Goal: Task Accomplishment & Management: Manage account settings

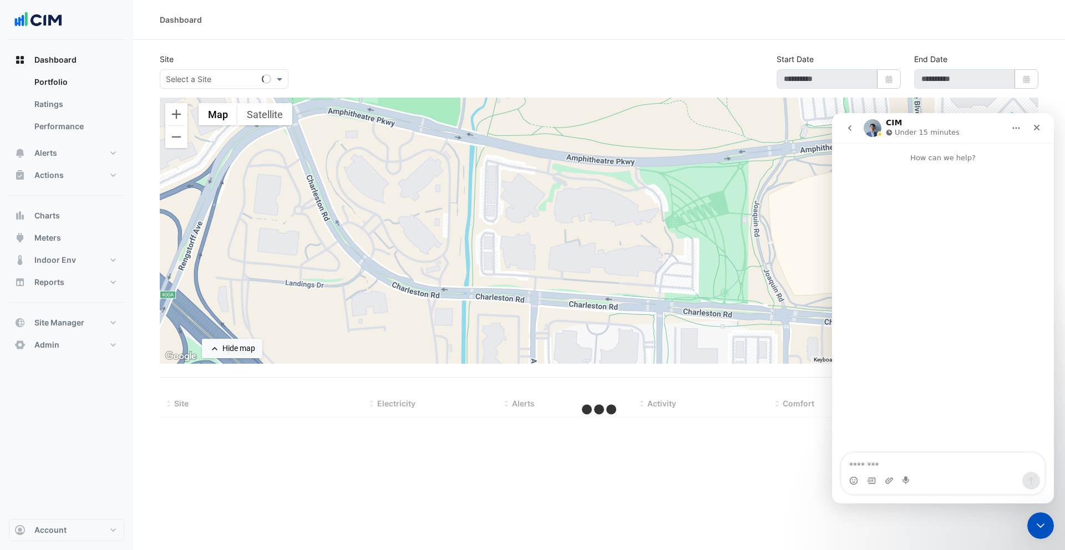
type input "**********"
select select "***"
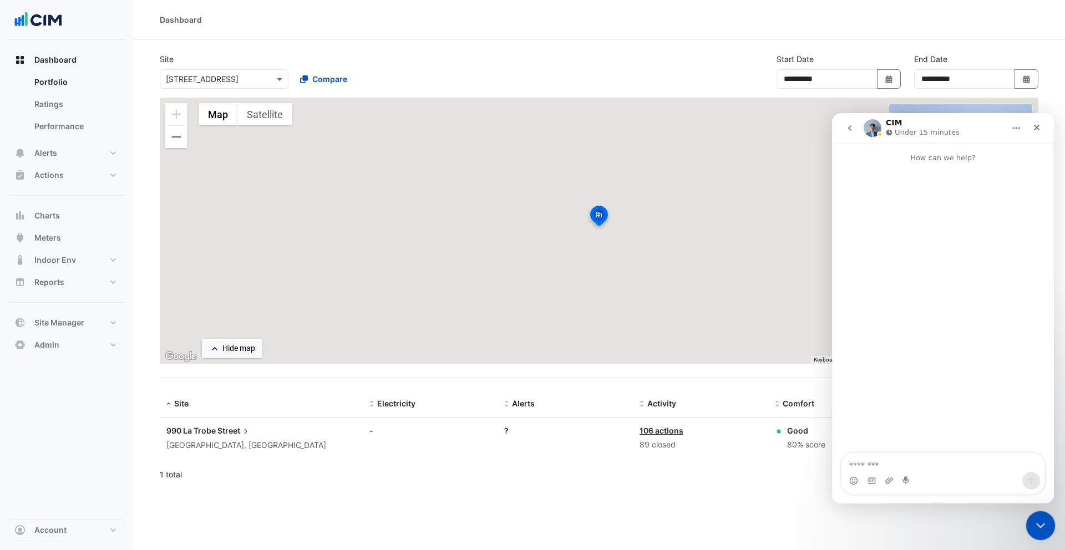
click at [1040, 524] on icon "Close Intercom Messenger" at bounding box center [1039, 524] width 8 height 4
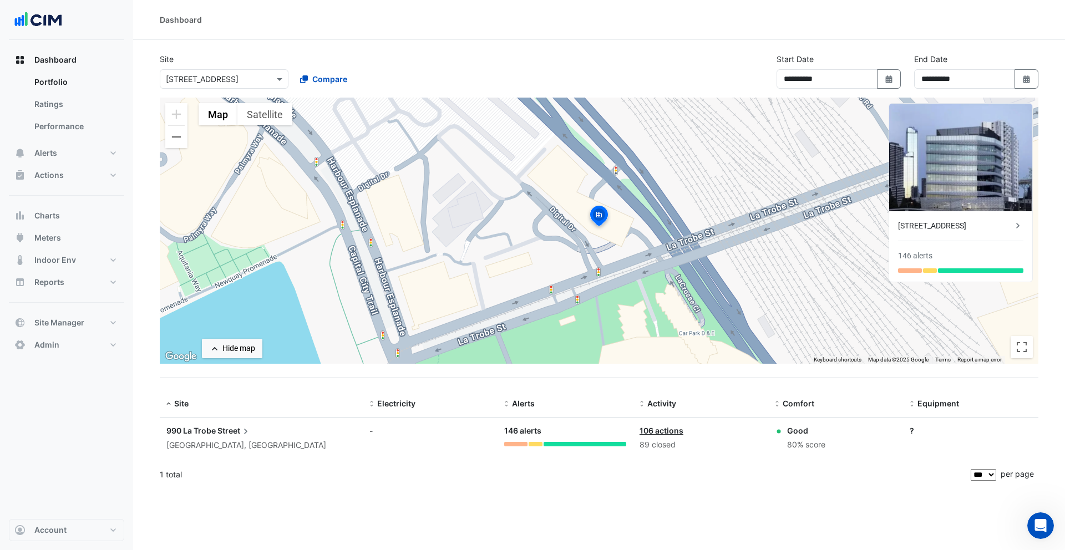
click at [241, 84] on div "Select a Site × 990 La Trobe Street" at bounding box center [217, 79] width 114 height 12
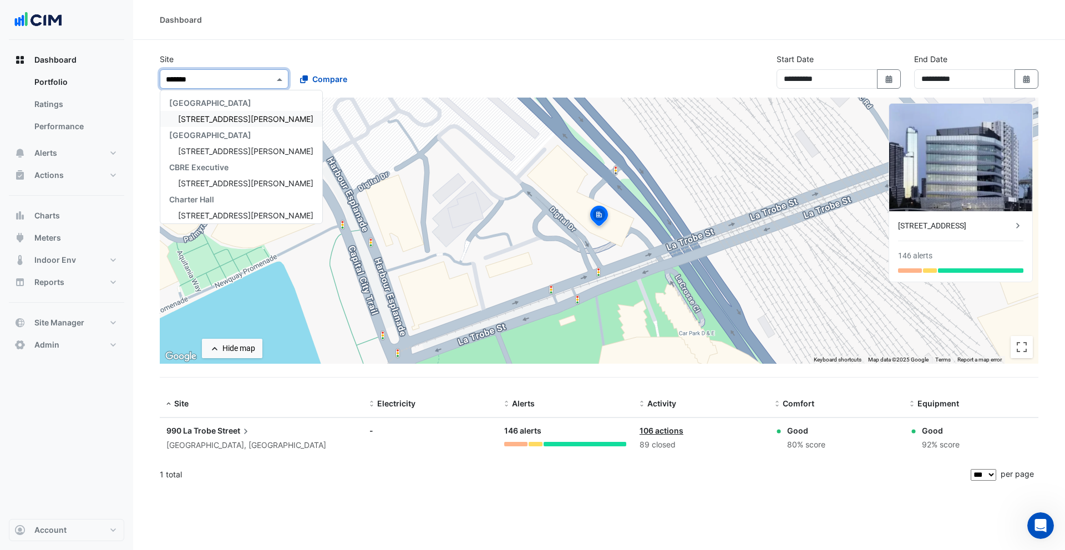
type input "********"
click at [205, 116] on span "[STREET_ADDRESS][PERSON_NAME]" at bounding box center [245, 118] width 135 height 9
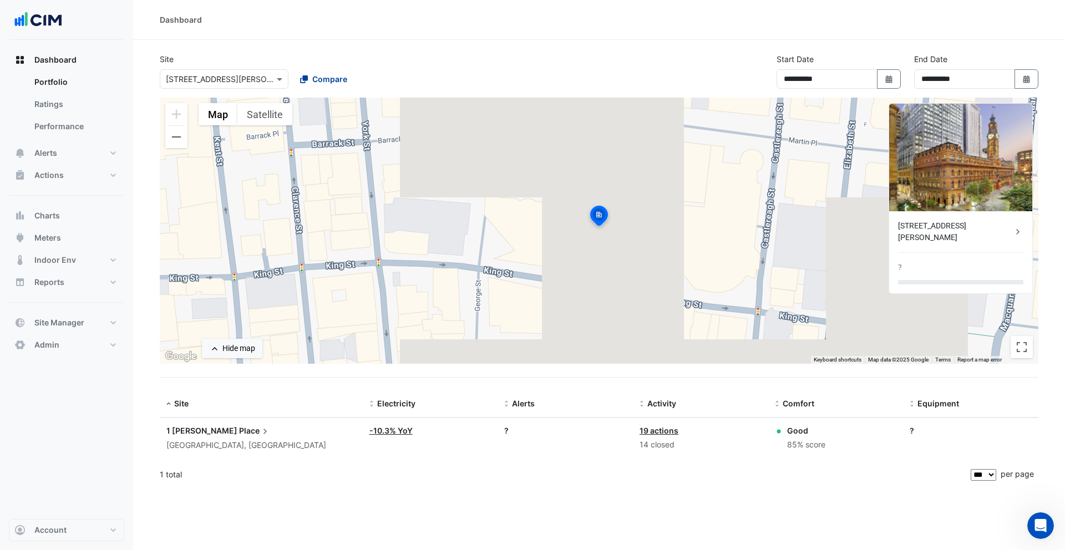
click at [312, 80] on span "Compare" at bounding box center [329, 79] width 35 height 12
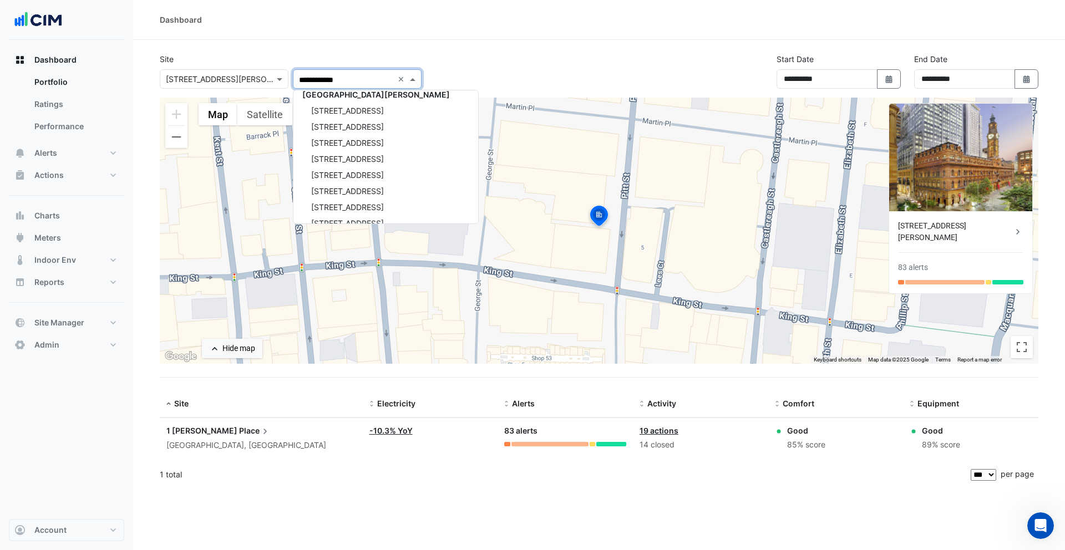
scroll to position [2019, 0]
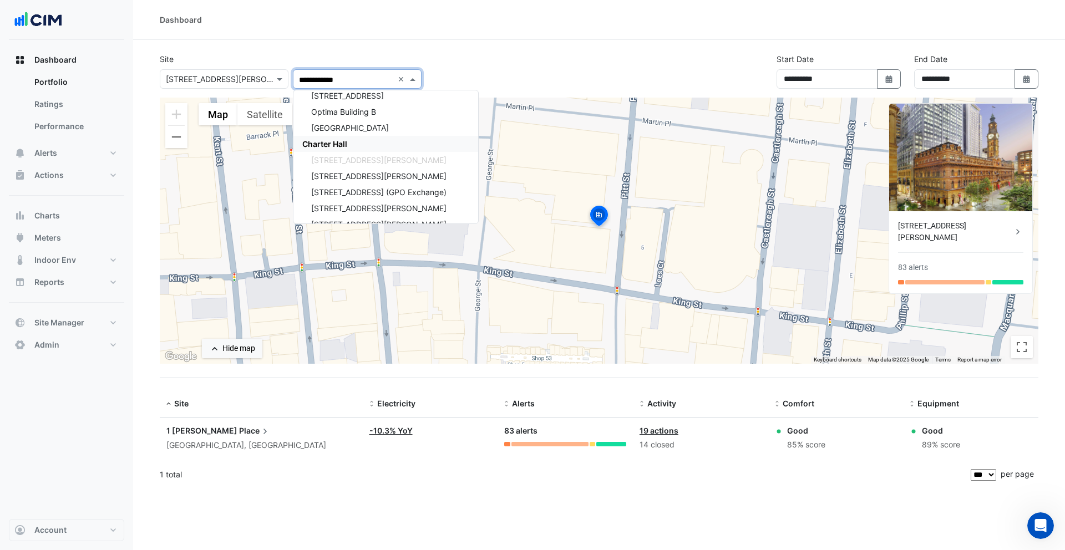
click at [326, 148] on span "Charter Hall" at bounding box center [324, 143] width 45 height 9
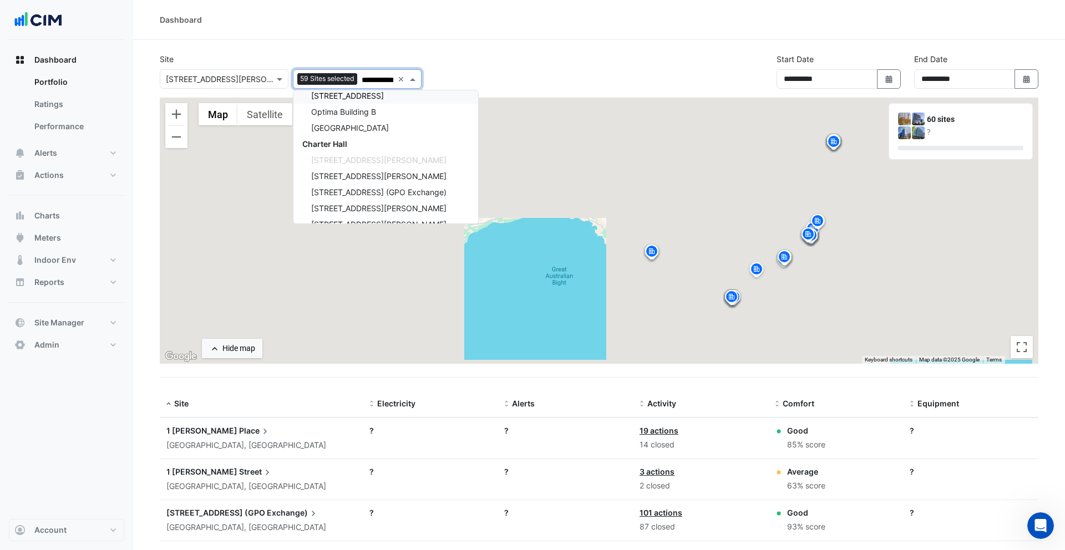
type input "**********"
click at [494, 62] on div "**********" at bounding box center [599, 75] width 892 height 44
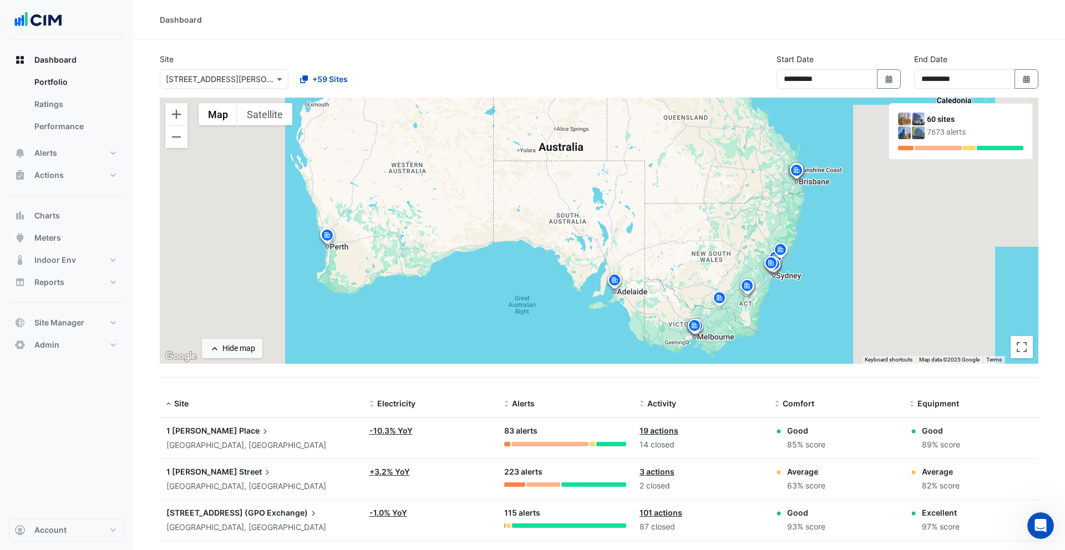
drag, startPoint x: 655, startPoint y: 190, endPoint x: 610, endPoint y: 226, distance: 58.0
click at [610, 226] on div "To activate drag with keyboard, press Alt + Enter. Once in keyboard drag state,…" at bounding box center [599, 231] width 879 height 266
click at [685, 75] on div "**********" at bounding box center [599, 75] width 892 height 44
click at [260, 78] on input "text" at bounding box center [213, 80] width 94 height 12
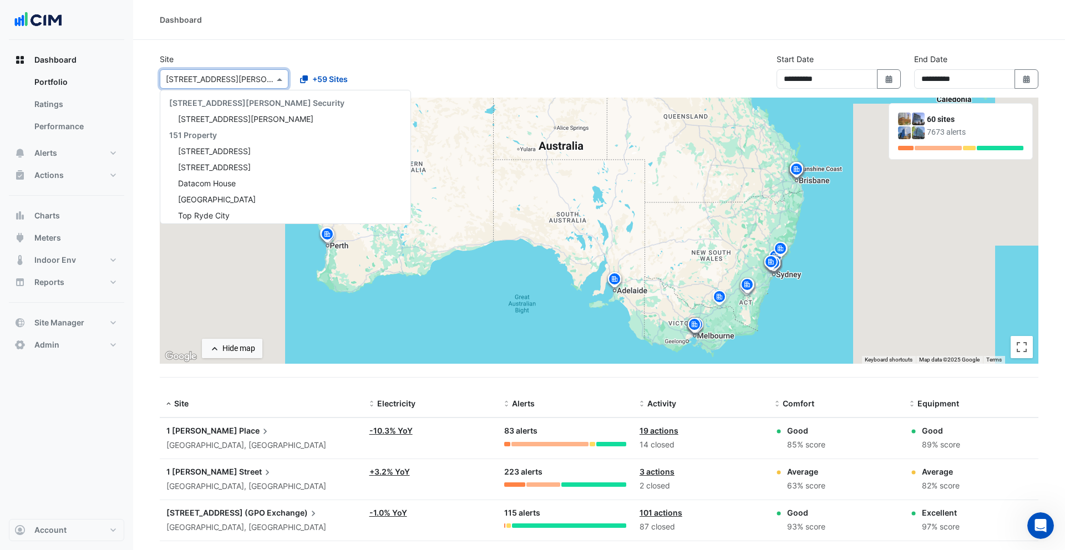
scroll to position [2193, 0]
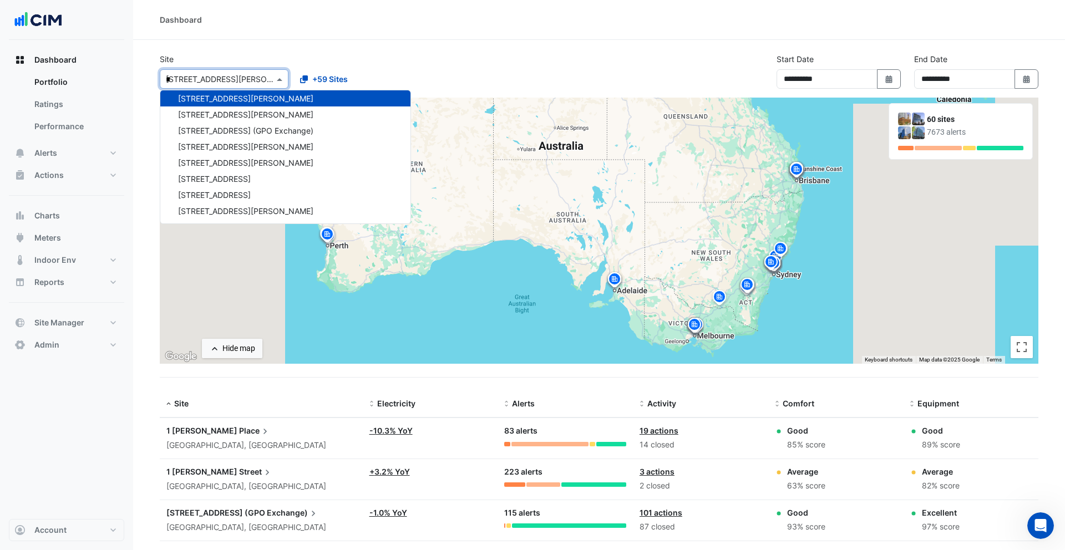
type input "**"
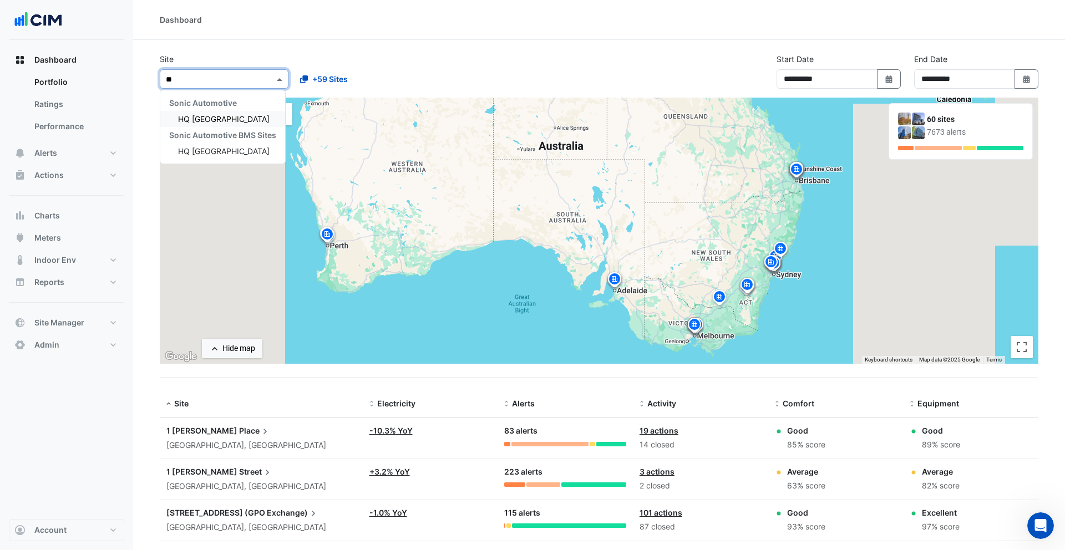
scroll to position [0, 0]
click at [240, 113] on div "HQ [GEOGRAPHIC_DATA]" at bounding box center [222, 119] width 125 height 16
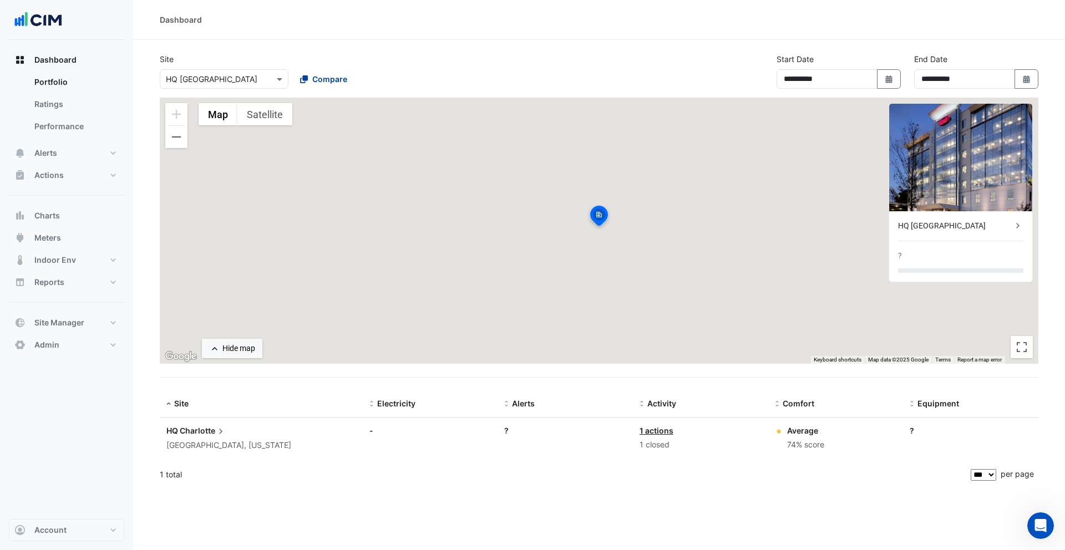
click at [337, 82] on span "Compare" at bounding box center [329, 79] width 35 height 12
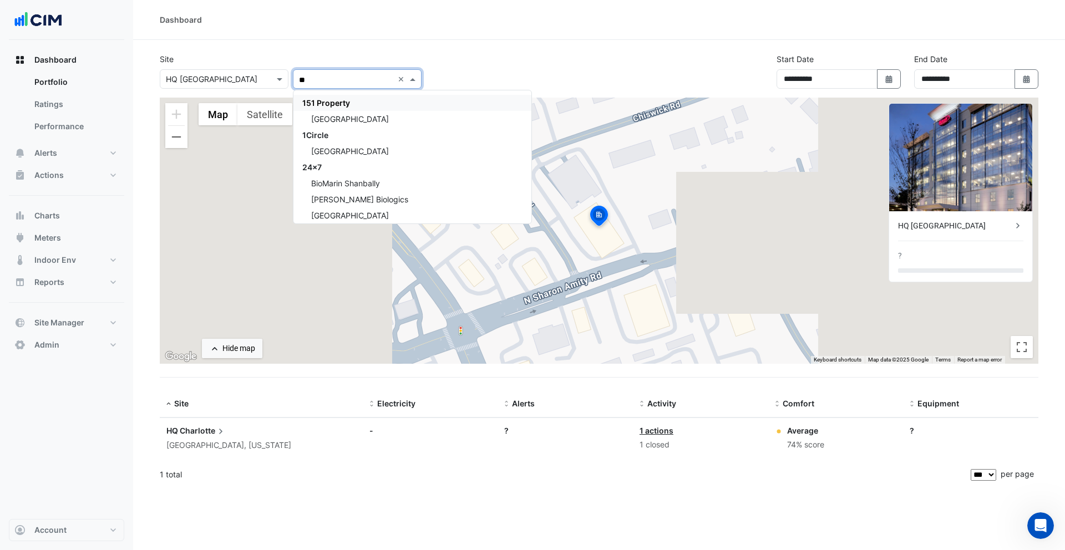
type input "***"
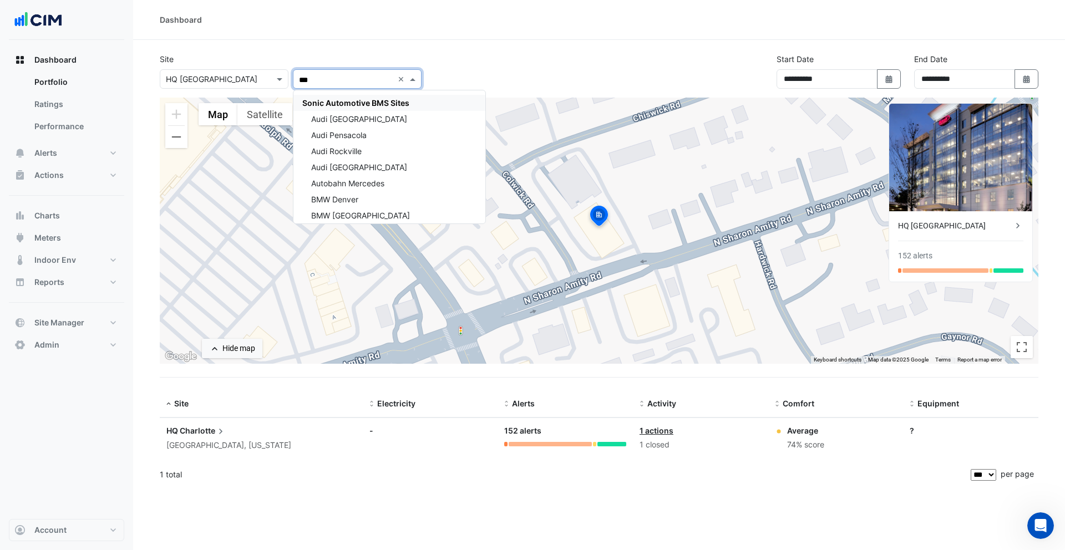
click at [337, 97] on div "Sonic Automotive BMS Sites" at bounding box center [390, 103] width 192 height 16
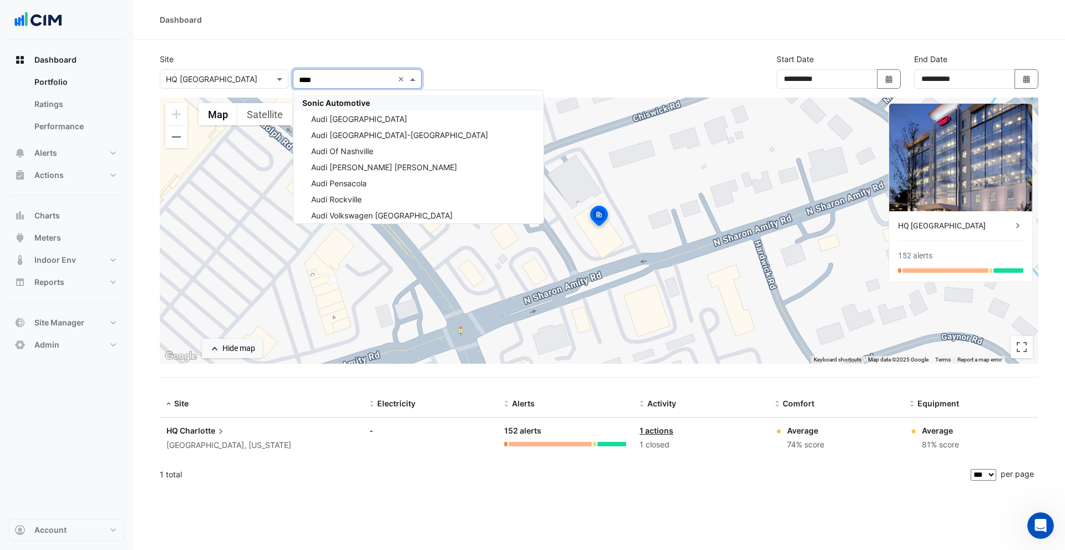
type input "*****"
click at [379, 100] on div "Sonic Automotive" at bounding box center [419, 103] width 250 height 16
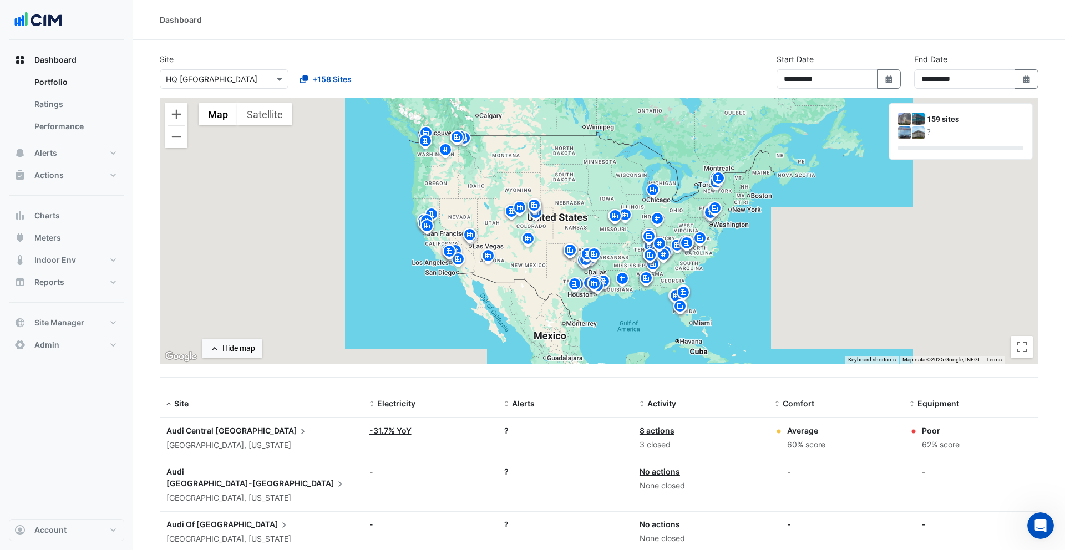
drag, startPoint x: 736, startPoint y: 275, endPoint x: 690, endPoint y: 275, distance: 46.1
click at [690, 275] on div "To activate drag with keyboard, press Alt + Enter. Once in keyboard drag state,…" at bounding box center [599, 231] width 879 height 266
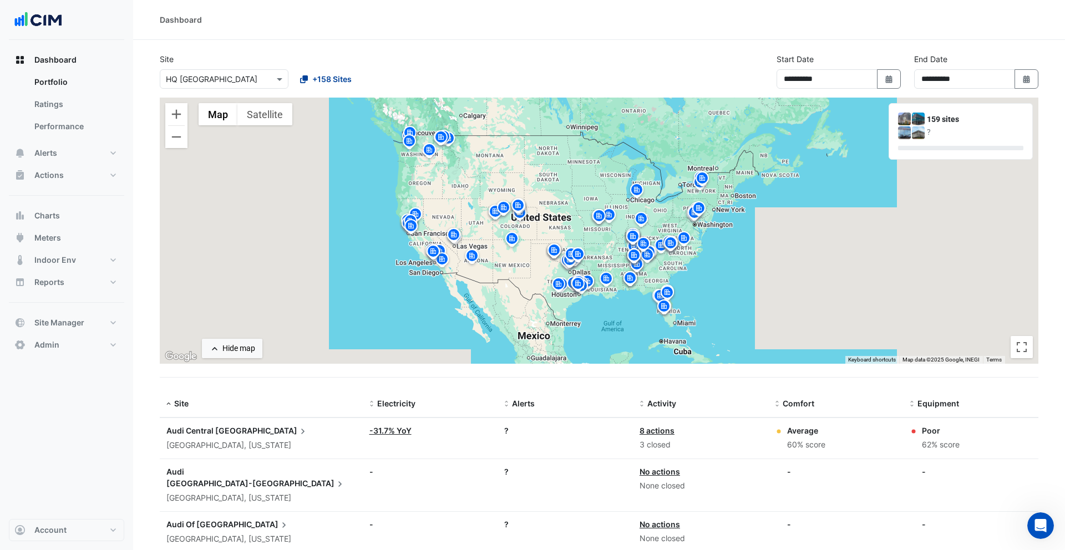
click at [340, 82] on span "+158 Sites" at bounding box center [331, 79] width 39 height 12
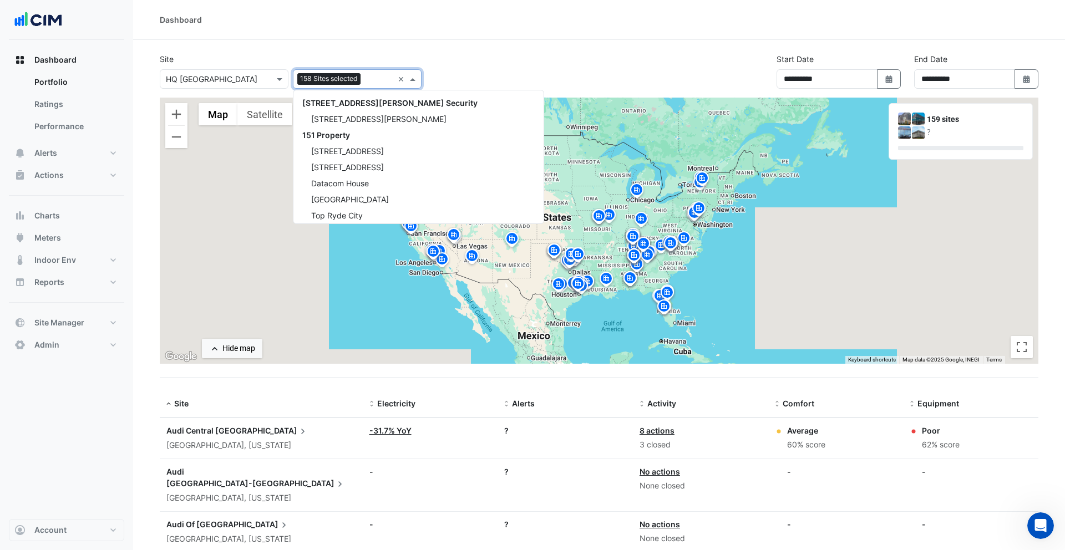
scroll to position [18543, 0]
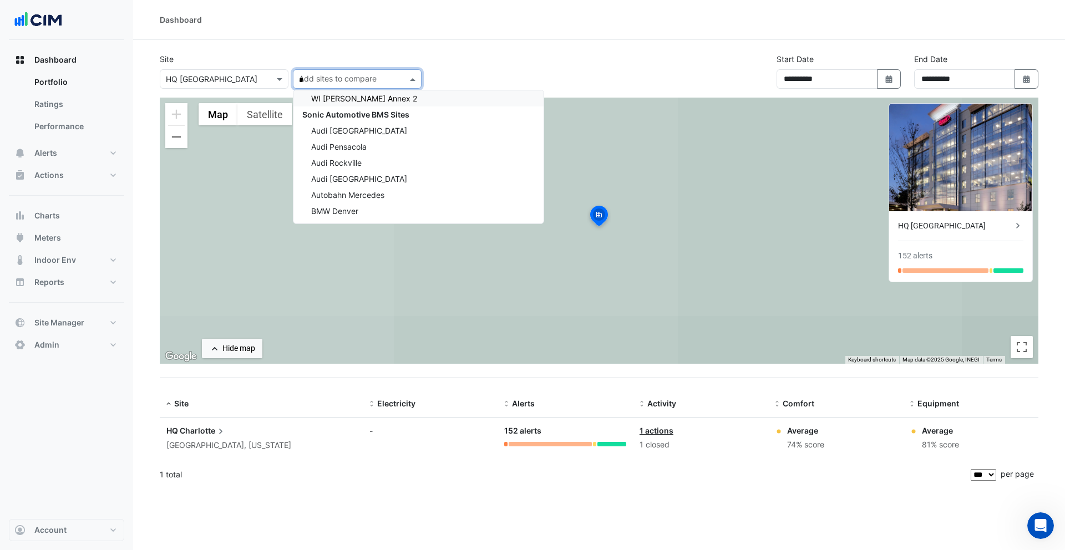
scroll to position [8260, 0]
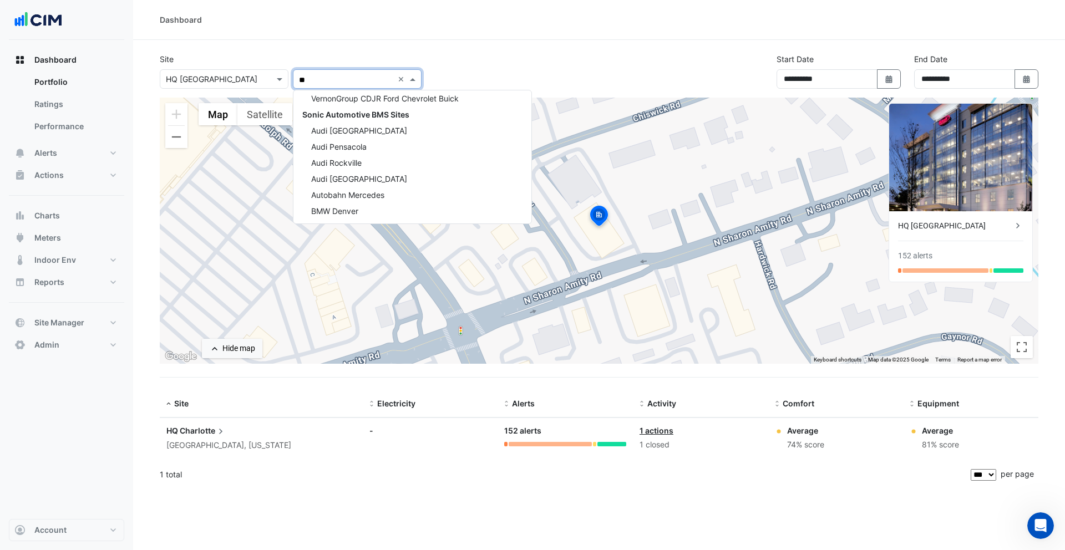
type input "***"
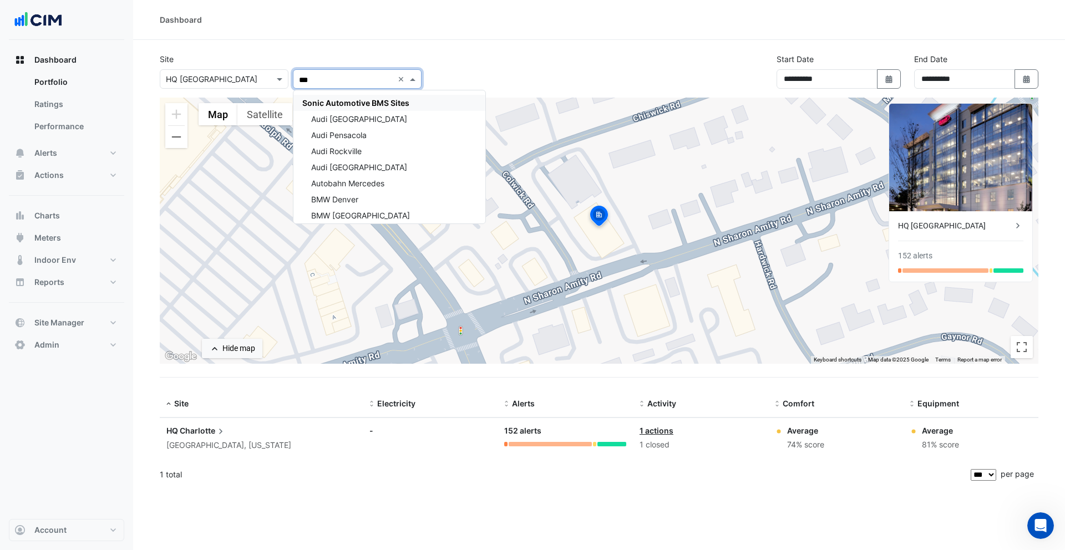
click at [369, 104] on span "Sonic Automotive BMS Sites" at bounding box center [355, 102] width 107 height 9
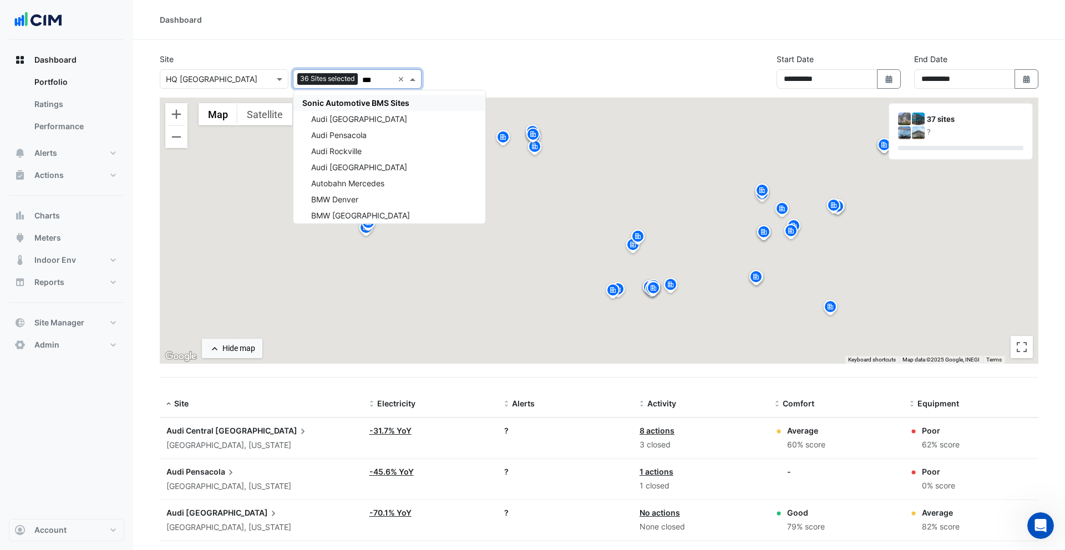
click at [516, 60] on div "**********" at bounding box center [599, 75] width 892 height 44
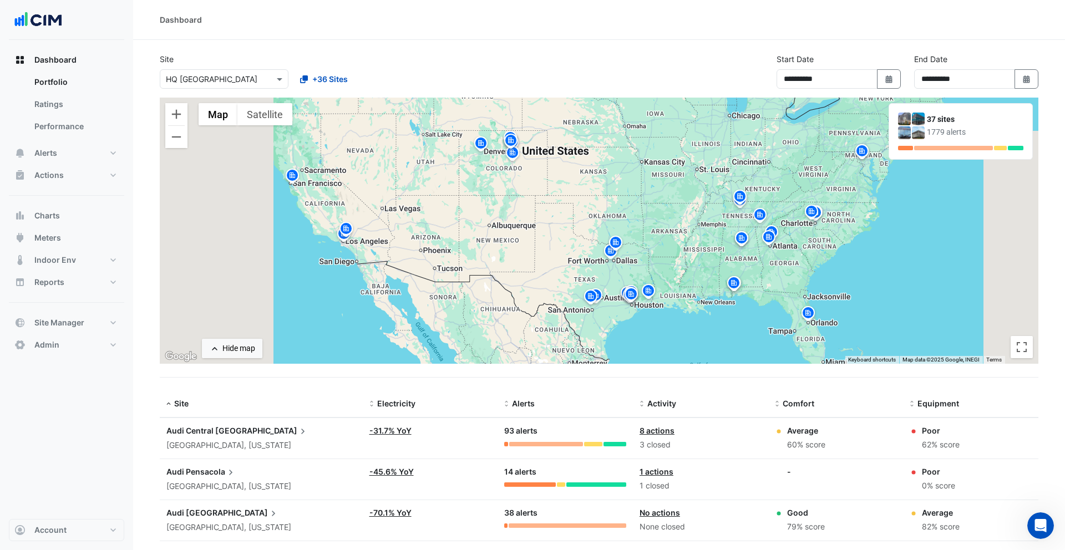
drag, startPoint x: 817, startPoint y: 254, endPoint x: 786, endPoint y: 260, distance: 31.8
click at [786, 260] on div "To activate drag with keyboard, press Alt + Enter. Once in keyboard drag state,…" at bounding box center [599, 231] width 879 height 266
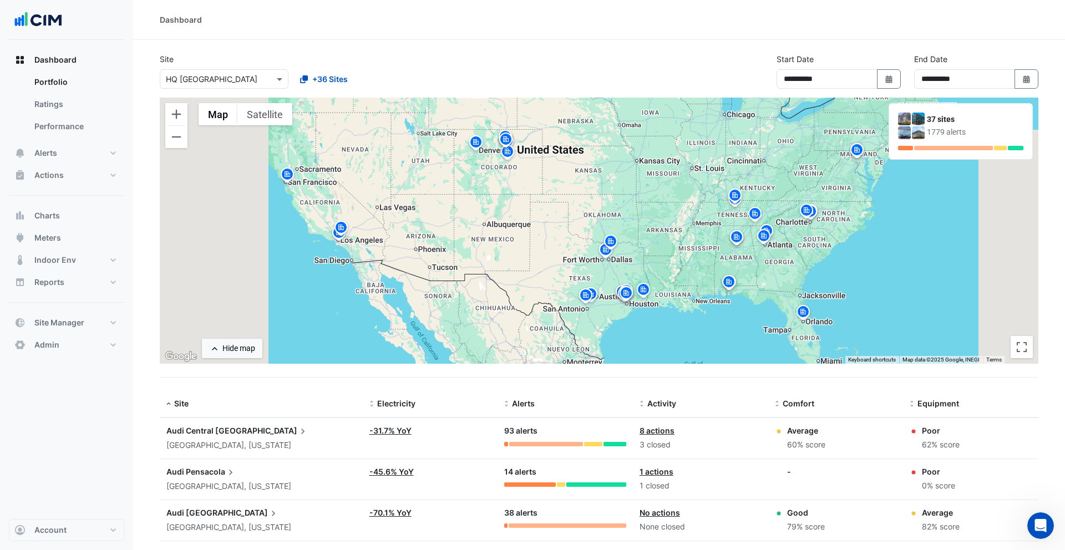
click at [807, 214] on img at bounding box center [807, 212] width 18 height 19
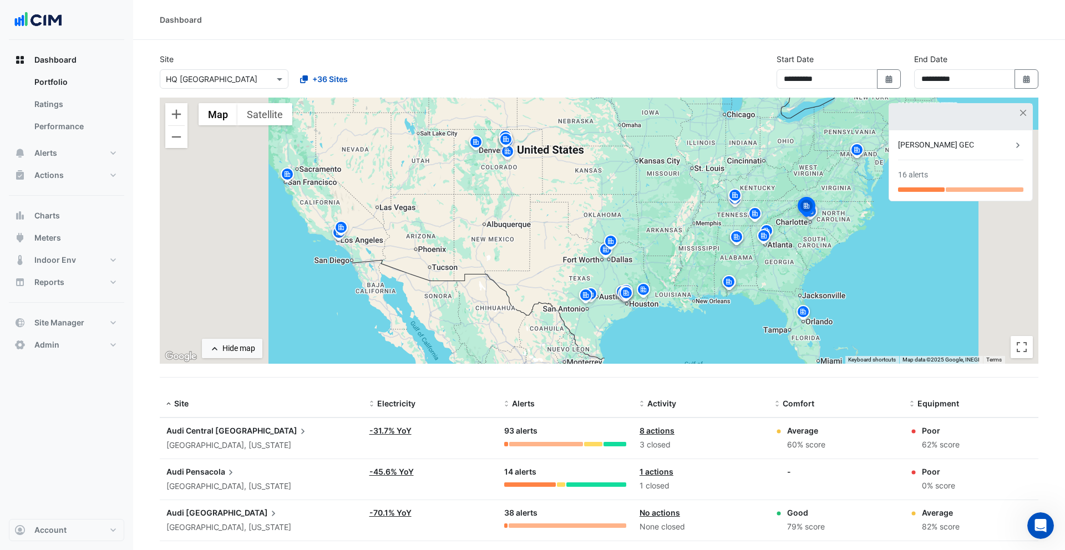
click at [813, 228] on div "To navigate, press the arrow keys. To activate drag with keyboard, press Alt + …" at bounding box center [599, 231] width 879 height 266
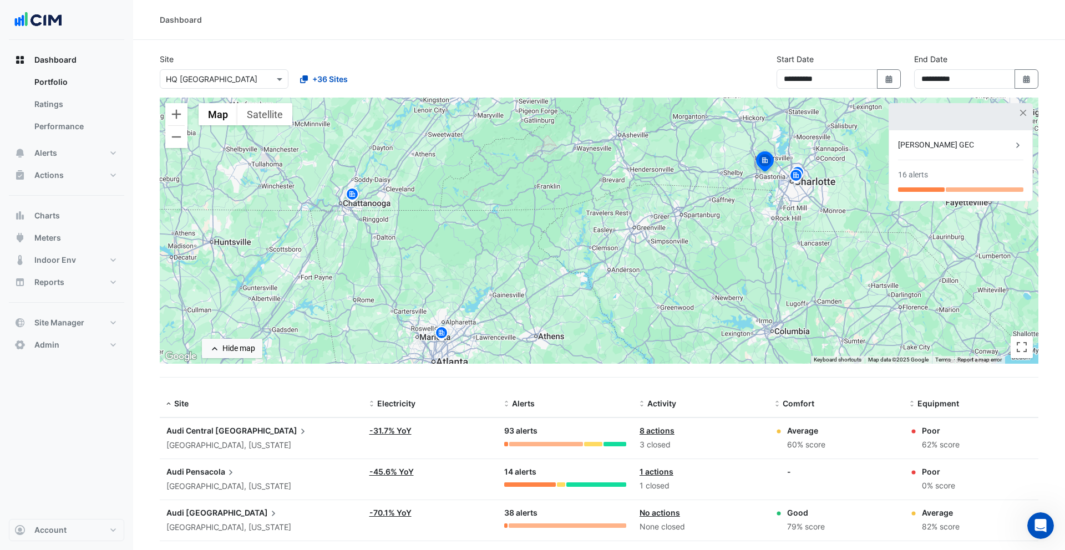
click at [802, 180] on img at bounding box center [796, 177] width 18 height 19
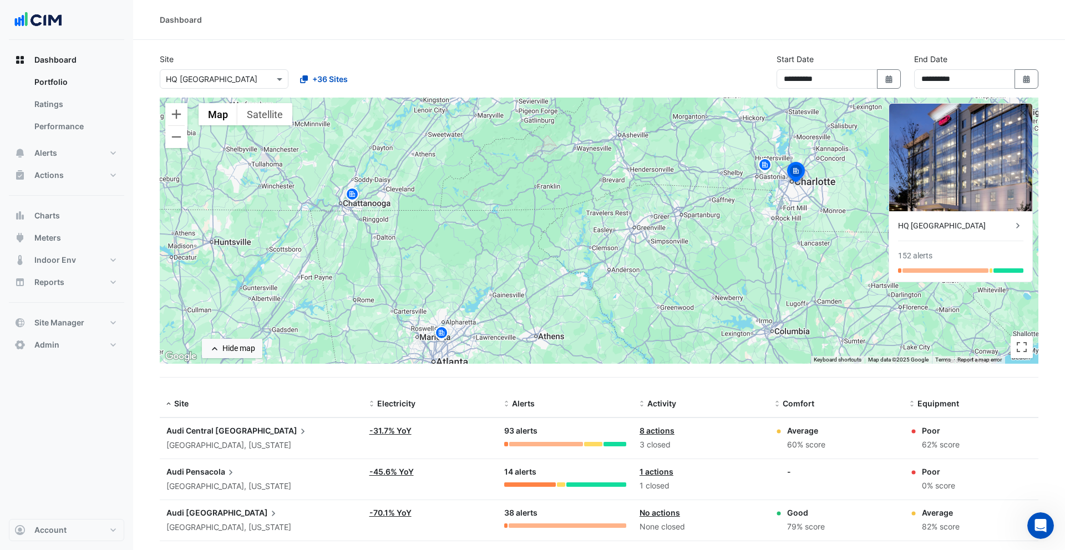
click at [356, 200] on img at bounding box center [352, 195] width 18 height 19
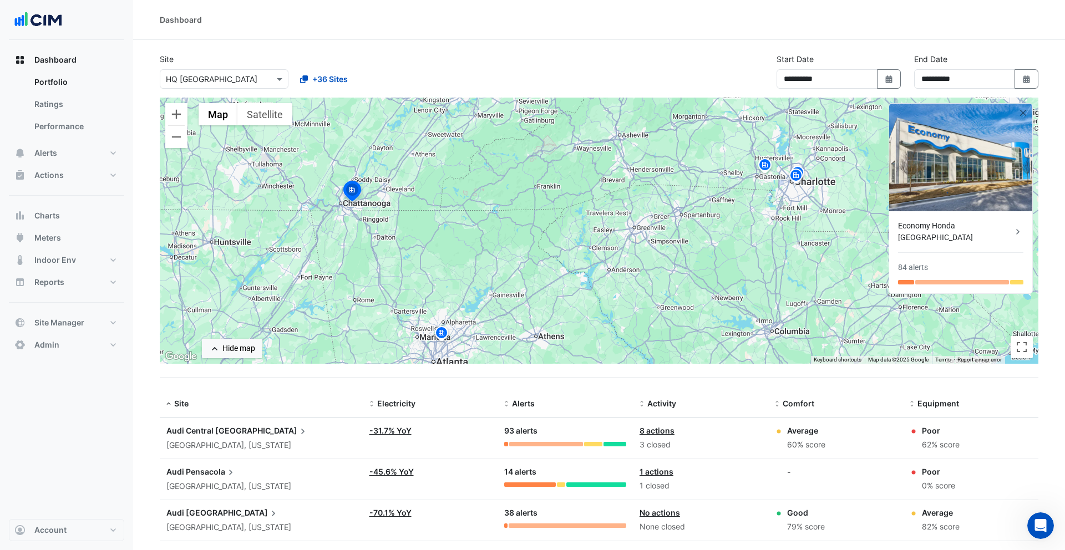
click at [437, 331] on img at bounding box center [442, 334] width 18 height 19
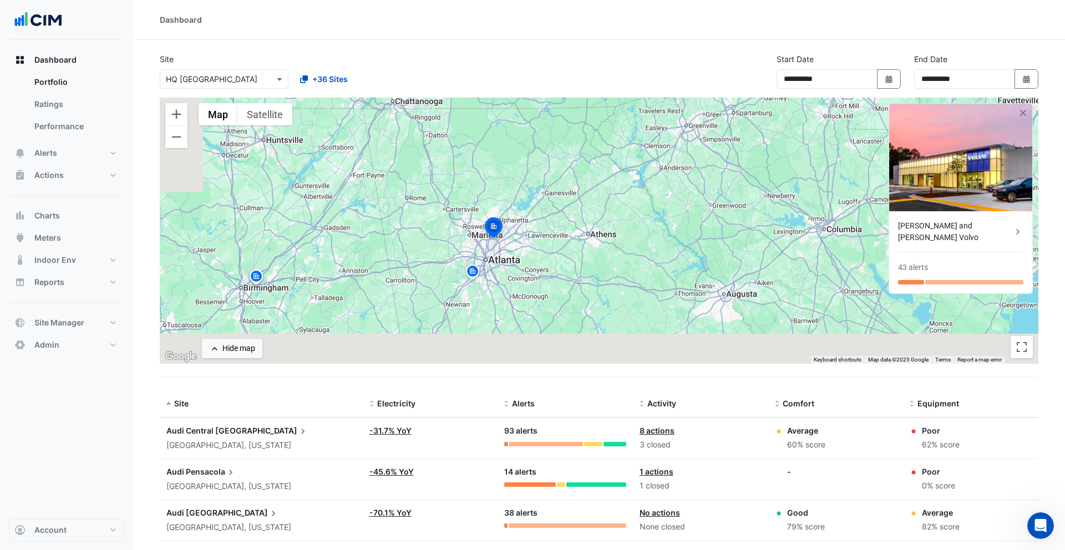
drag, startPoint x: 526, startPoint y: 307, endPoint x: 580, endPoint y: 200, distance: 120.4
click at [580, 200] on div "To activate drag with keyboard, press Alt + Enter. Once in keyboard drag state,…" at bounding box center [599, 231] width 879 height 266
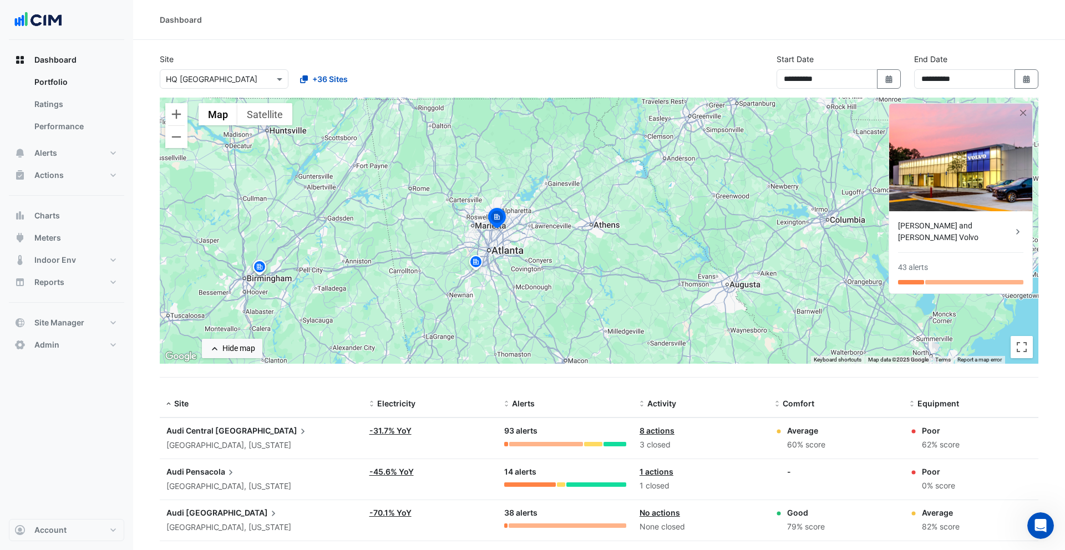
click at [483, 261] on img at bounding box center [476, 263] width 18 height 19
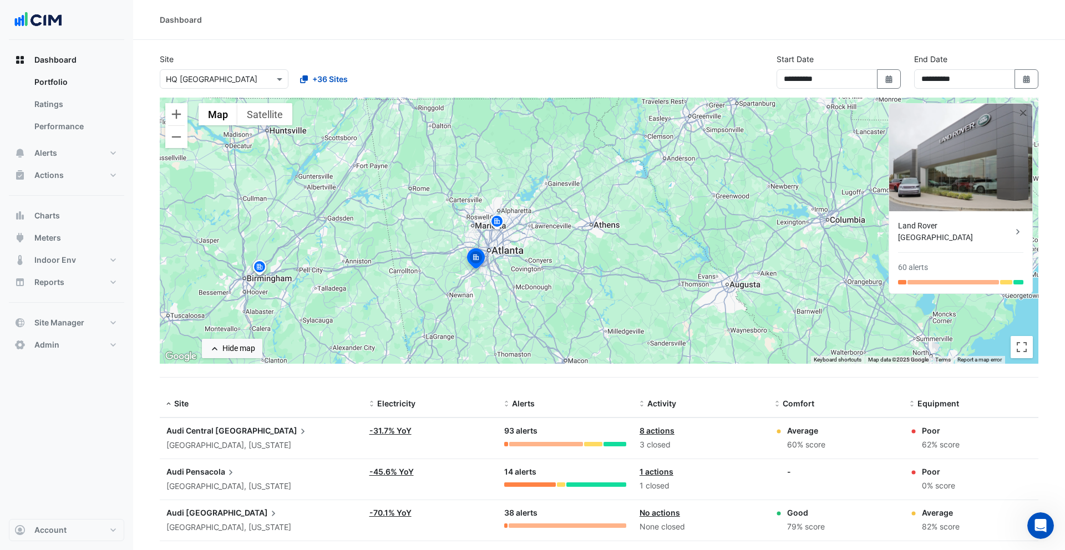
drag, startPoint x: 695, startPoint y: 223, endPoint x: 543, endPoint y: 250, distance: 154.5
click at [543, 250] on div "To navigate, press the arrow keys. To activate drag with keyboard, press Alt + …" at bounding box center [599, 231] width 879 height 266
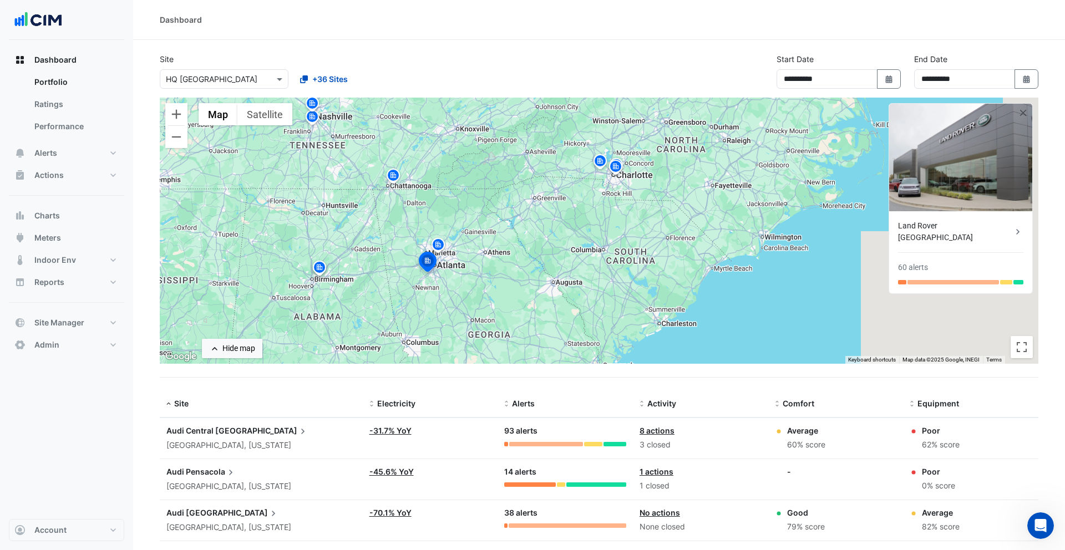
click at [615, 168] on img at bounding box center [616, 168] width 18 height 19
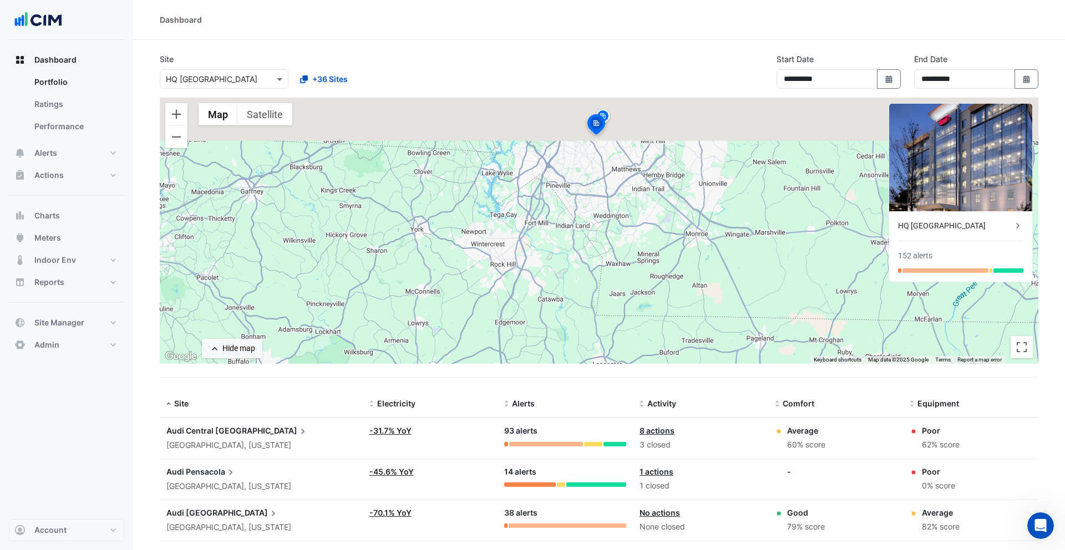
drag, startPoint x: 620, startPoint y: 147, endPoint x: 618, endPoint y: 295, distance: 148.2
click at [618, 295] on div "To navigate, press the arrow keys. To activate drag with keyboard, press Alt + …" at bounding box center [599, 231] width 879 height 266
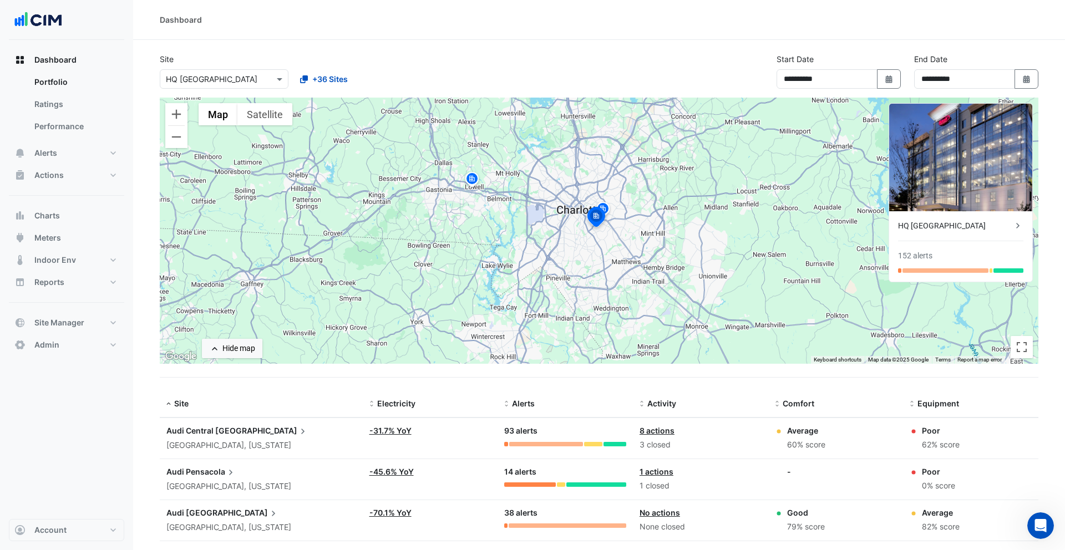
drag, startPoint x: 618, startPoint y: 248, endPoint x: 618, endPoint y: 325, distance: 77.1
click at [618, 325] on div "To navigate, press the arrow keys. To activate drag with keyboard, press Alt + …" at bounding box center [599, 231] width 879 height 266
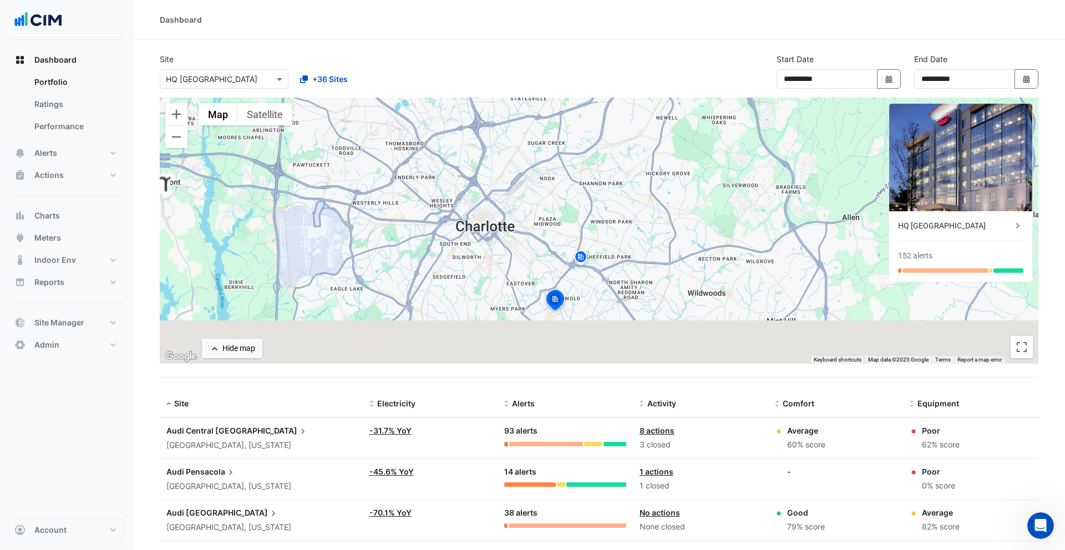
drag, startPoint x: 618, startPoint y: 325, endPoint x: 643, endPoint y: 168, distance: 159.6
click at [643, 168] on div "To navigate, press the arrow keys. To activate drag with keyboard, press Alt + …" at bounding box center [599, 231] width 879 height 266
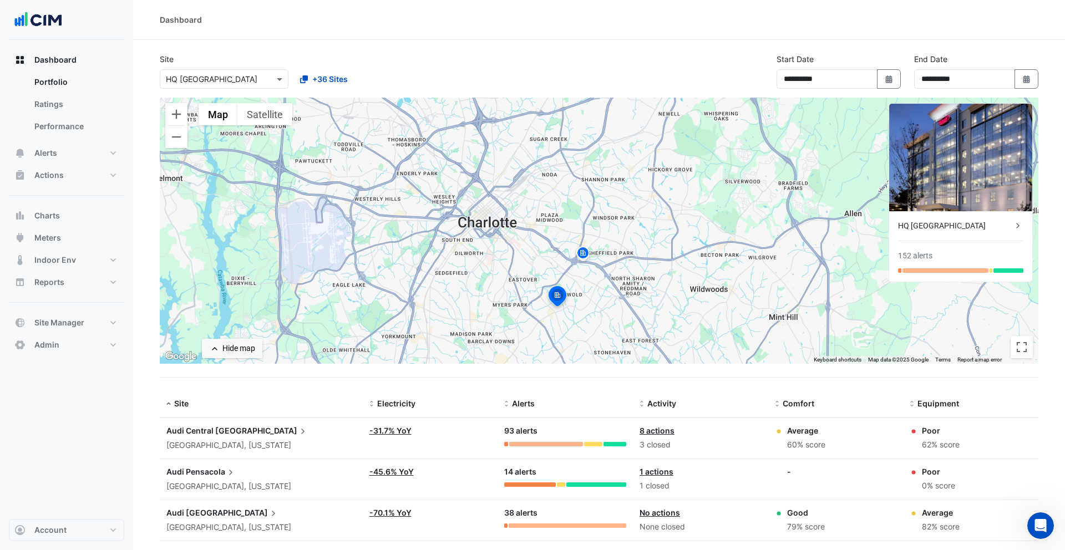
click at [584, 255] on img at bounding box center [583, 254] width 18 height 19
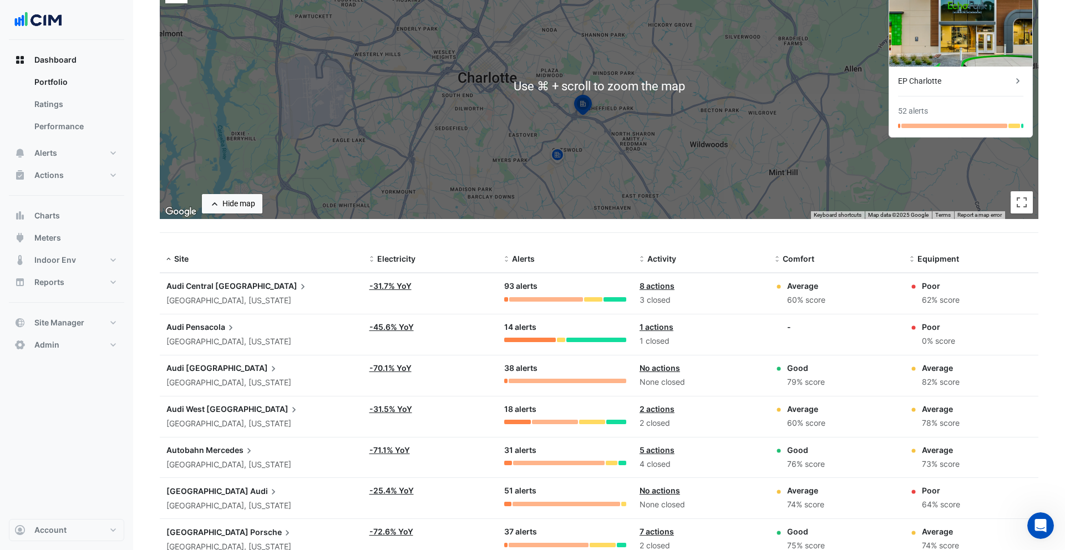
scroll to position [127, 0]
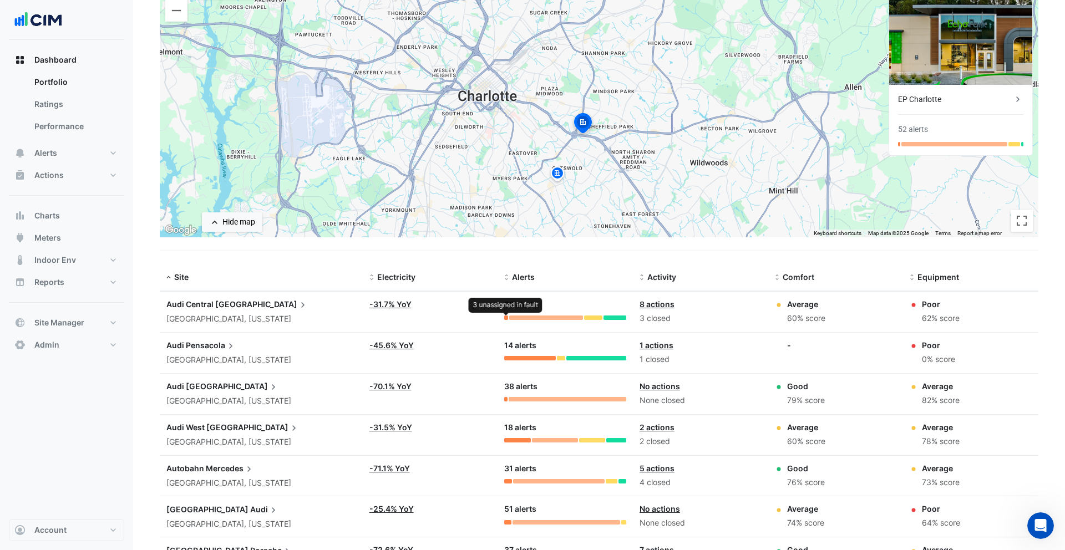
click at [506, 317] on div at bounding box center [506, 318] width 4 height 4
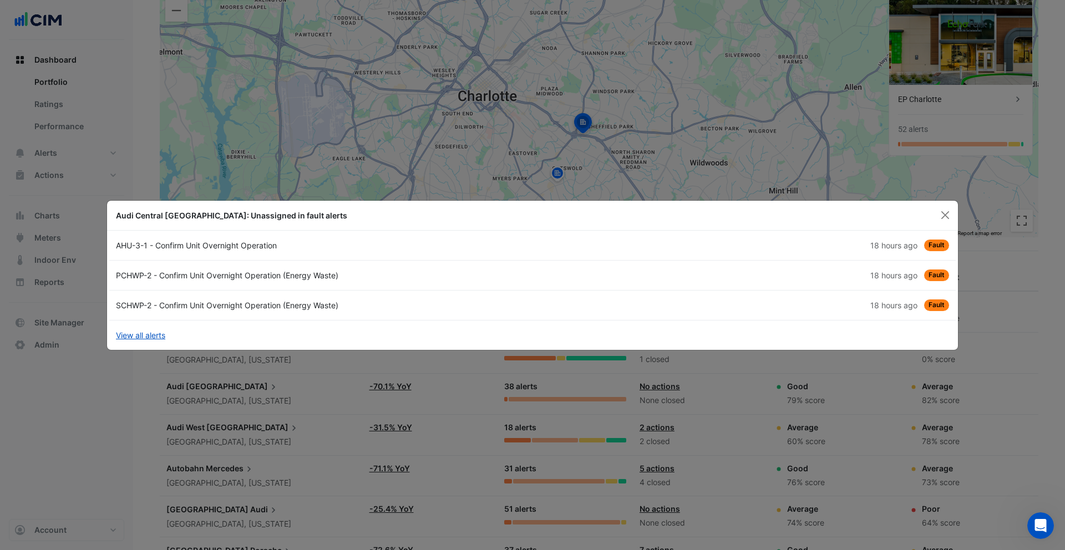
click at [478, 401] on ngb-modal-window "Audi Central Houston: Unassigned in fault alerts AHU-3-1 - Confirm Unit Overnig…" at bounding box center [532, 275] width 1065 height 550
click at [391, 249] on div "AHU-3-1 - Confirm Unit Overnight Operation" at bounding box center [320, 246] width 423 height 12
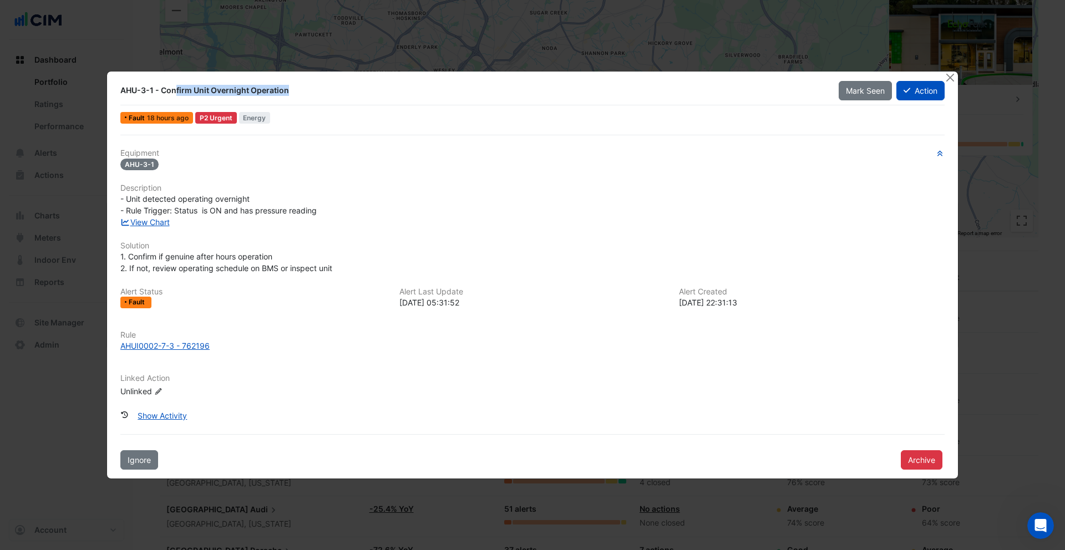
drag, startPoint x: 123, startPoint y: 91, endPoint x: 235, endPoint y: 94, distance: 112.7
click at [235, 94] on div "AHU-3-1 - Confirm Unit Overnight Operation" at bounding box center [472, 90] width 705 height 11
drag, startPoint x: 118, startPoint y: 88, endPoint x: 155, endPoint y: 90, distance: 36.7
click at [155, 90] on div "AHU-3-1 - Confirm Unit Overnight Operation" at bounding box center [473, 90] width 719 height 20
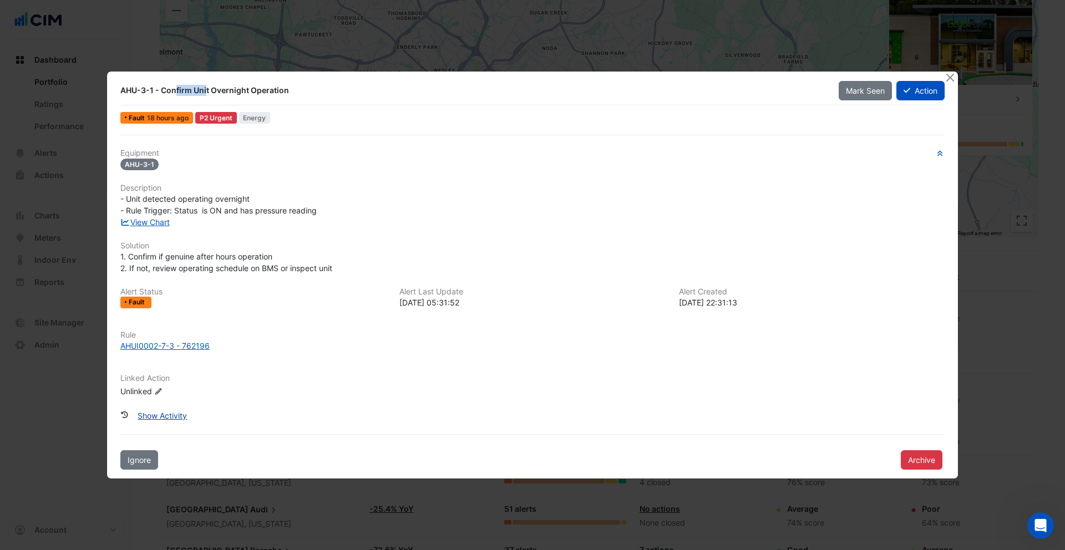
click at [161, 419] on button "Show Activity" at bounding box center [162, 415] width 64 height 19
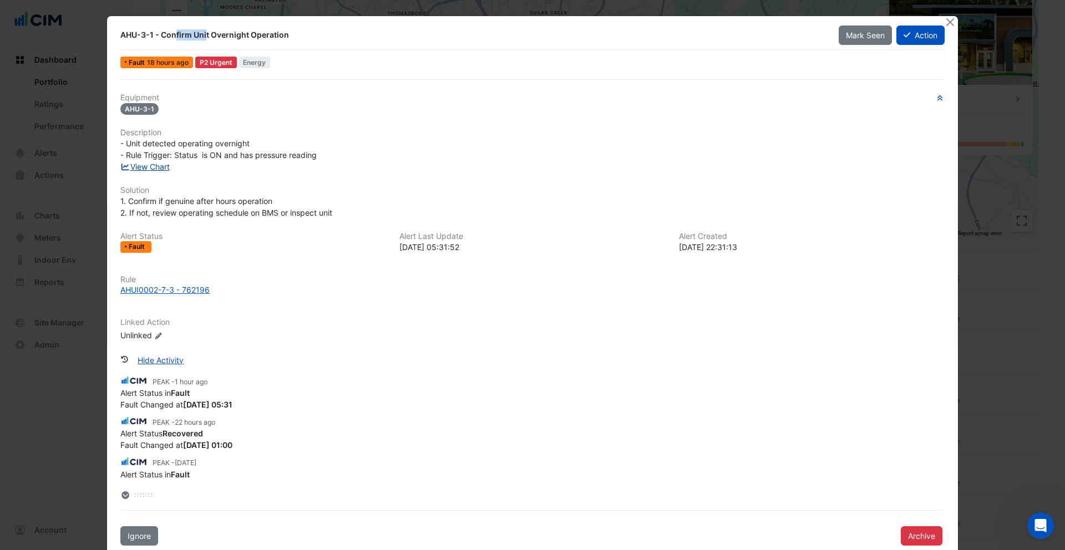
click at [159, 168] on link "View Chart" at bounding box center [144, 166] width 49 height 9
click at [919, 34] on button "Action" at bounding box center [921, 35] width 48 height 19
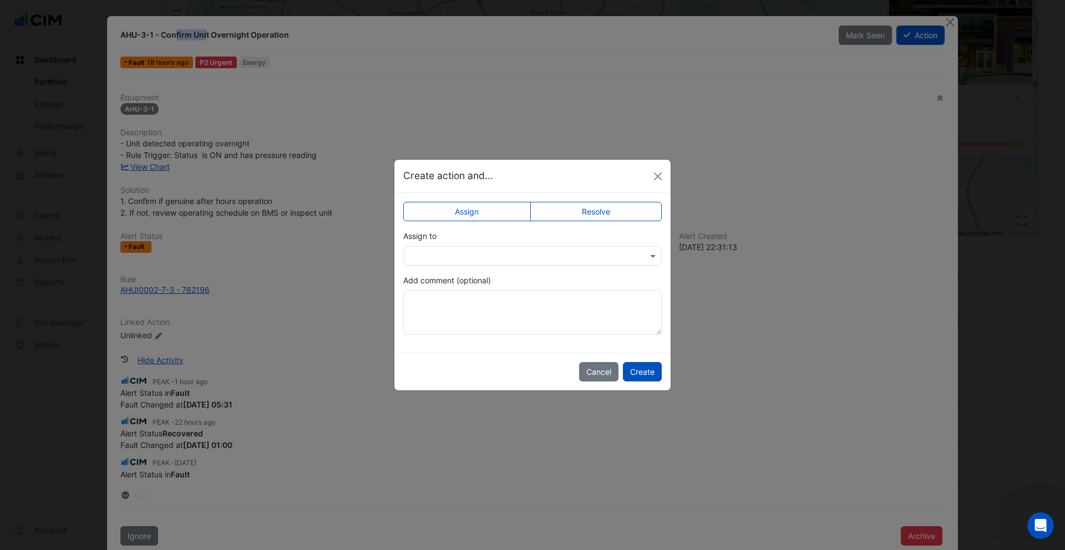
click at [479, 257] on input "text" at bounding box center [522, 257] width 224 height 12
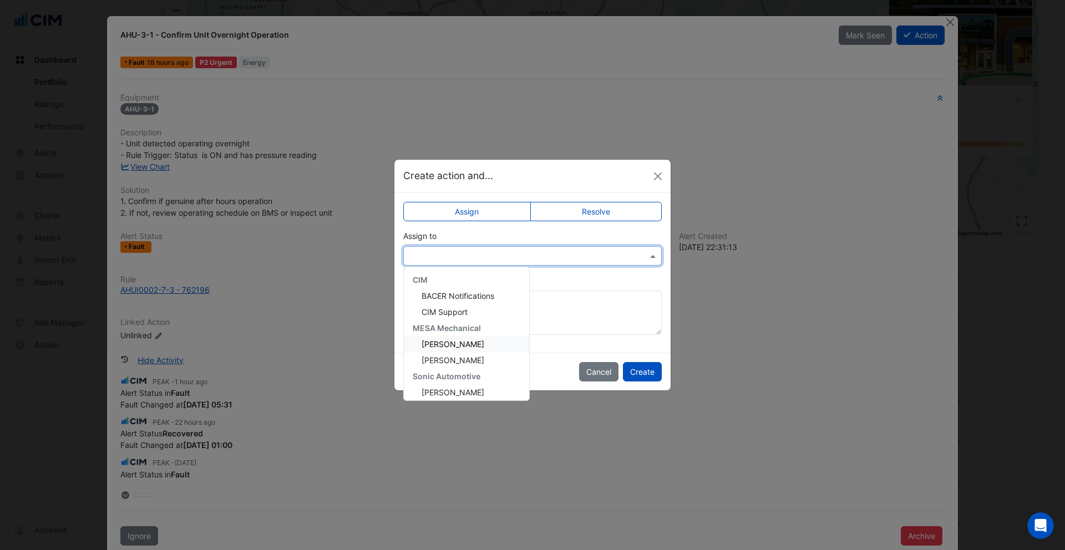
click at [456, 342] on span "Joshua Kanouff" at bounding box center [453, 344] width 63 height 9
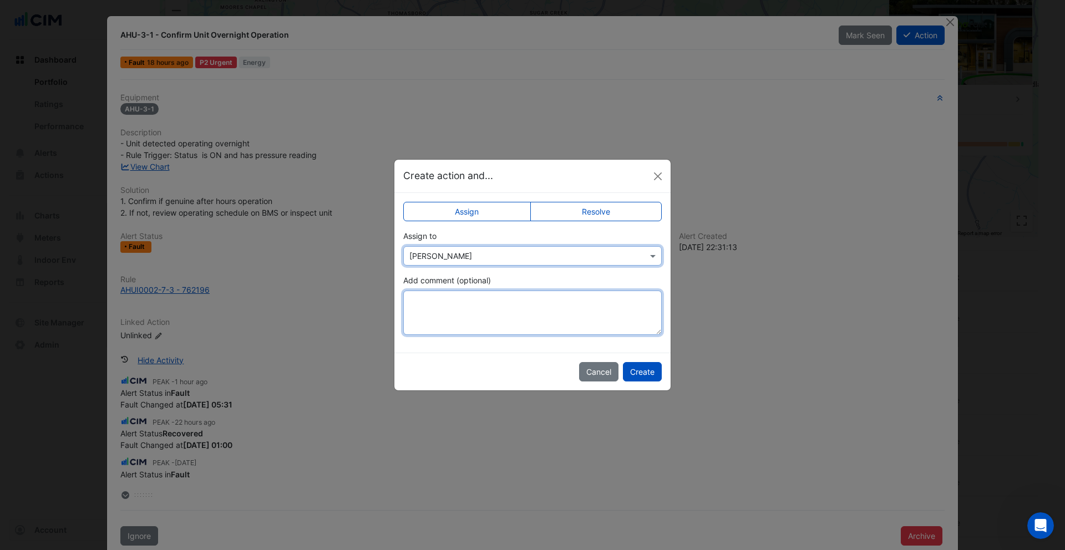
click at [524, 326] on textarea "Add comment (optional)" at bounding box center [532, 313] width 259 height 44
type textarea "********"
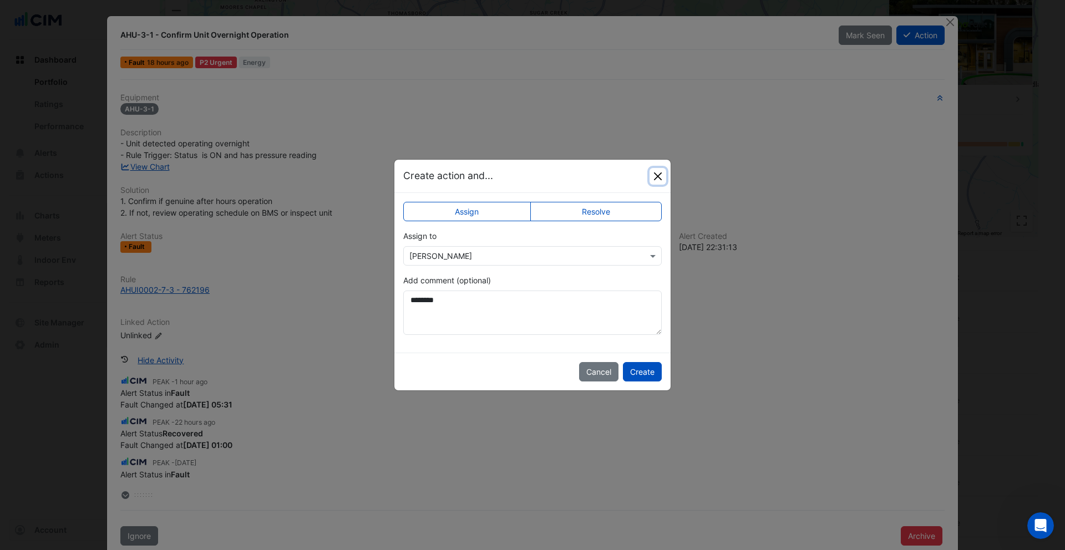
click at [656, 178] on button "Close" at bounding box center [658, 176] width 17 height 17
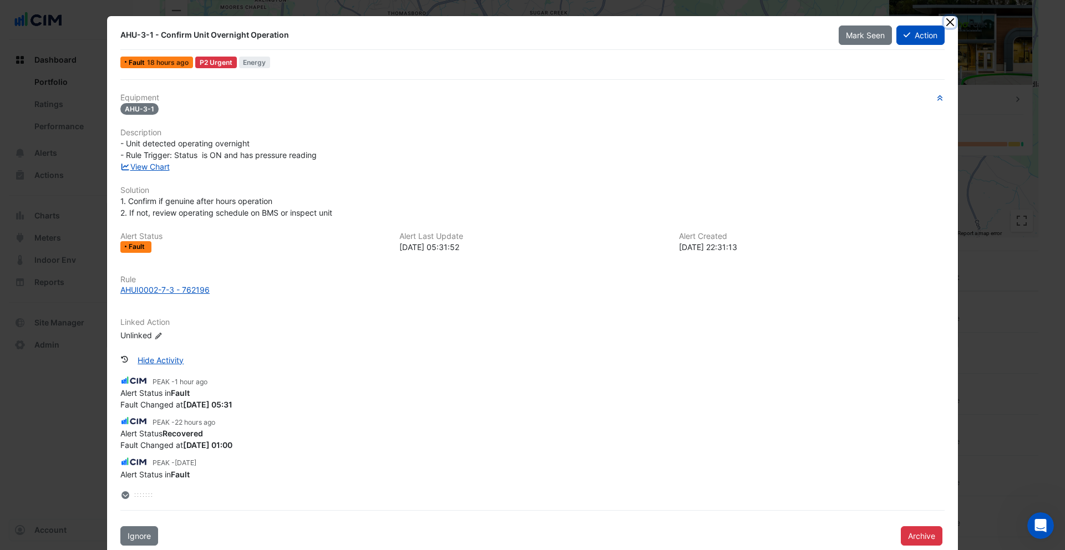
click at [947, 23] on button "Close" at bounding box center [950, 22] width 12 height 12
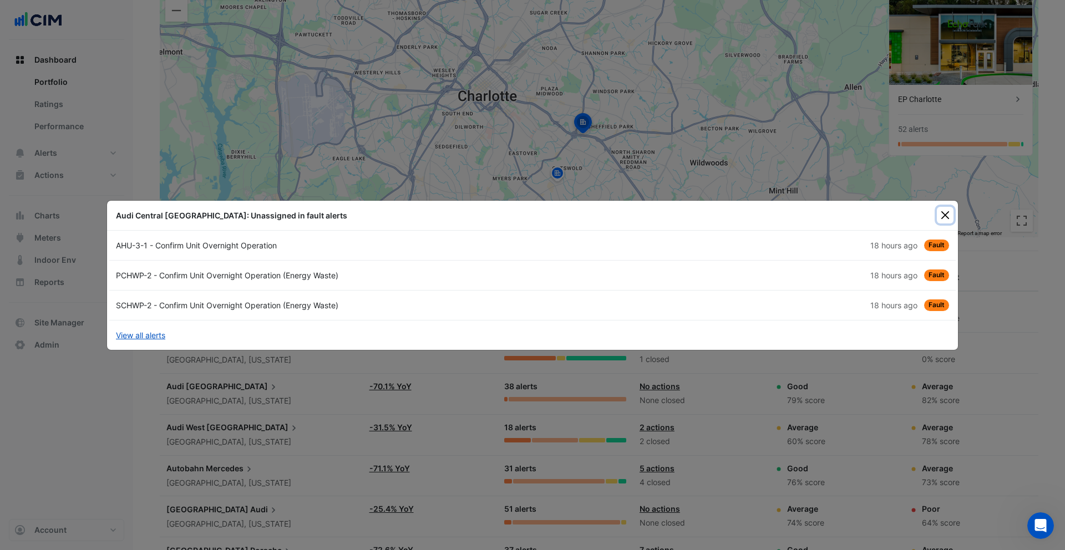
click at [947, 207] on button "Close" at bounding box center [945, 215] width 17 height 17
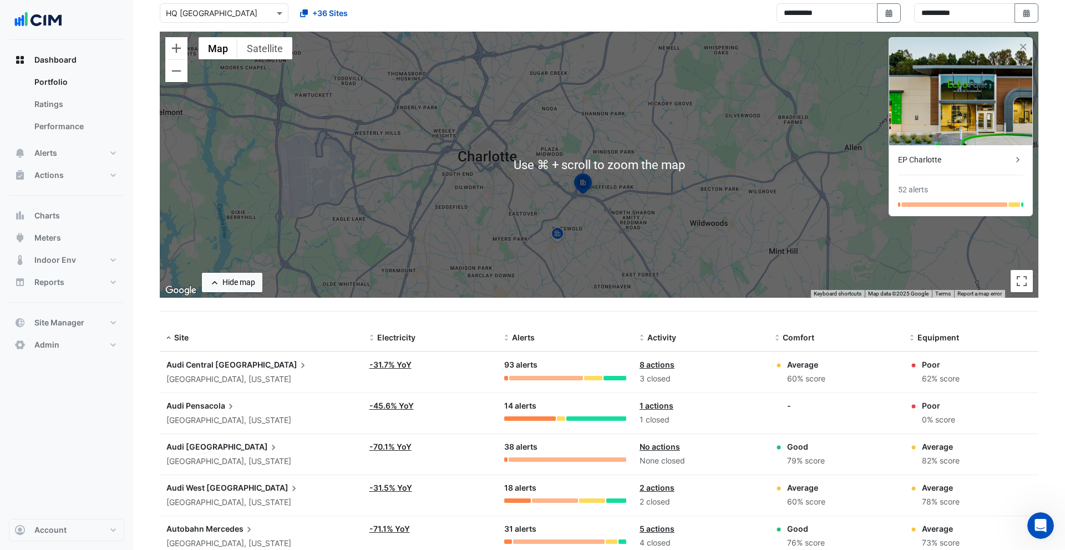
scroll to position [18, 0]
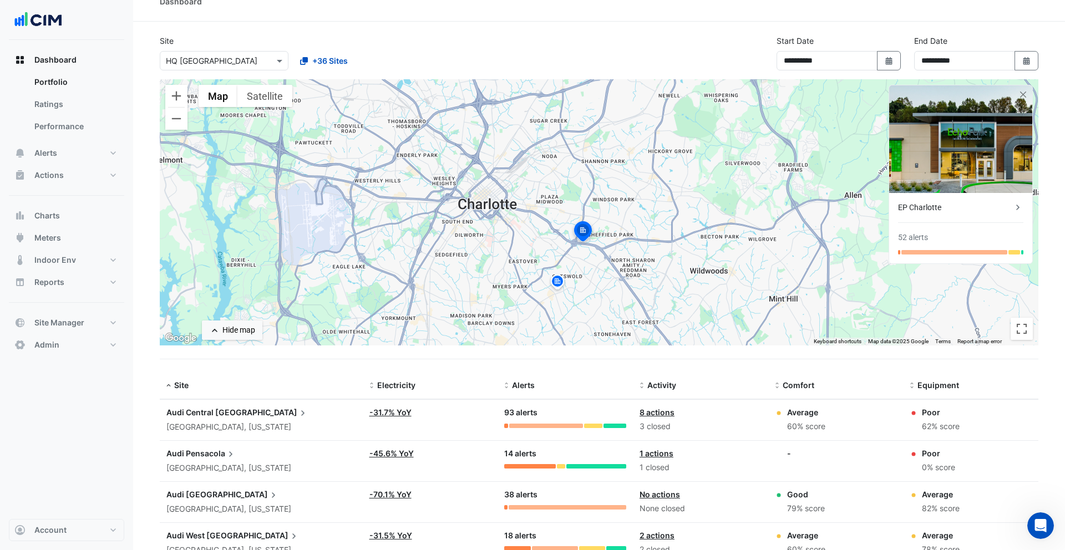
click at [370, 41] on div "Site Select a Site × HQ Charlotte +36 Sites" at bounding box center [290, 53] width 275 height 36
click at [241, 57] on input "text" at bounding box center [213, 61] width 94 height 12
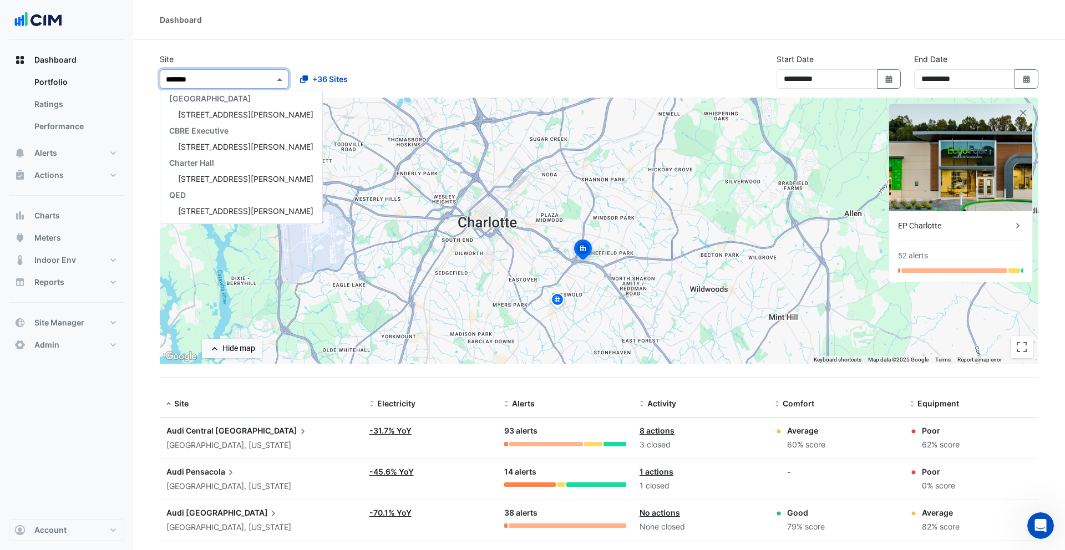
scroll to position [37, 0]
type input "********"
click at [194, 115] on span "[STREET_ADDRESS][PERSON_NAME]" at bounding box center [245, 114] width 135 height 9
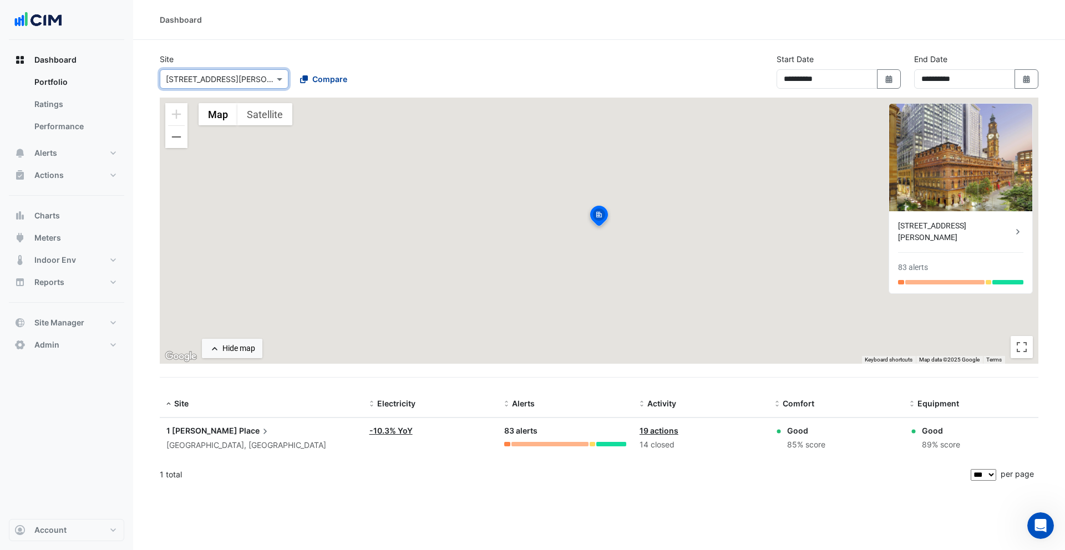
click at [328, 80] on span "Compare" at bounding box center [329, 79] width 35 height 12
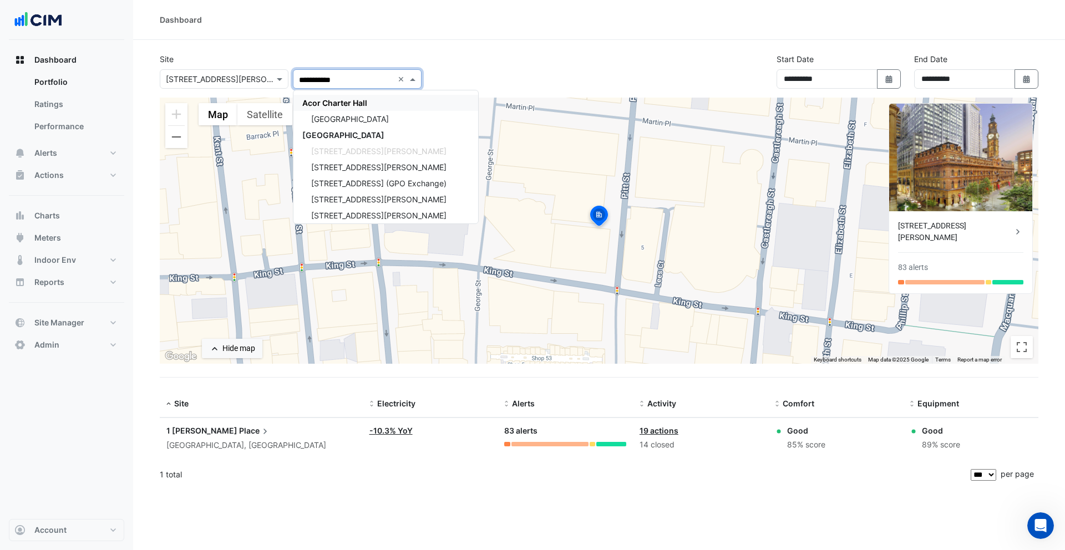
type input "**********"
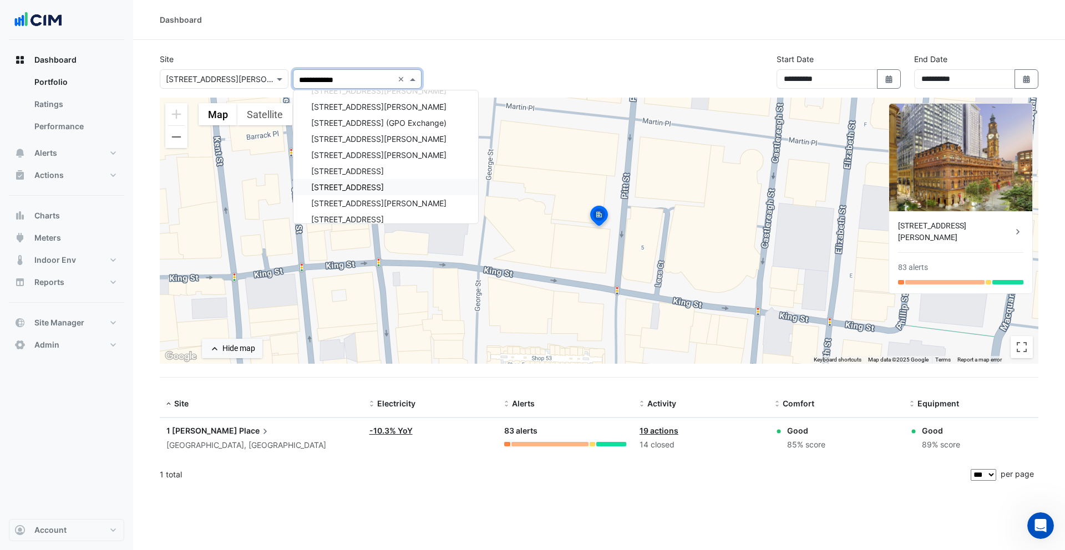
scroll to position [2057, 0]
click at [335, 108] on span "Charter Hall" at bounding box center [324, 106] width 45 height 9
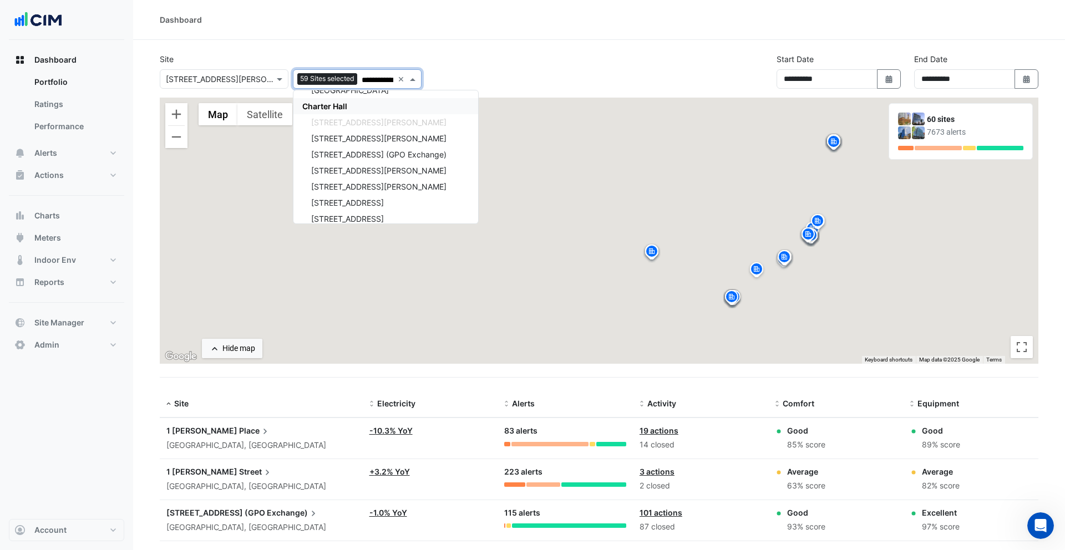
click at [322, 20] on div "Dashboard" at bounding box center [599, 20] width 879 height 12
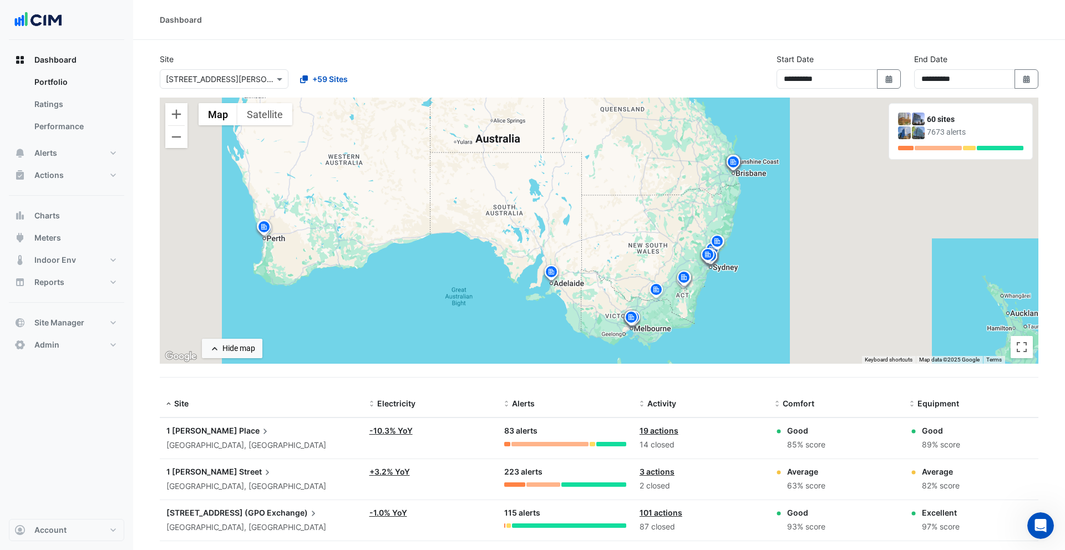
drag, startPoint x: 890, startPoint y: 265, endPoint x: 787, endPoint y: 286, distance: 104.3
click at [787, 286] on div "To activate drag with keyboard, press Alt + Enter. Once in keyboard drag state,…" at bounding box center [599, 231] width 879 height 266
click at [523, 400] on span "Alerts" at bounding box center [523, 403] width 23 height 9
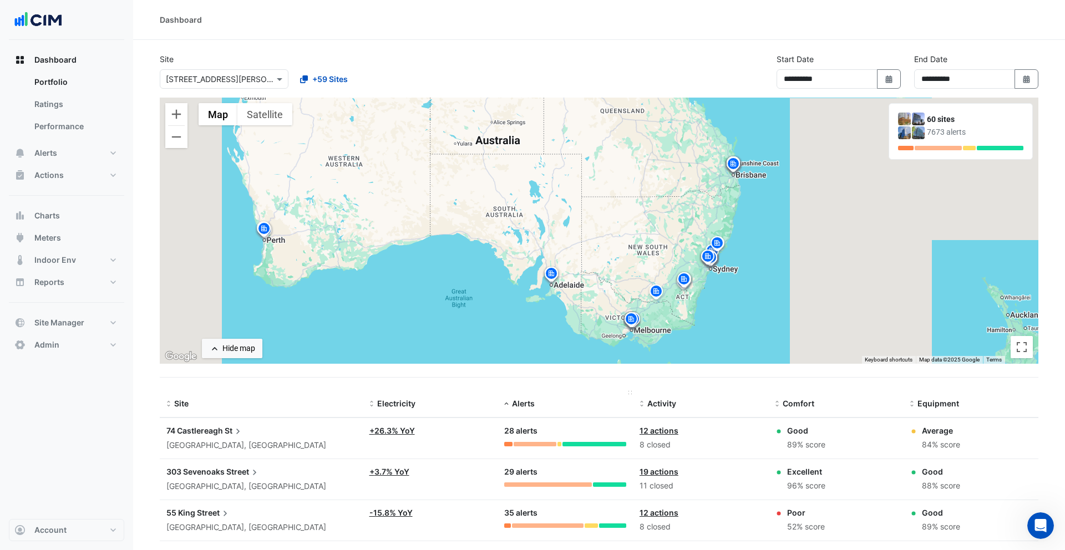
click at [521, 400] on span "Alerts" at bounding box center [523, 403] width 23 height 9
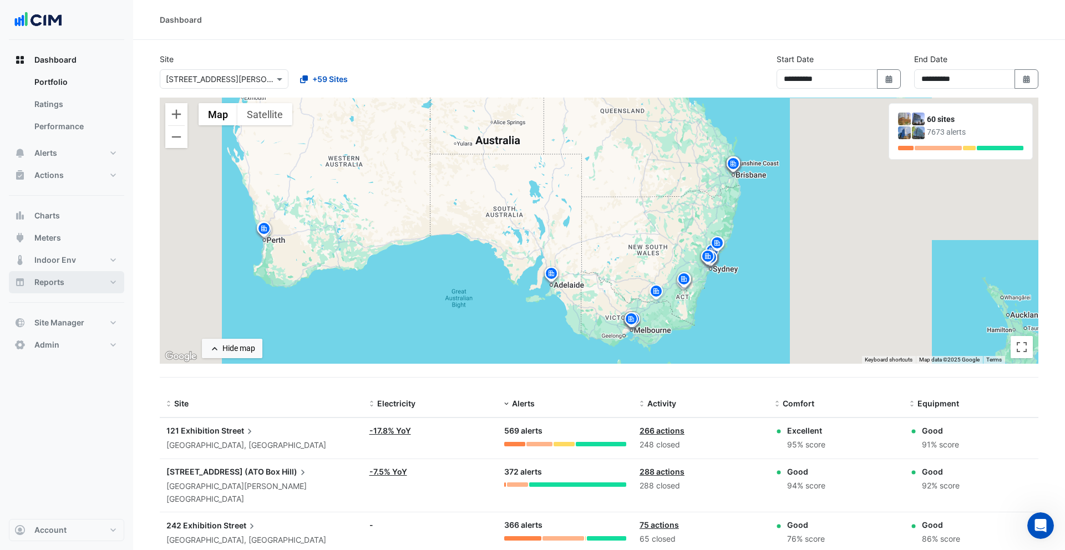
click at [70, 280] on button "Reports" at bounding box center [66, 282] width 115 height 22
select select "***"
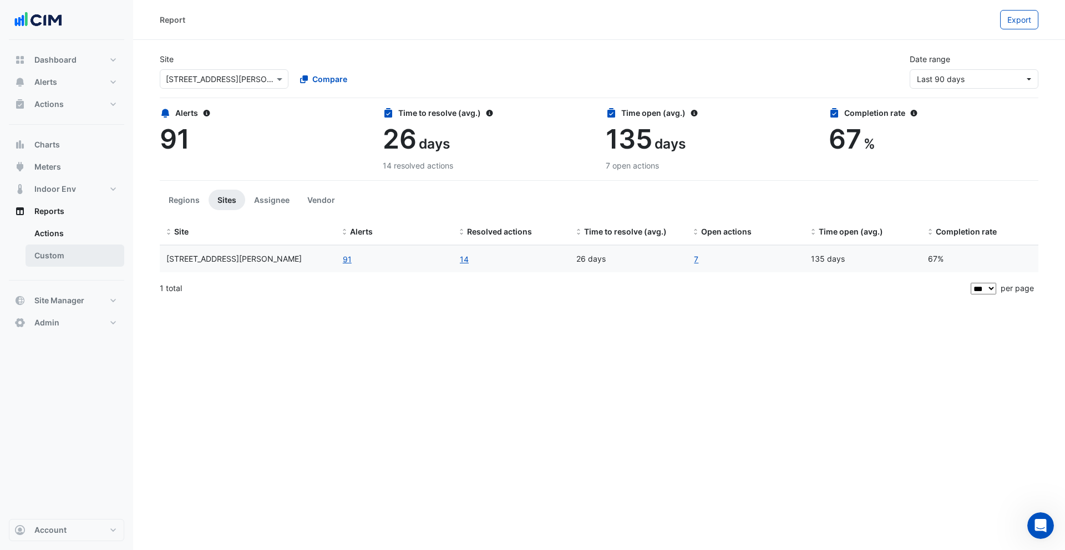
click at [59, 261] on link "Custom" at bounding box center [75, 256] width 99 height 22
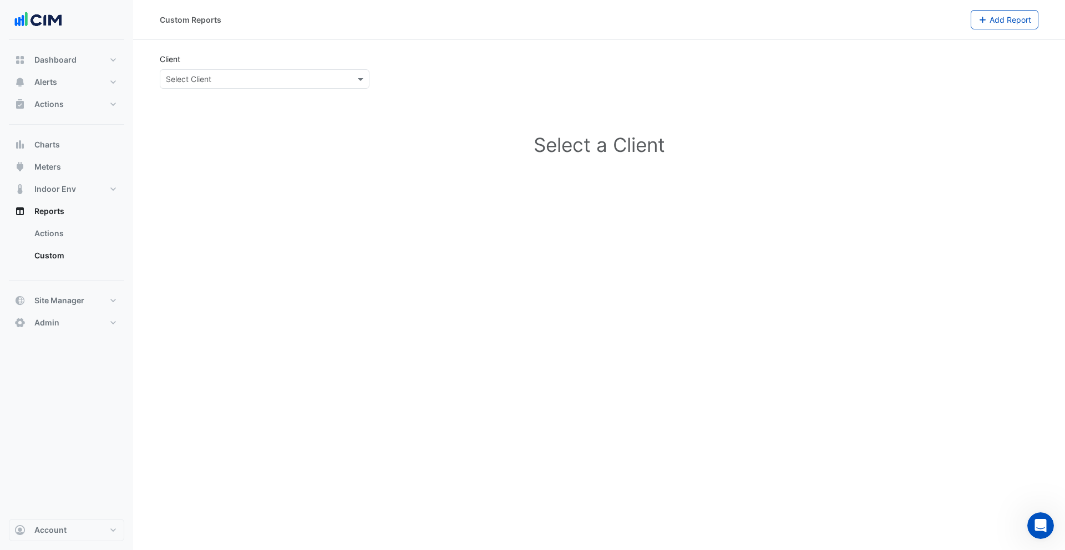
click at [247, 78] on input "text" at bounding box center [253, 80] width 175 height 12
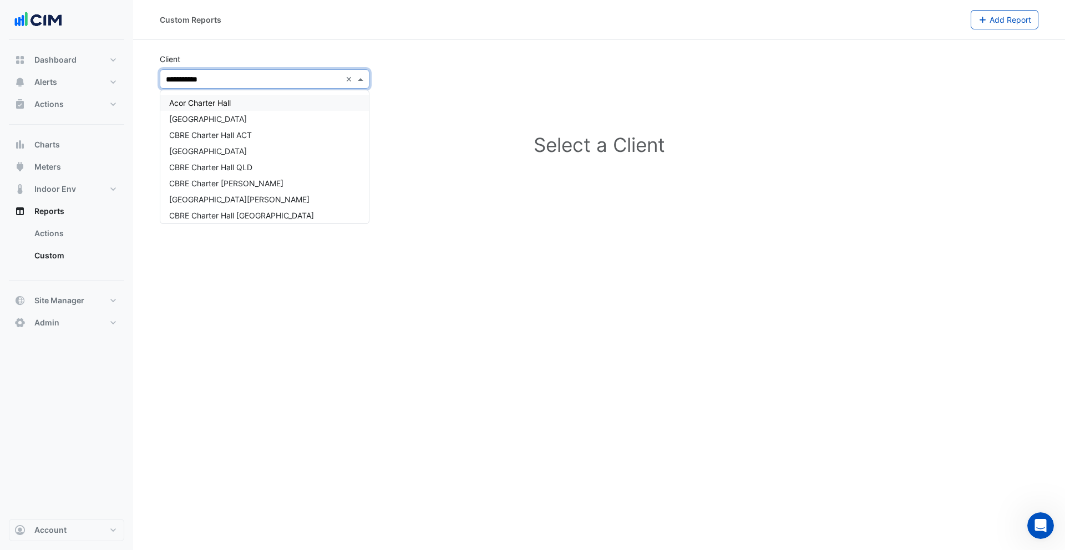
type input "**********"
click at [265, 134] on div "Charter Hall" at bounding box center [264, 131] width 209 height 16
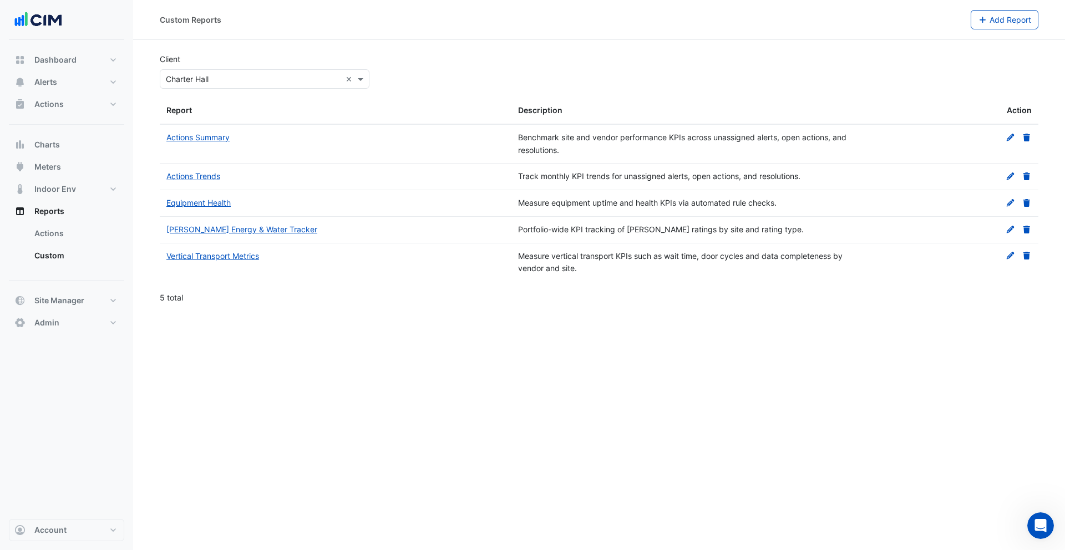
click at [211, 198] on div "Equipment Health" at bounding box center [335, 203] width 339 height 13
click at [223, 206] on link "Equipment Health" at bounding box center [198, 202] width 64 height 9
click at [58, 82] on button "Alerts" at bounding box center [66, 82] width 115 height 22
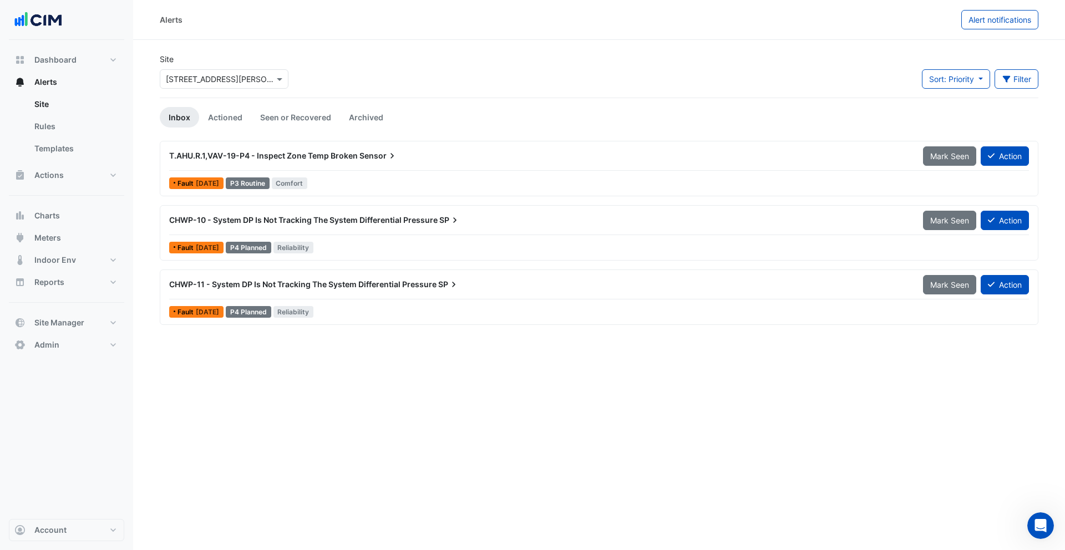
click at [272, 82] on div at bounding box center [224, 79] width 128 height 13
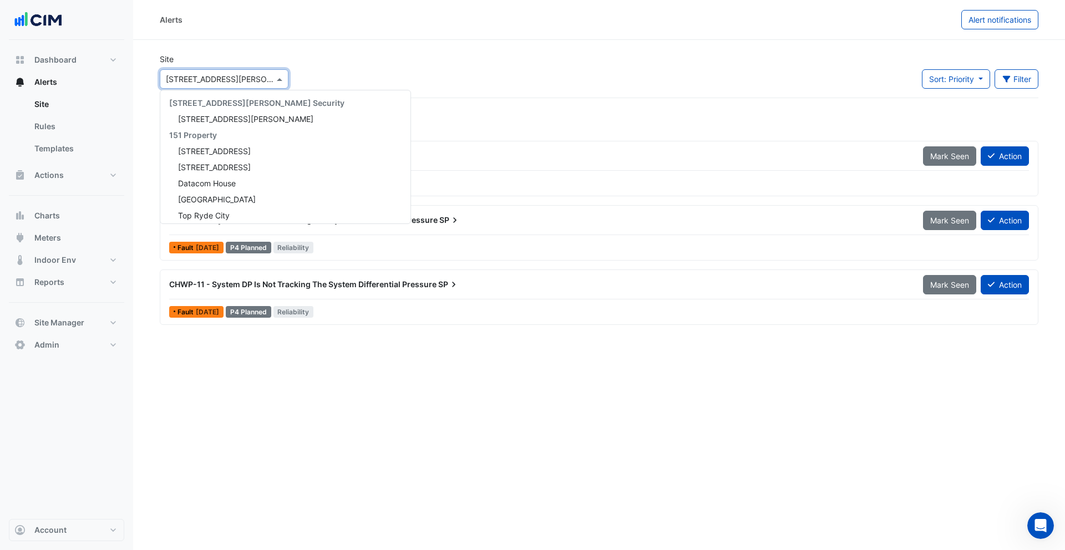
scroll to position [2193, 0]
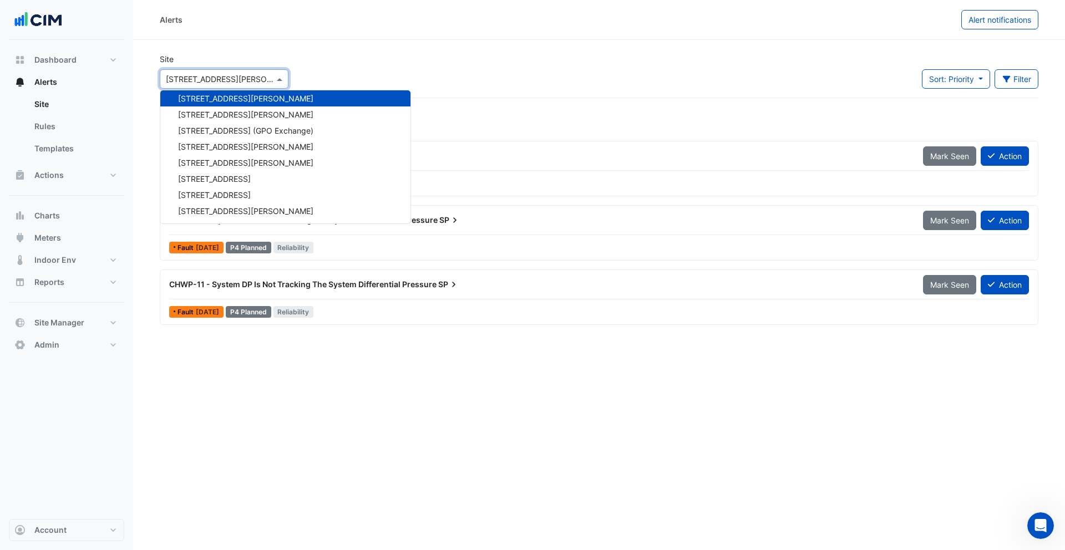
click at [329, 63] on div "Site Select a Site × 1 Martin Place 141 Walker Street Security 141 Walker Stree…" at bounding box center [599, 75] width 892 height 44
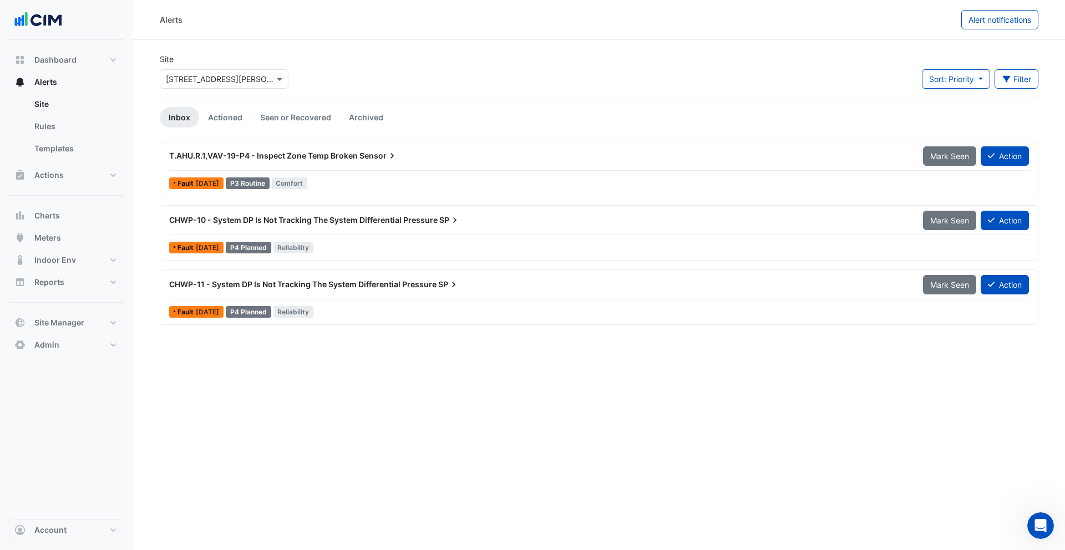
click at [259, 75] on input "text" at bounding box center [213, 80] width 94 height 12
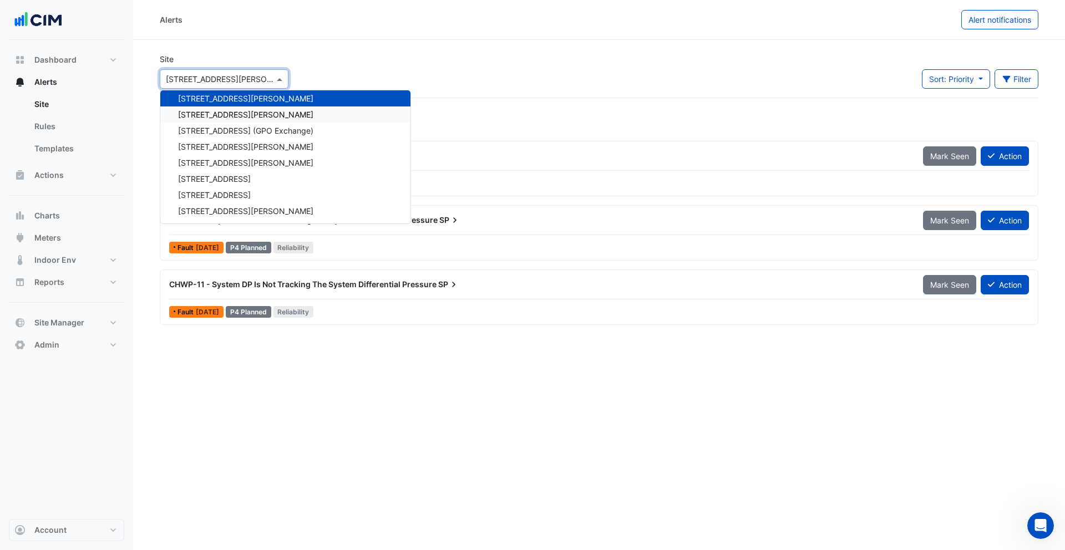
click at [241, 109] on div "[STREET_ADDRESS][PERSON_NAME]" at bounding box center [285, 115] width 250 height 16
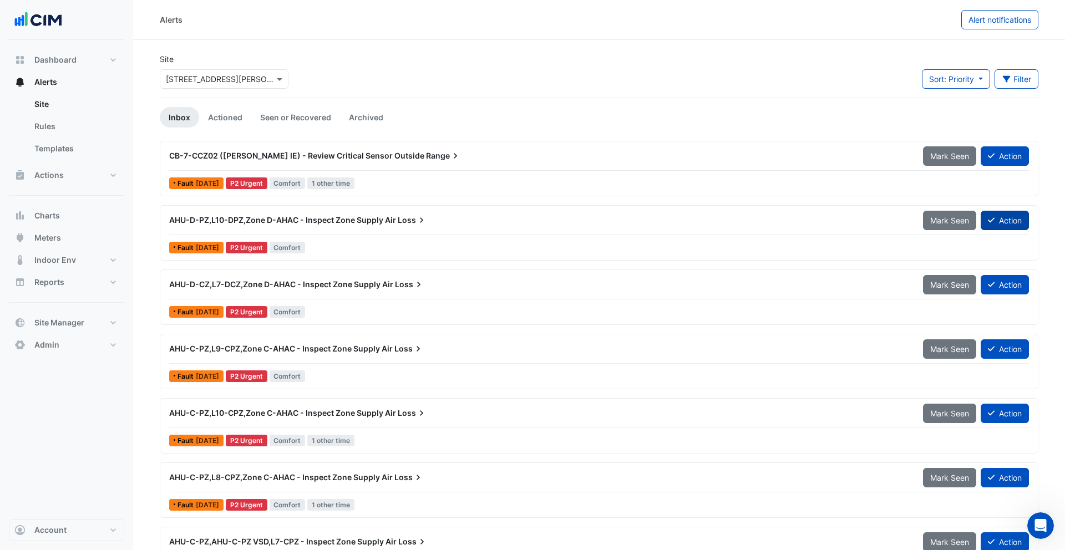
click at [1006, 222] on button "Action" at bounding box center [1005, 220] width 48 height 19
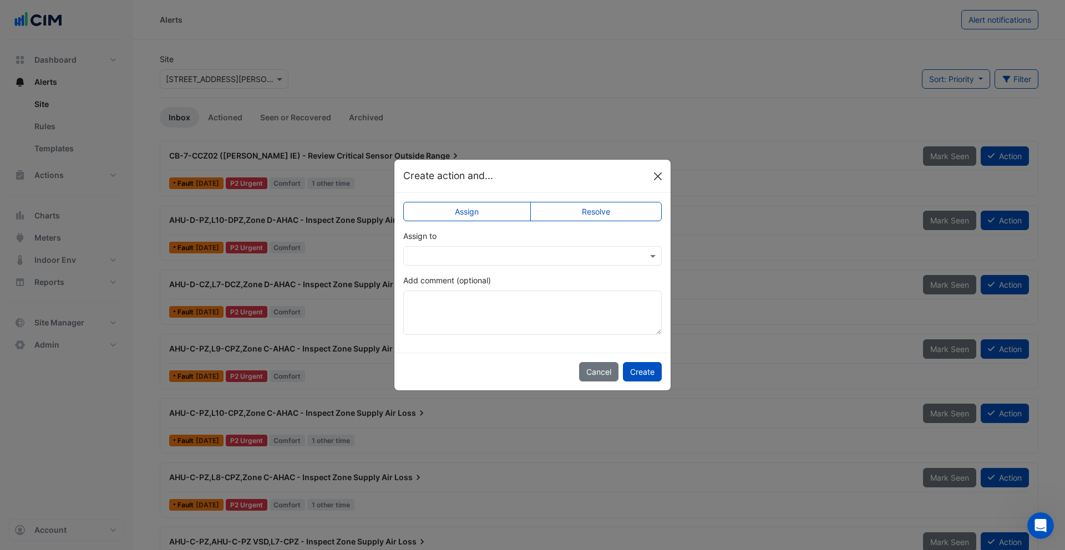
click at [663, 180] on button "Close" at bounding box center [658, 176] width 17 height 17
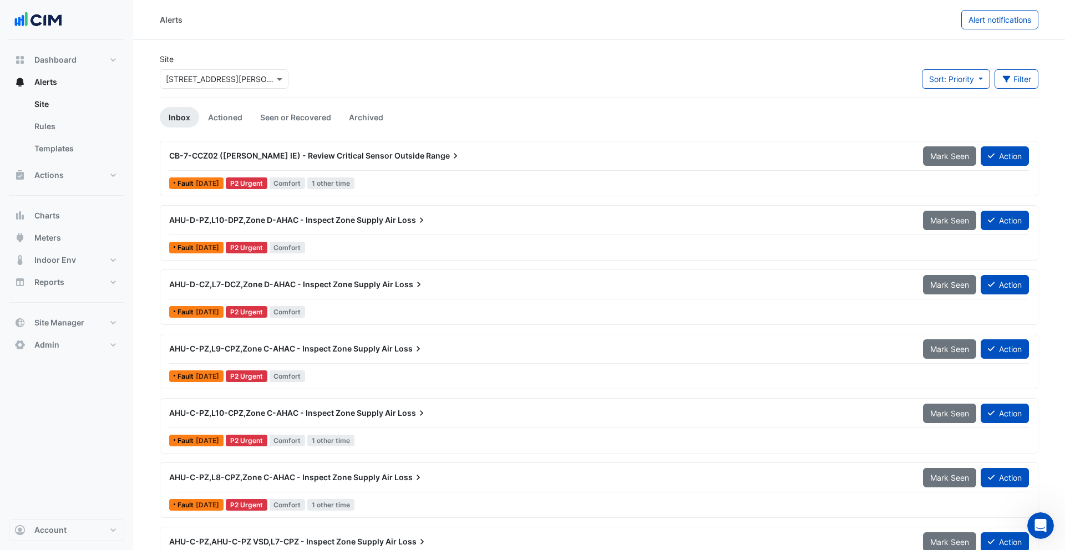
click at [558, 221] on div "AHU-D-PZ,L10-DPZ,Zone D-AHAC - Inspect Zone Supply Air Loss" at bounding box center [539, 220] width 741 height 11
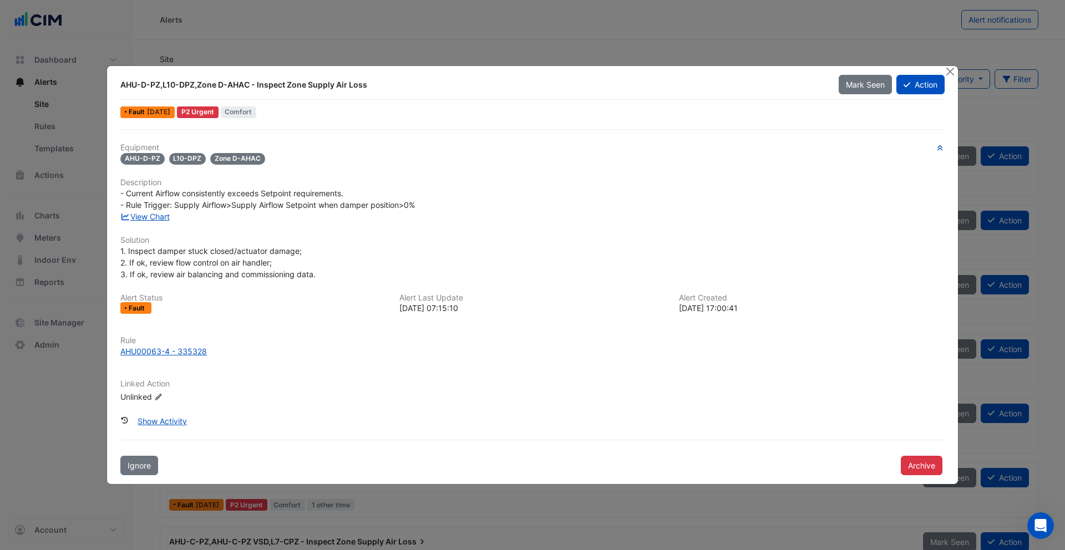
drag, startPoint x: 279, startPoint y: 85, endPoint x: 356, endPoint y: 86, distance: 77.7
click at [356, 86] on div "AHU-D-PZ,L10-DPZ,Zone D-AHAC - Inspect Zone Supply Air Loss" at bounding box center [472, 84] width 705 height 11
drag, startPoint x: 200, startPoint y: 114, endPoint x: 225, endPoint y: 114, distance: 24.4
click at [219, 114] on div "P2 Urgent" at bounding box center [198, 113] width 42 height 12
drag, startPoint x: 242, startPoint y: 113, endPoint x: 258, endPoint y: 113, distance: 16.1
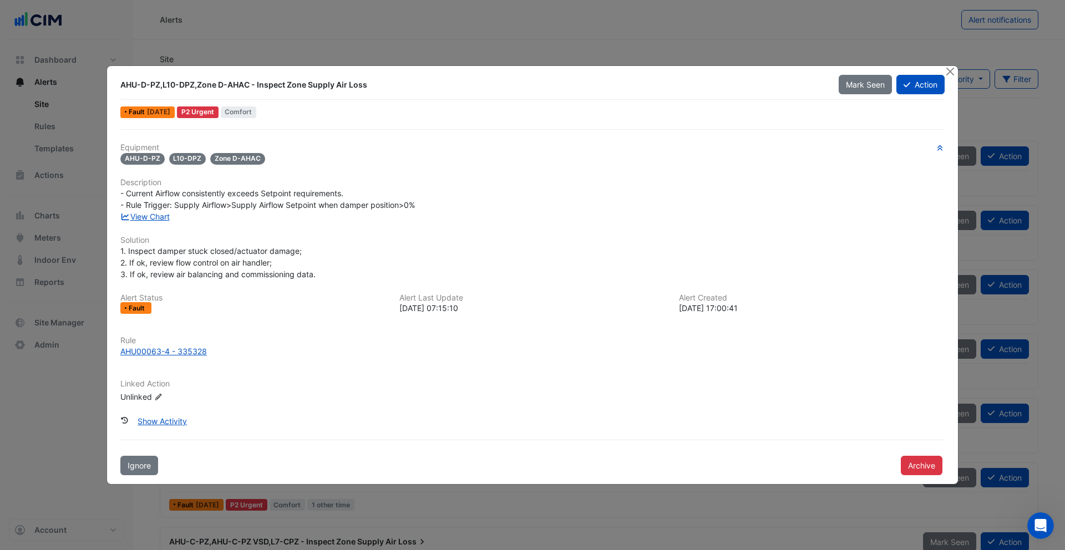
click at [257, 113] on span "Comfort" at bounding box center [239, 113] width 36 height 12
drag, startPoint x: 130, startPoint y: 192, endPoint x: 176, endPoint y: 200, distance: 46.7
click at [176, 200] on span "- Current Airflow consistently exceeds Setpoint requirements. - Rule Trigger: S…" at bounding box center [267, 199] width 295 height 21
click at [221, 199] on div "- Current Airflow consistently exceeds Setpoint requirements. - Rule Trigger: S…" at bounding box center [532, 199] width 825 height 23
click at [147, 216] on link "View Chart" at bounding box center [144, 216] width 49 height 9
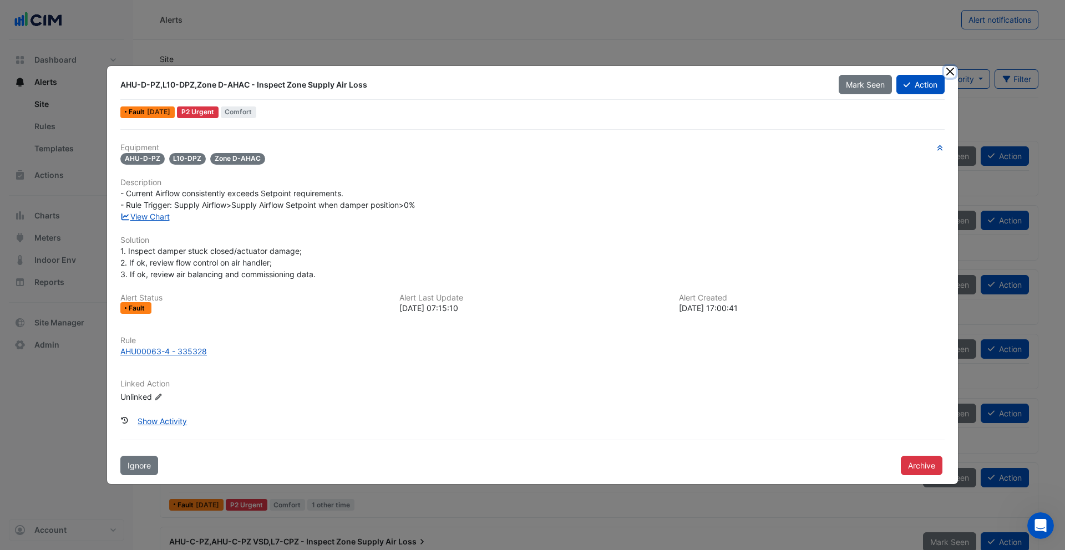
click at [951, 73] on button "Close" at bounding box center [950, 72] width 12 height 12
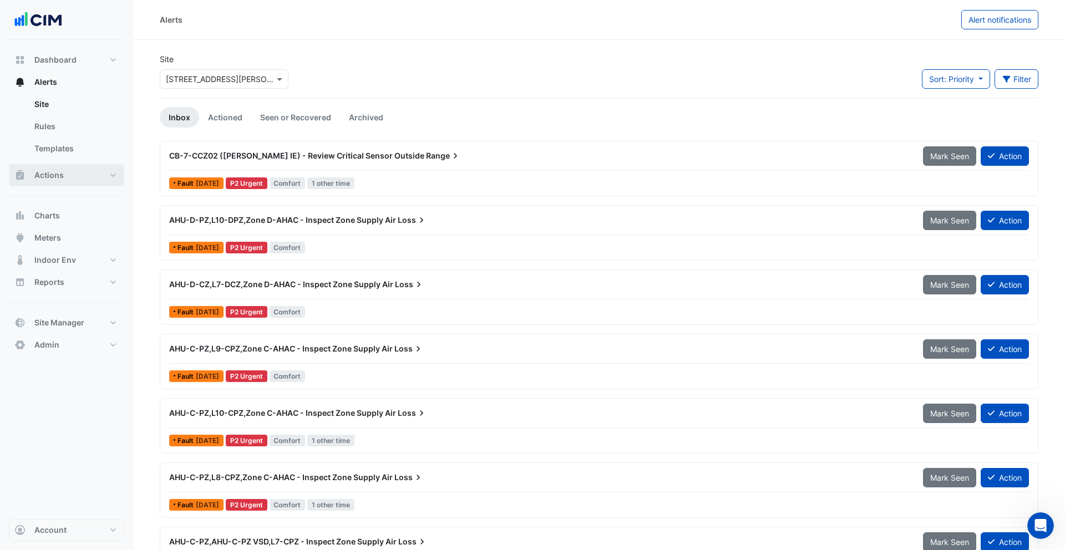
click at [81, 170] on button "Actions" at bounding box center [66, 175] width 115 height 22
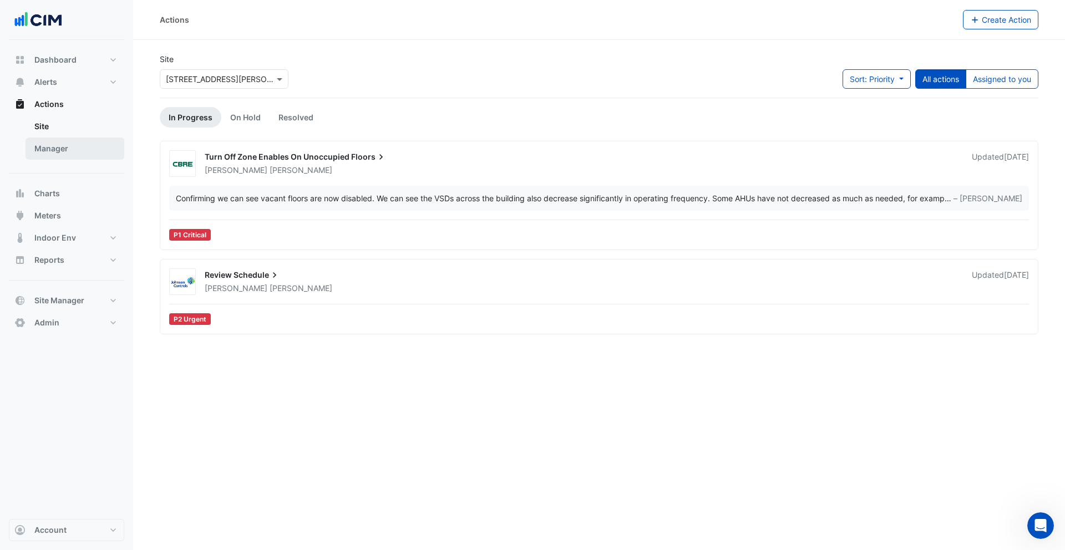
click at [73, 153] on link "Manager" at bounding box center [75, 149] width 99 height 22
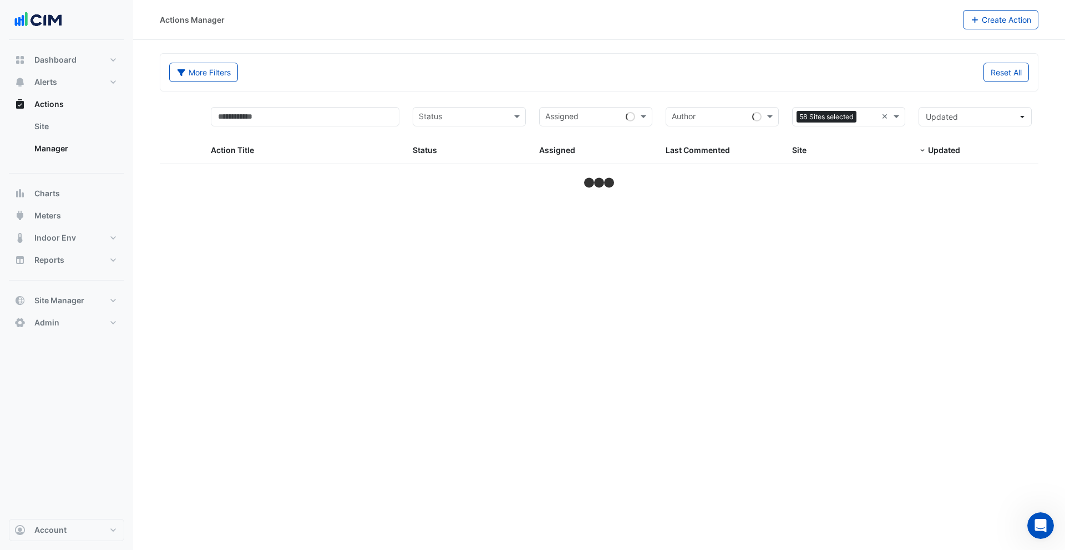
select select "***"
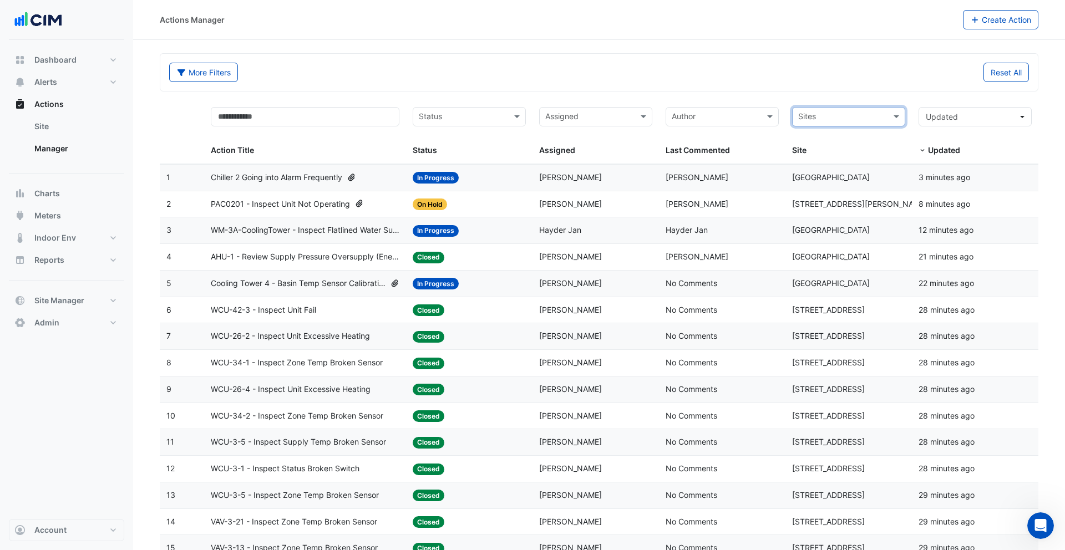
click at [511, 205] on div "Status: On Hold" at bounding box center [469, 204] width 113 height 13
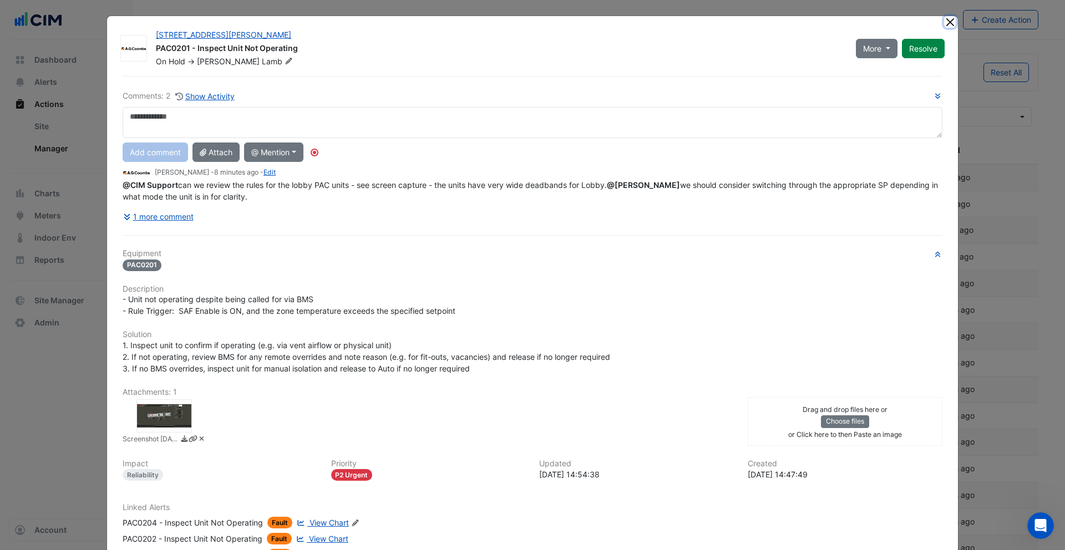
click at [947, 26] on button "Close" at bounding box center [950, 22] width 12 height 12
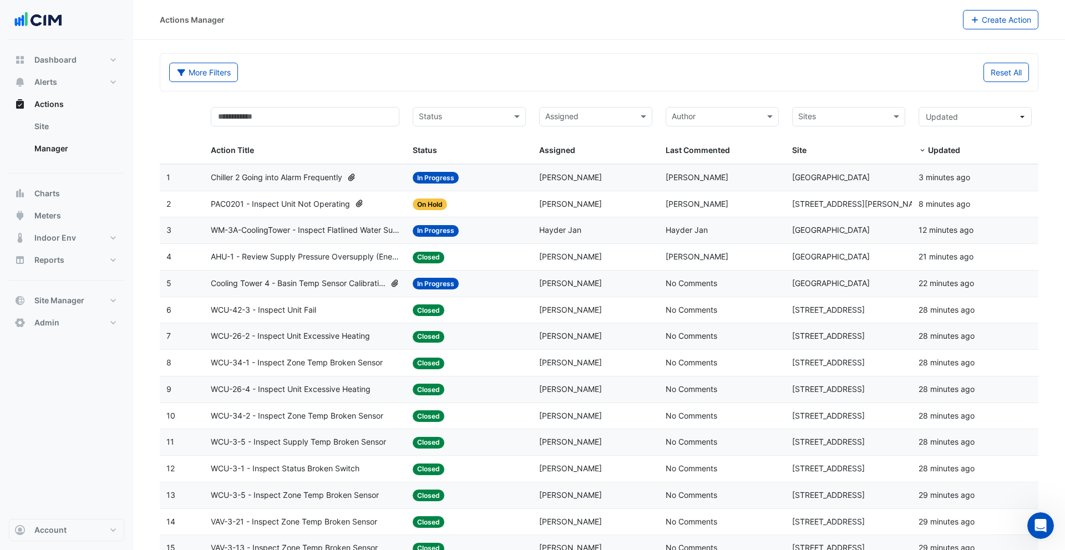
click at [446, 184] on datatable-body-cell "Status: In Progress" at bounding box center [469, 178] width 127 height 26
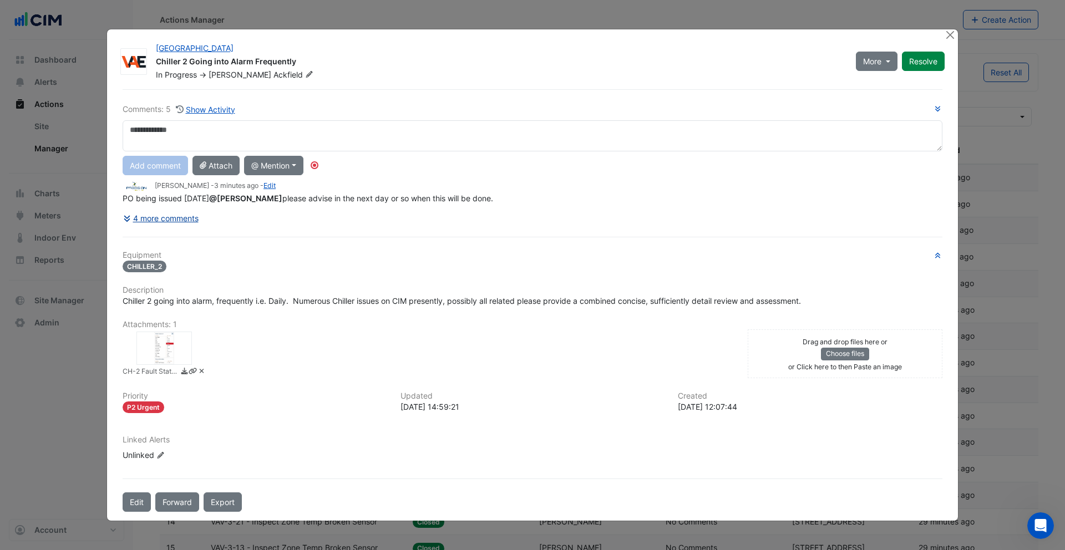
click at [176, 217] on button "4 more comments" at bounding box center [161, 218] width 77 height 19
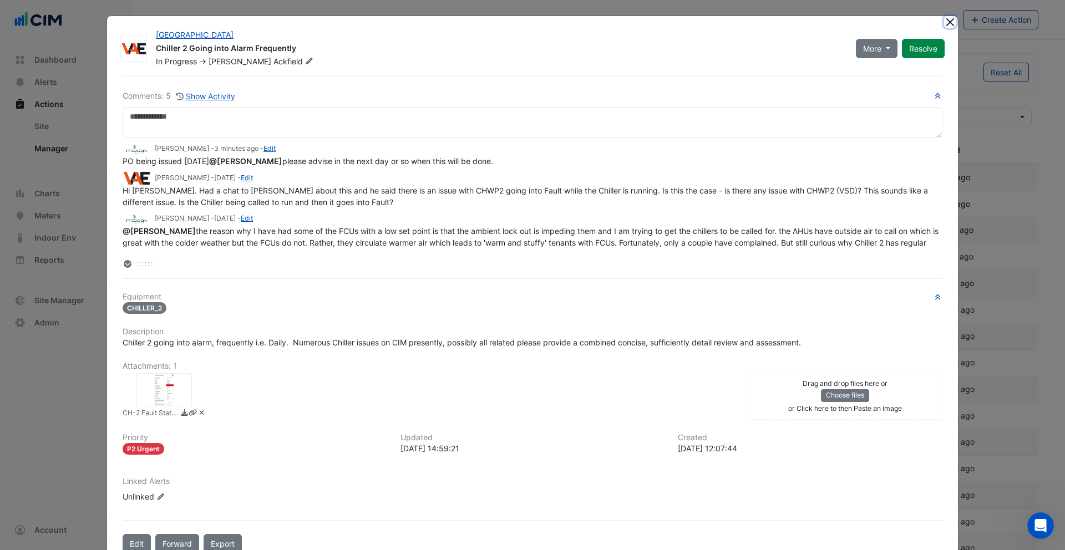
click at [952, 18] on button "Close" at bounding box center [950, 22] width 12 height 12
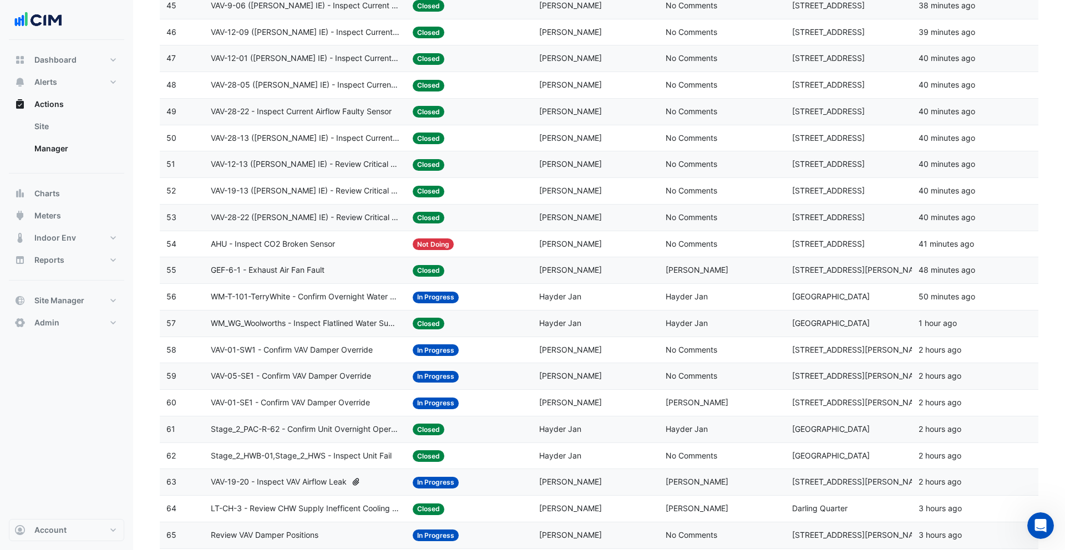
scroll to position [1477, 0]
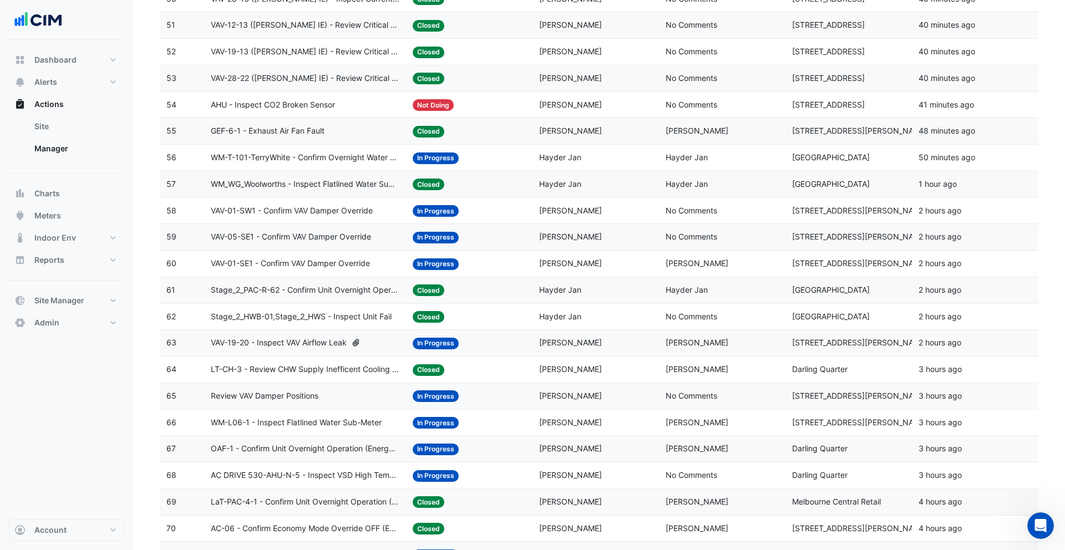
click at [496, 292] on div "Status: Closed" at bounding box center [469, 290] width 113 height 13
click at [91, 261] on button "Reports" at bounding box center [66, 260] width 115 height 22
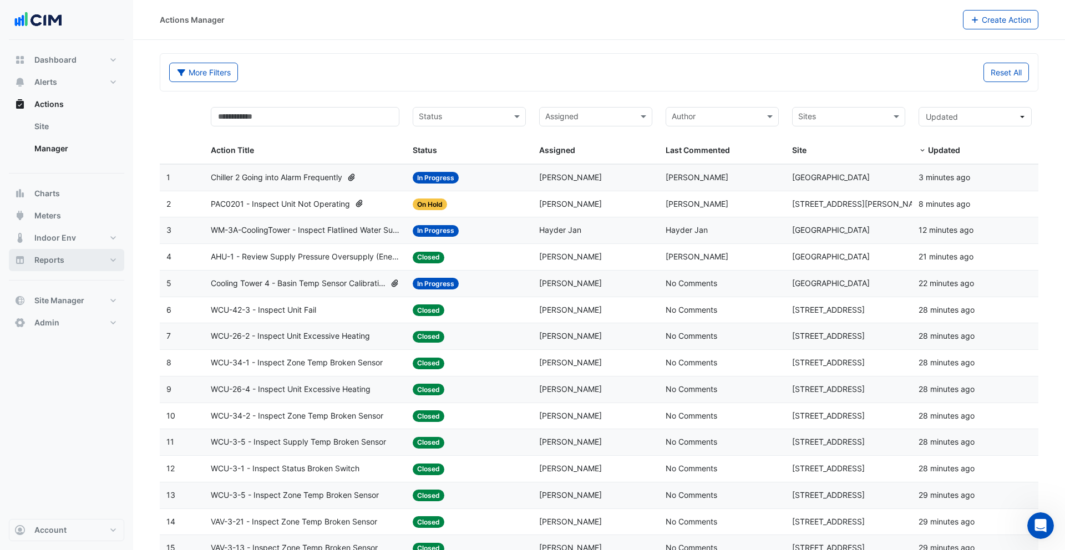
select select "***"
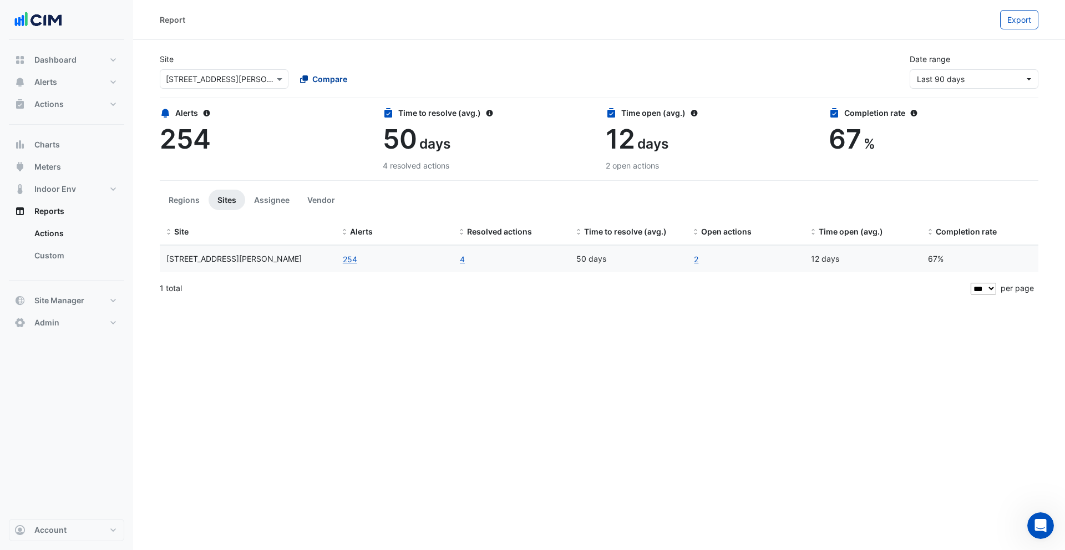
click at [338, 83] on span "Compare" at bounding box center [329, 79] width 35 height 12
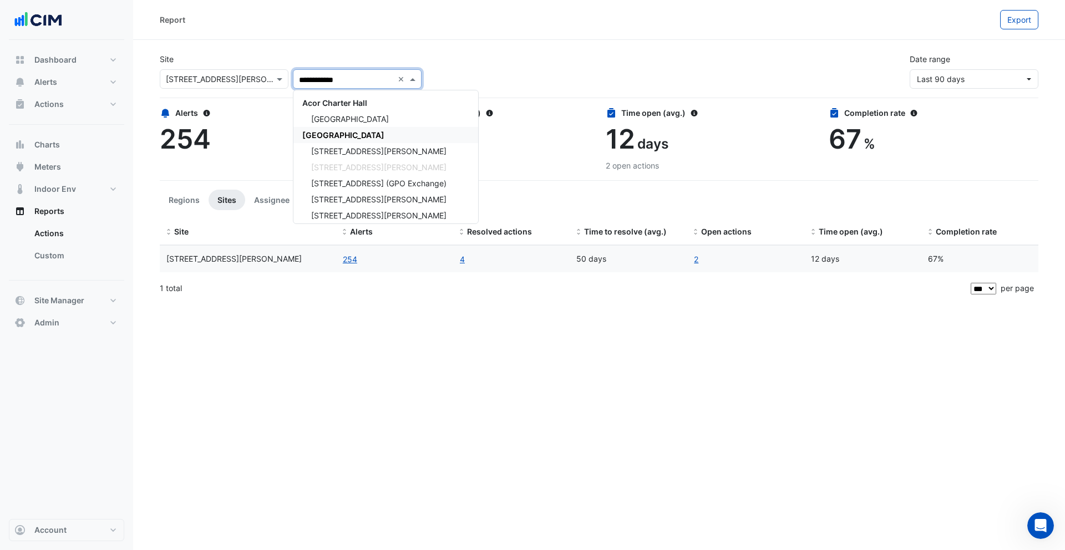
click at [342, 132] on span "[GEOGRAPHIC_DATA]" at bounding box center [343, 134] width 82 height 9
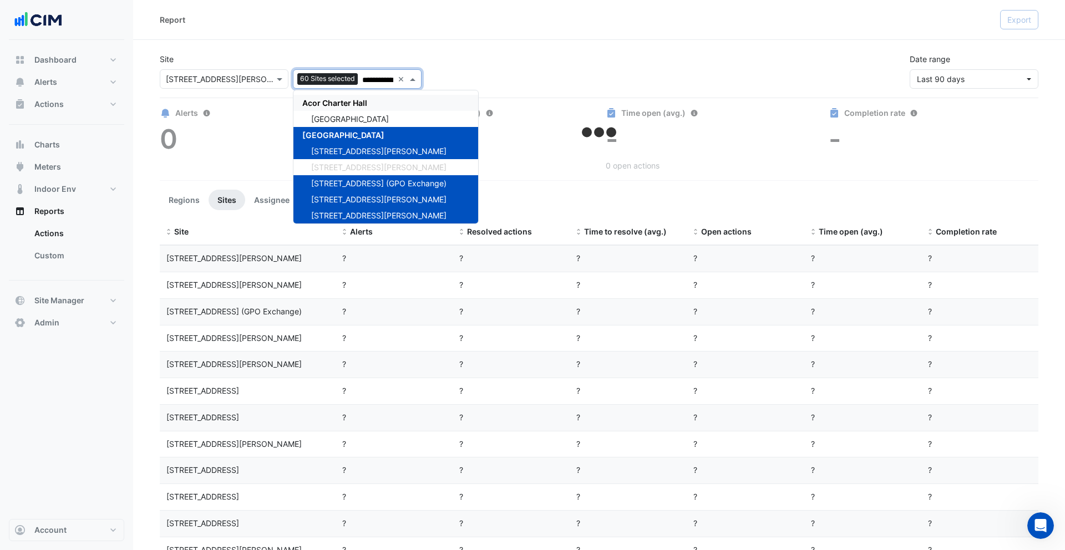
type input "**********"
click at [488, 36] on div "Report Export" at bounding box center [599, 20] width 932 height 40
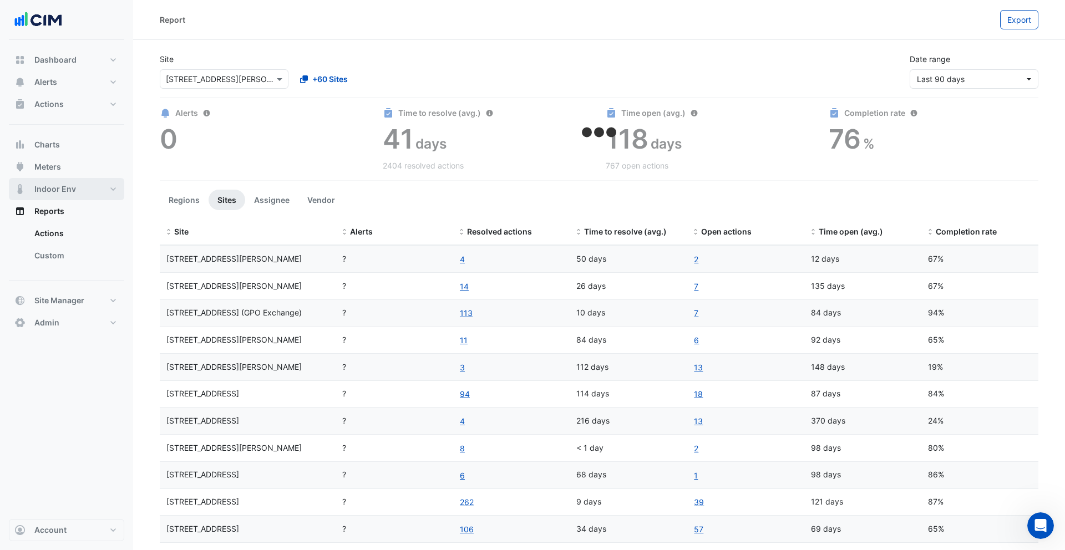
click at [82, 187] on button "Indoor Env" at bounding box center [66, 189] width 115 height 22
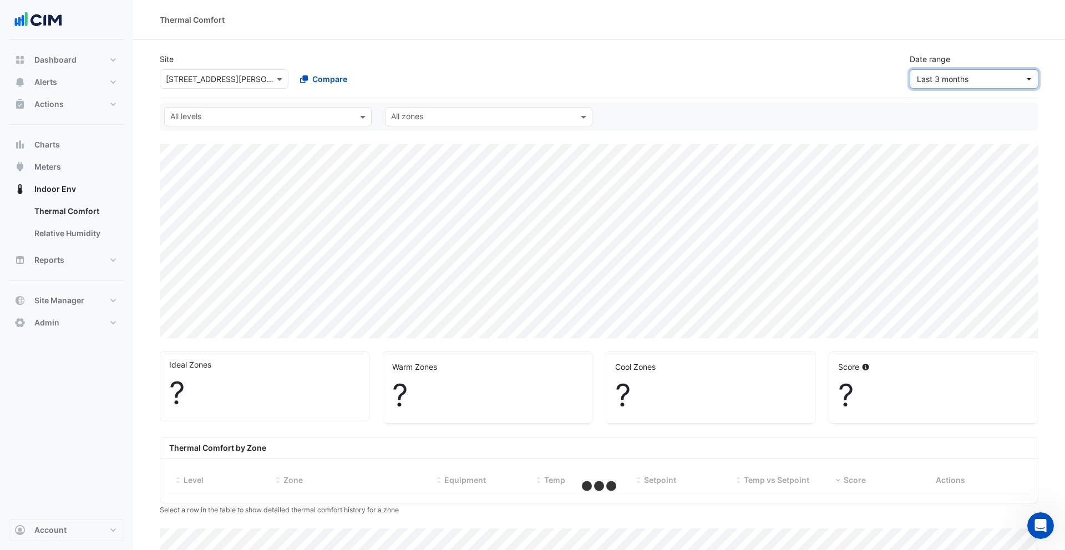
click at [981, 77] on span "Last 3 months" at bounding box center [971, 79] width 108 height 12
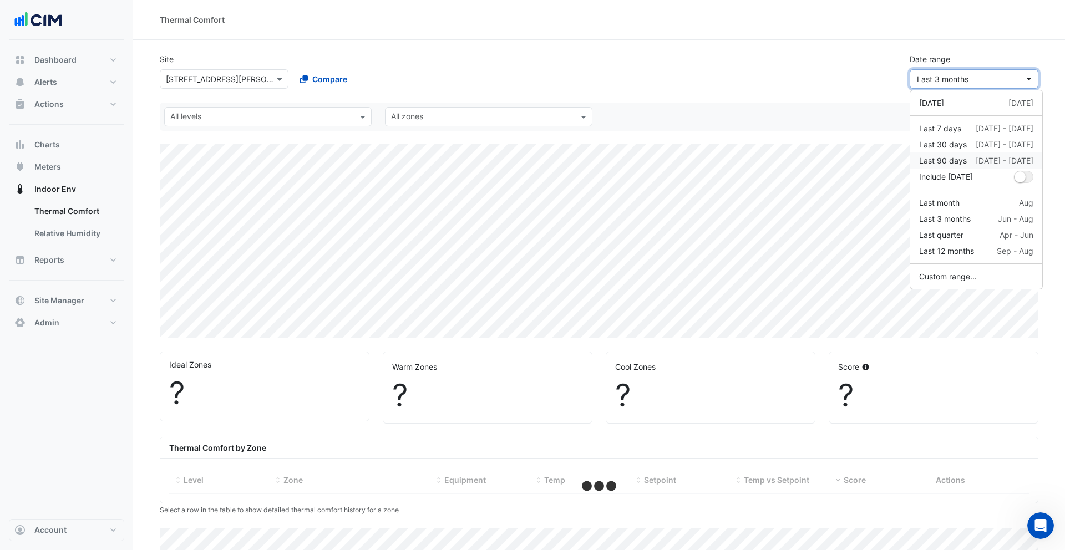
select select "***"
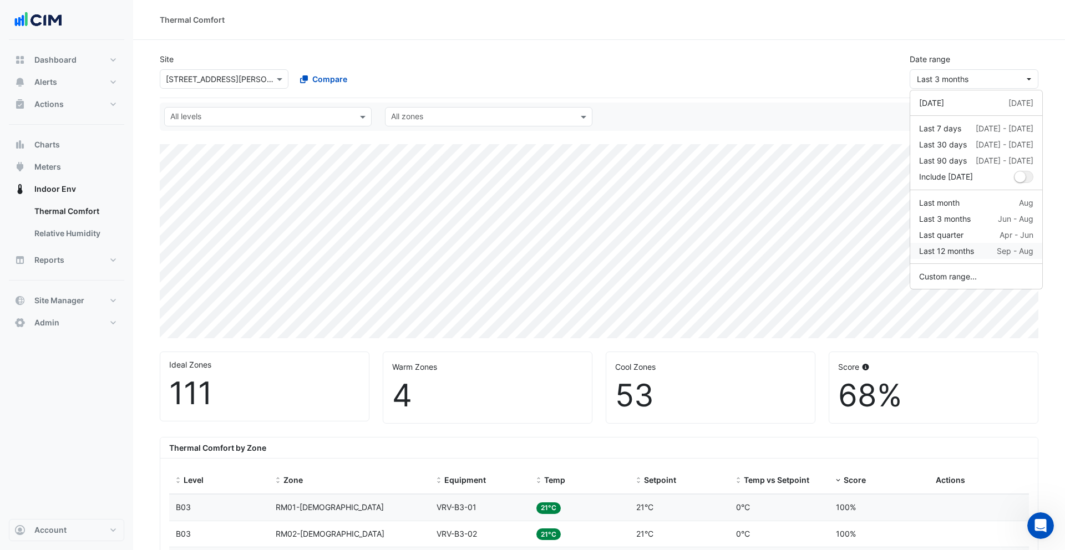
click at [942, 243] on button "Last 12 months Sep - Aug" at bounding box center [977, 251] width 132 height 16
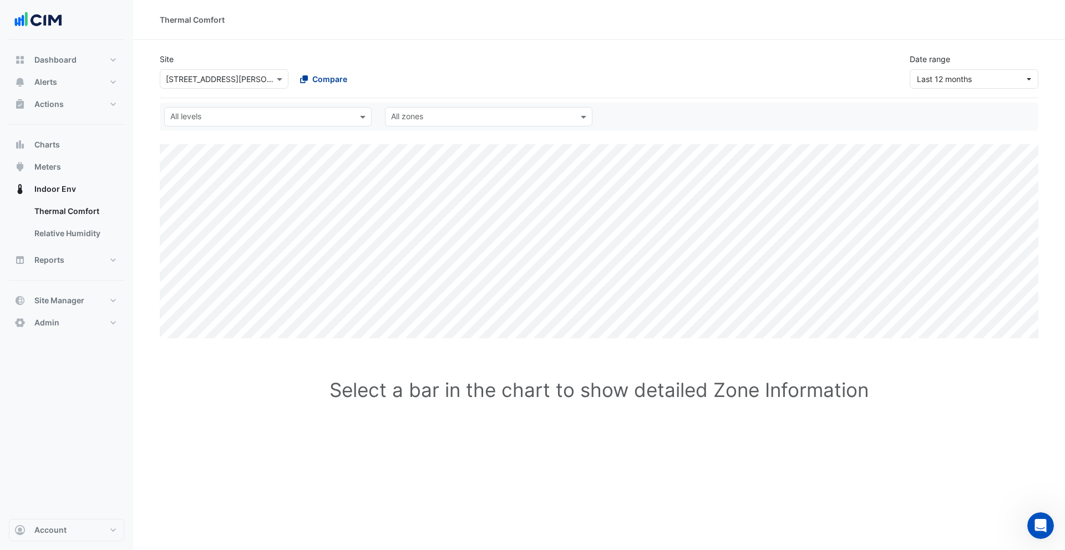
click at [330, 75] on span "Compare" at bounding box center [329, 79] width 35 height 12
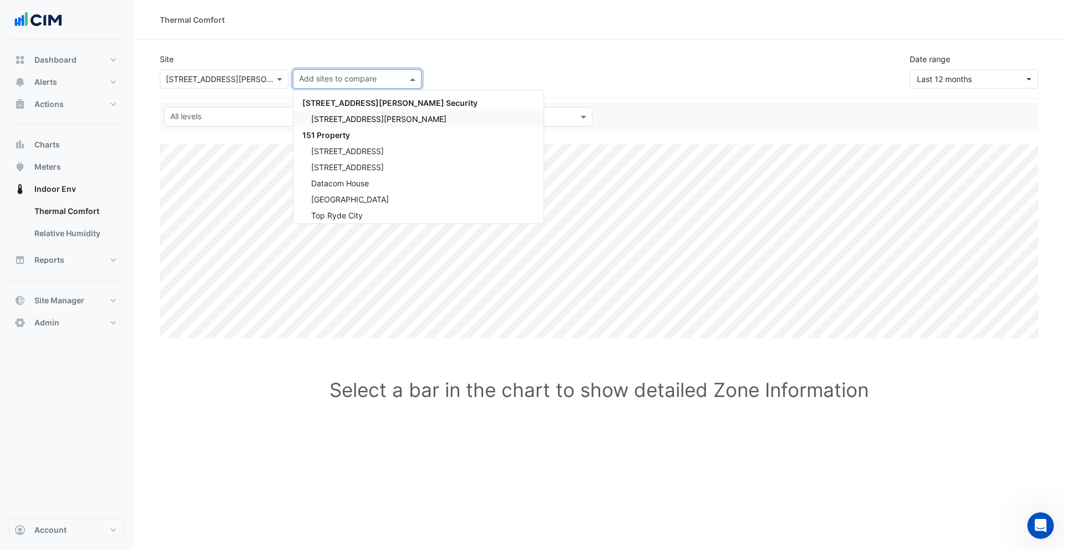
click at [361, 118] on span "[STREET_ADDRESS][PERSON_NAME]" at bounding box center [378, 118] width 135 height 9
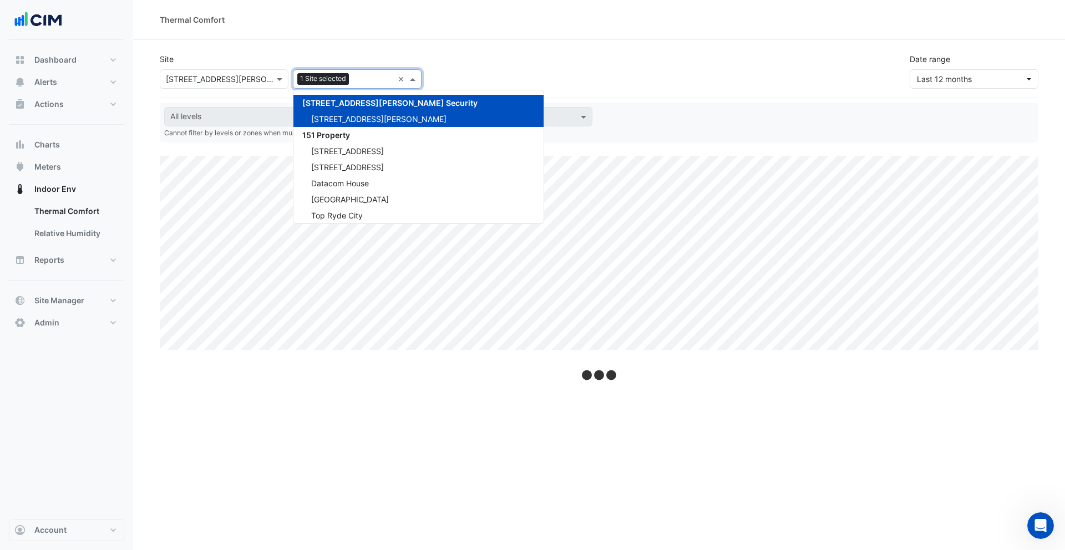
click at [548, 67] on div "Site Select a Site × 1 Shelley Street Add sites to compare 1 Site selected × 14…" at bounding box center [599, 66] width 892 height 44
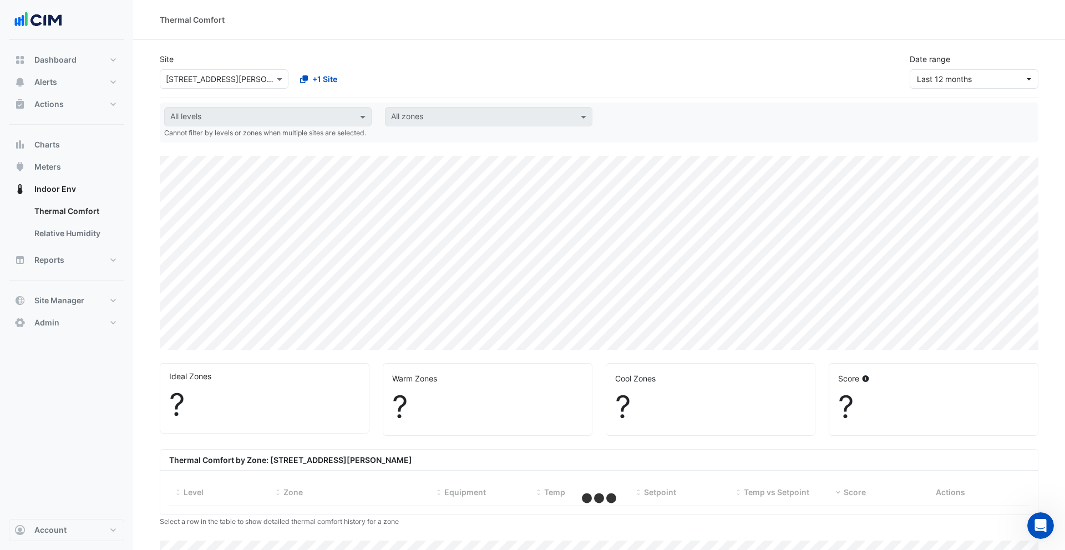
select select "***"
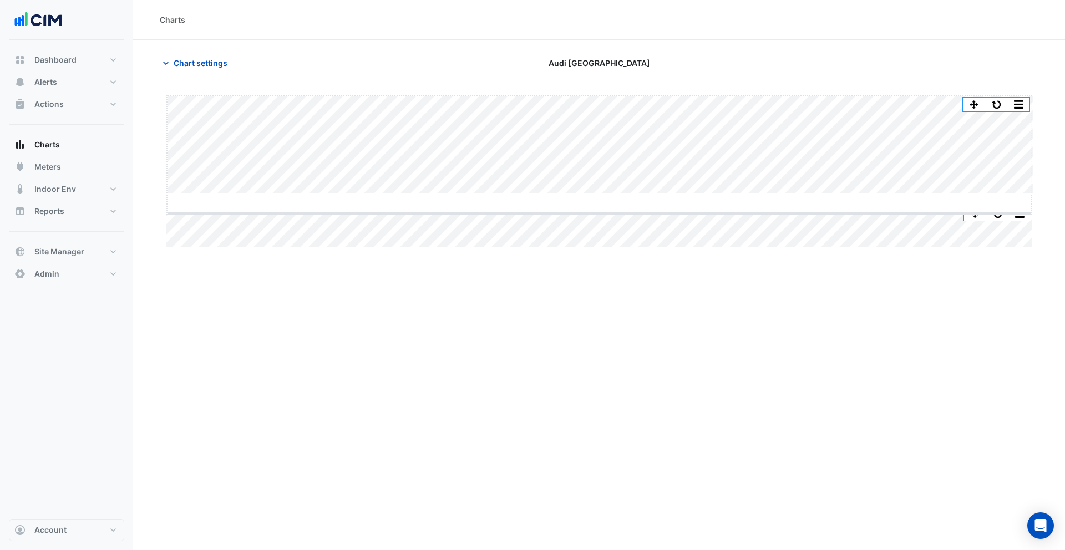
drag, startPoint x: 600, startPoint y: 194, endPoint x: 594, endPoint y: 257, distance: 64.2
click at [199, 66] on span "Chart settings" at bounding box center [201, 63] width 54 height 12
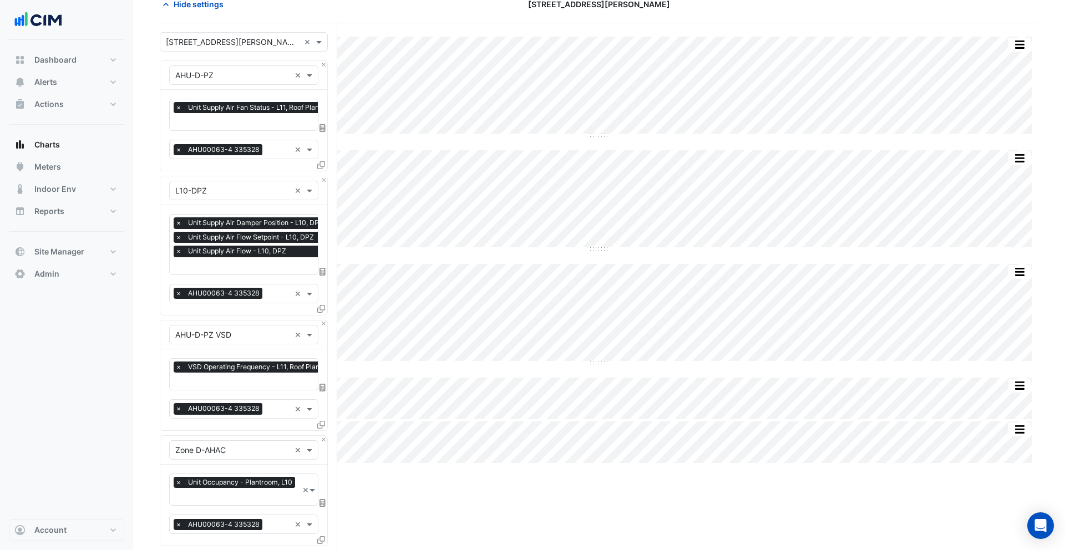
scroll to position [276, 0]
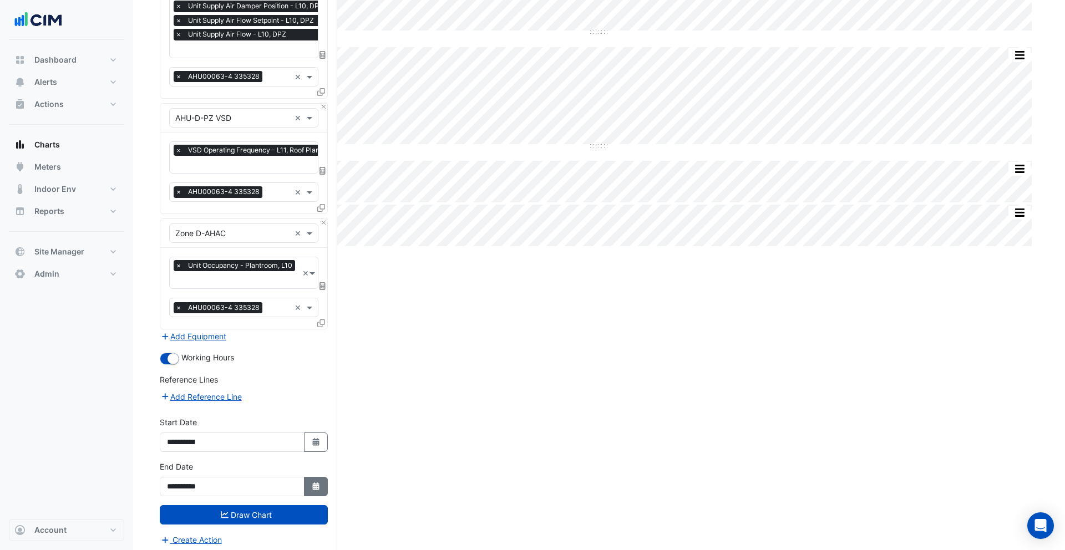
click at [311, 477] on button "Select Date" at bounding box center [316, 486] width 24 height 19
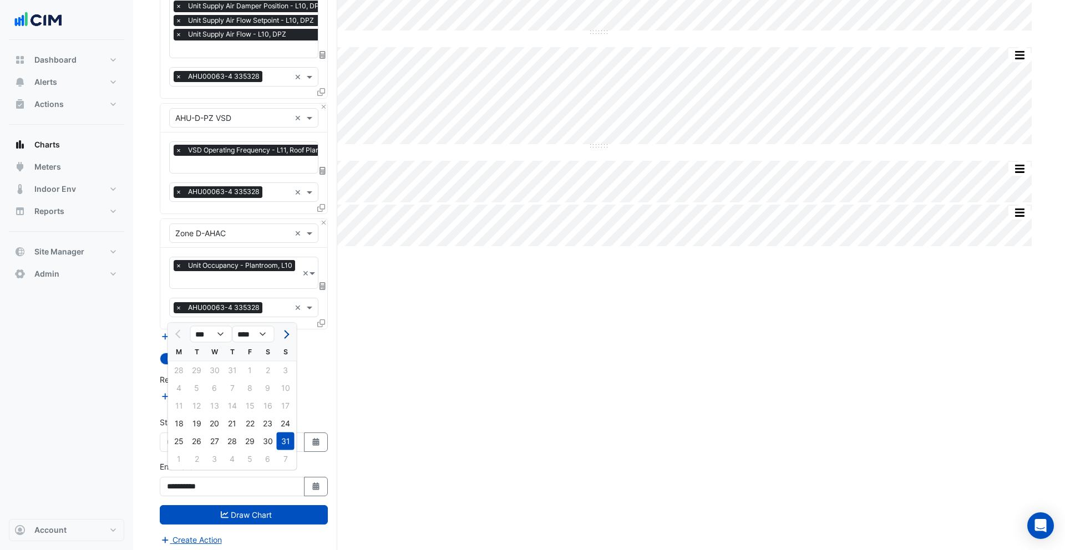
click at [284, 338] on button "Next month" at bounding box center [285, 335] width 13 height 18
select select "*"
click at [214, 386] on div "10" at bounding box center [215, 389] width 18 height 18
type input "**********"
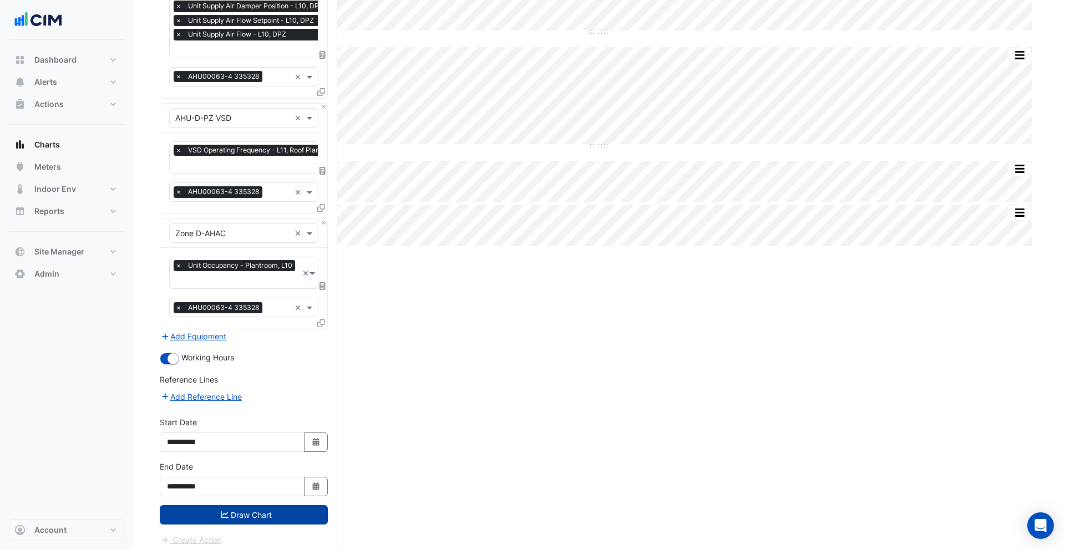
click at [250, 511] on button "Draw Chart" at bounding box center [244, 515] width 168 height 19
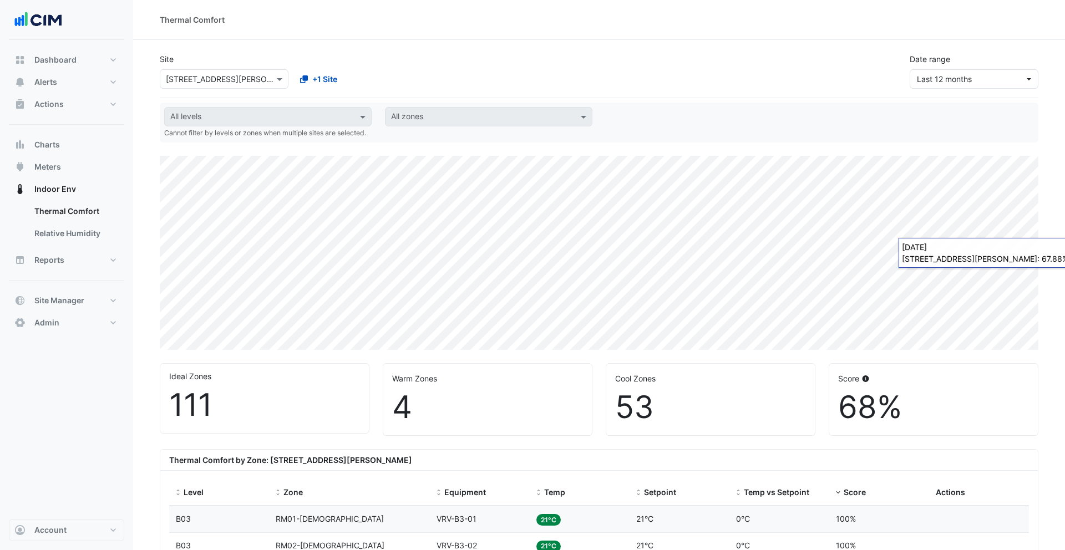
select select "***"
click at [80, 65] on button "Dashboard" at bounding box center [66, 60] width 115 height 22
select select "***"
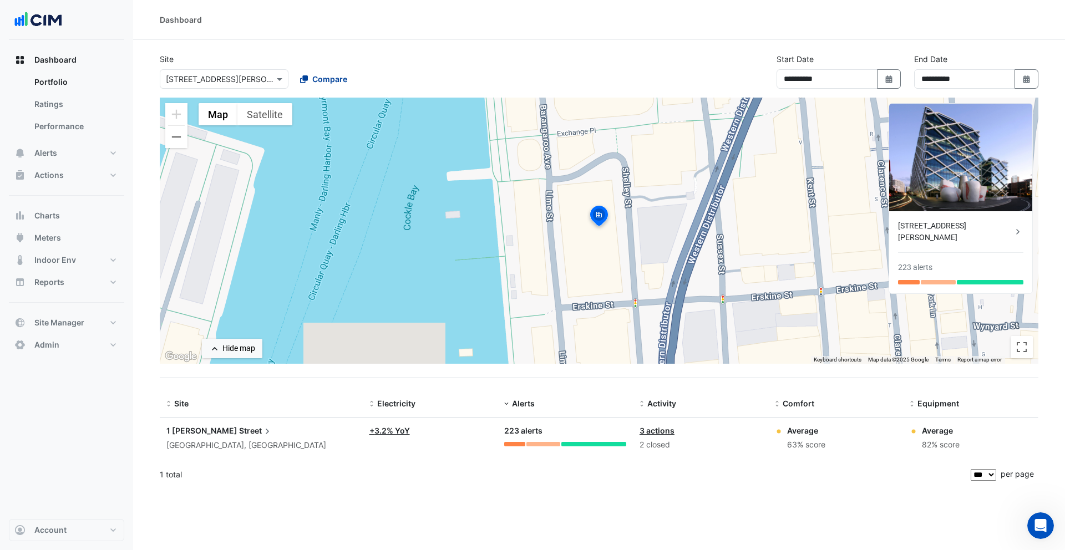
click at [337, 84] on span "Compare" at bounding box center [329, 79] width 35 height 12
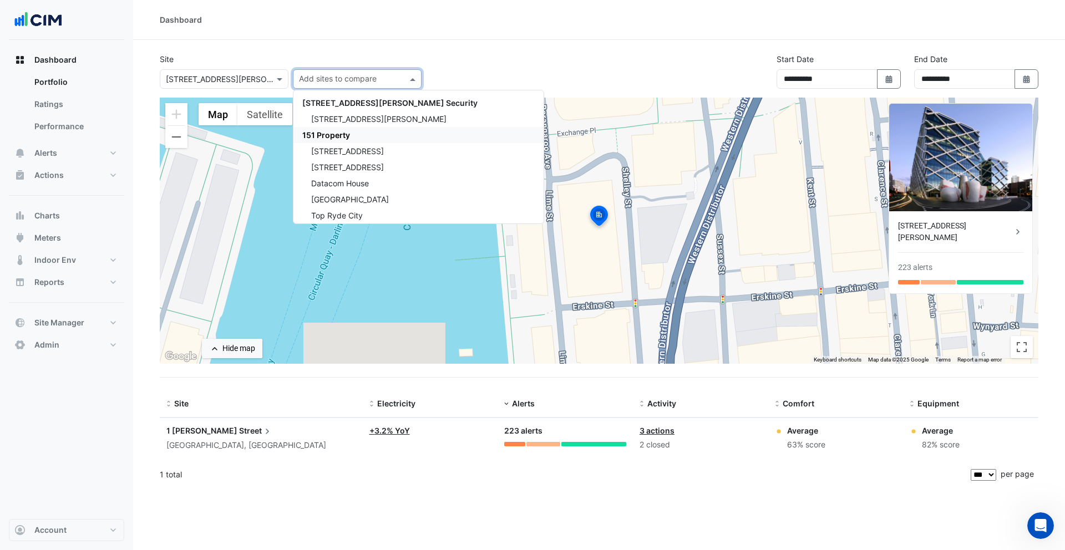
click at [339, 136] on span "151 Property" at bounding box center [326, 134] width 48 height 9
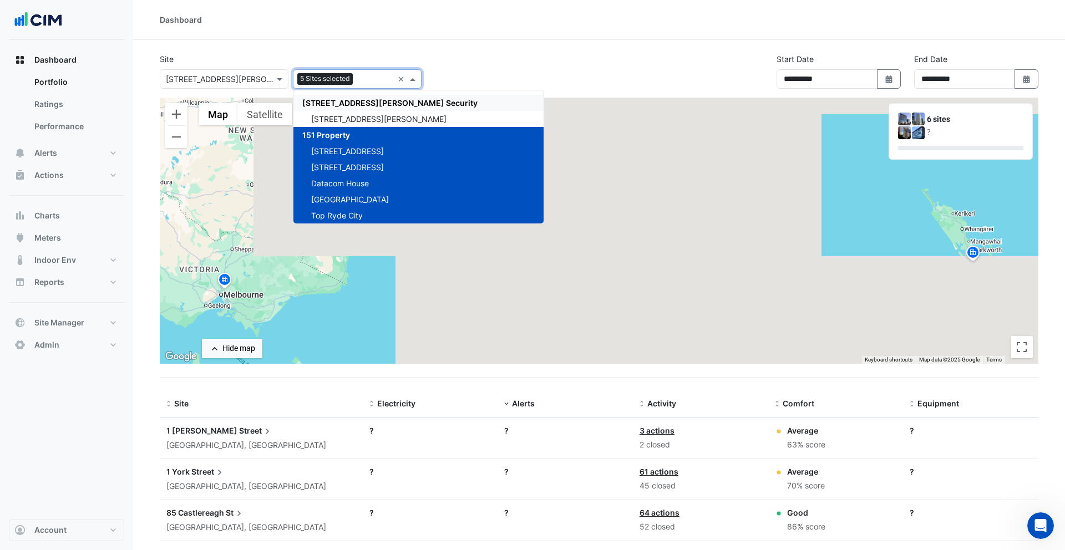
click at [534, 62] on div "Site Select a Site × [STREET_ADDRESS][PERSON_NAME] Add sites to compare 5 Sites…" at bounding box center [599, 75] width 892 height 44
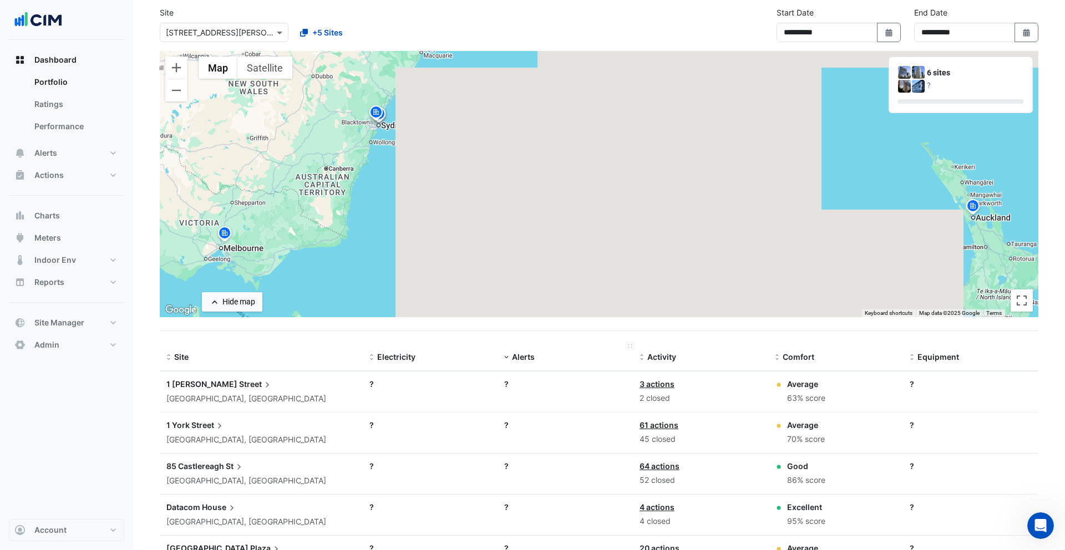
scroll to position [109, 0]
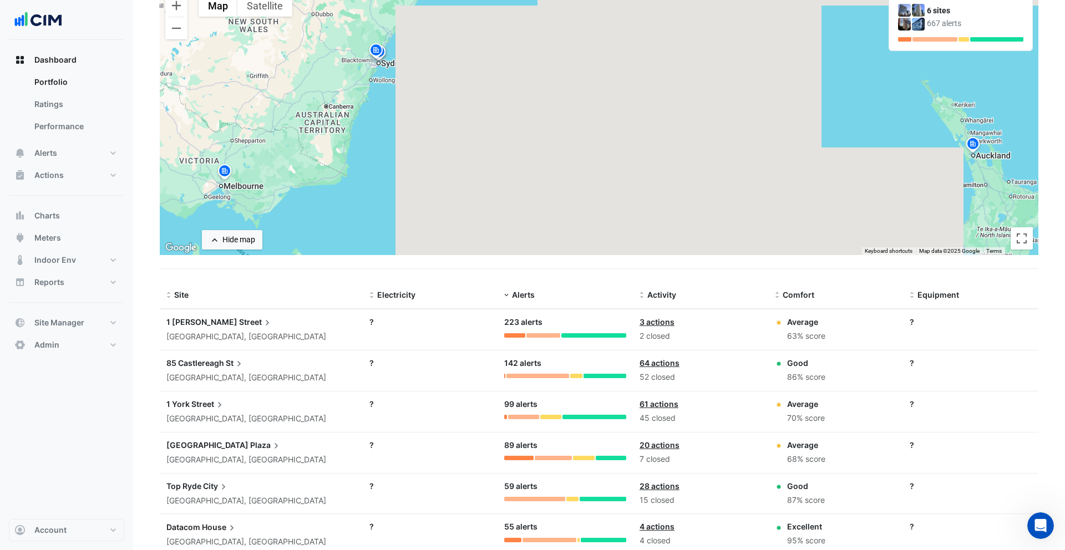
click at [185, 319] on span "1 [PERSON_NAME]" at bounding box center [201, 321] width 71 height 9
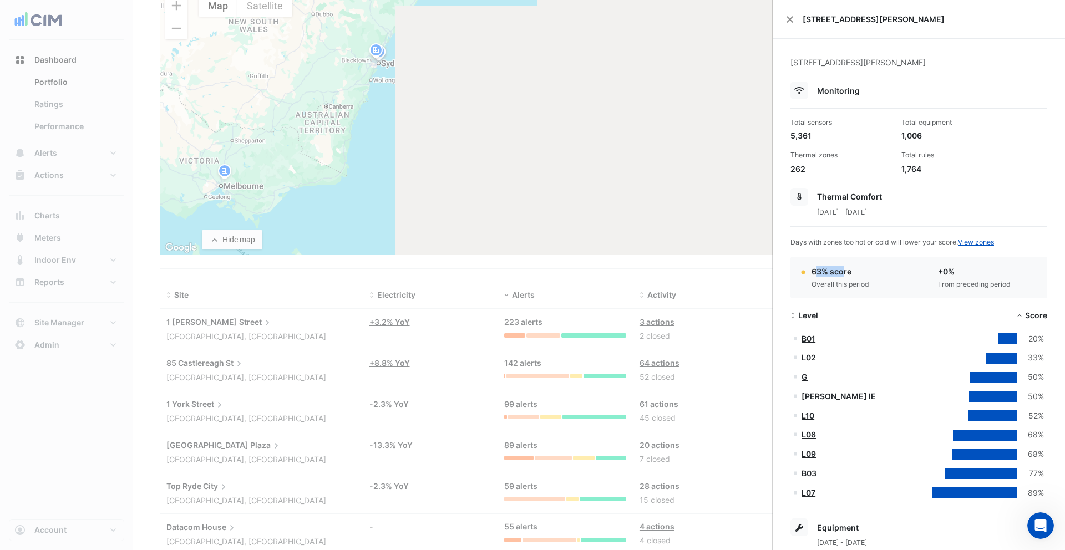
drag, startPoint x: 815, startPoint y: 271, endPoint x: 842, endPoint y: 271, distance: 27.2
click at [842, 271] on div "63% score" at bounding box center [841, 272] width 58 height 12
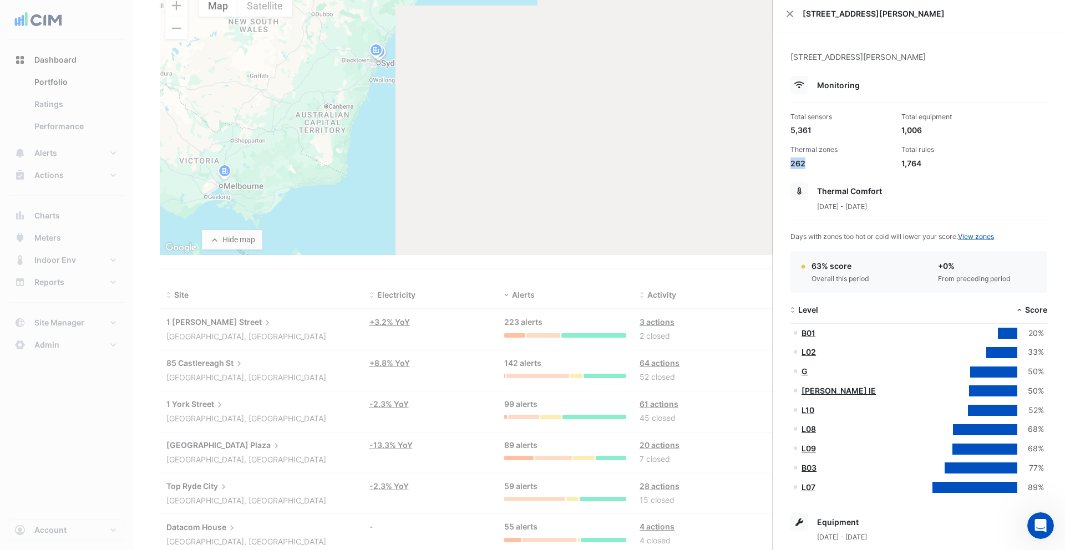
drag, startPoint x: 792, startPoint y: 164, endPoint x: 809, endPoint y: 164, distance: 17.2
click at [809, 164] on div "262" at bounding box center [842, 164] width 102 height 12
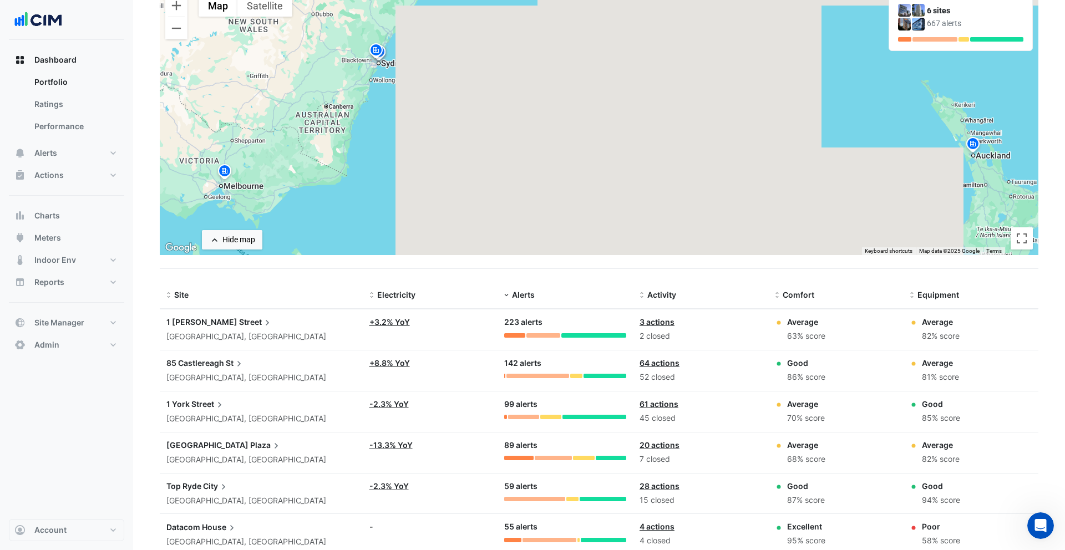
click at [251, 408] on ngb-offcanvas-backdrop at bounding box center [532, 275] width 1065 height 550
click at [204, 405] on span "Street" at bounding box center [208, 404] width 34 height 12
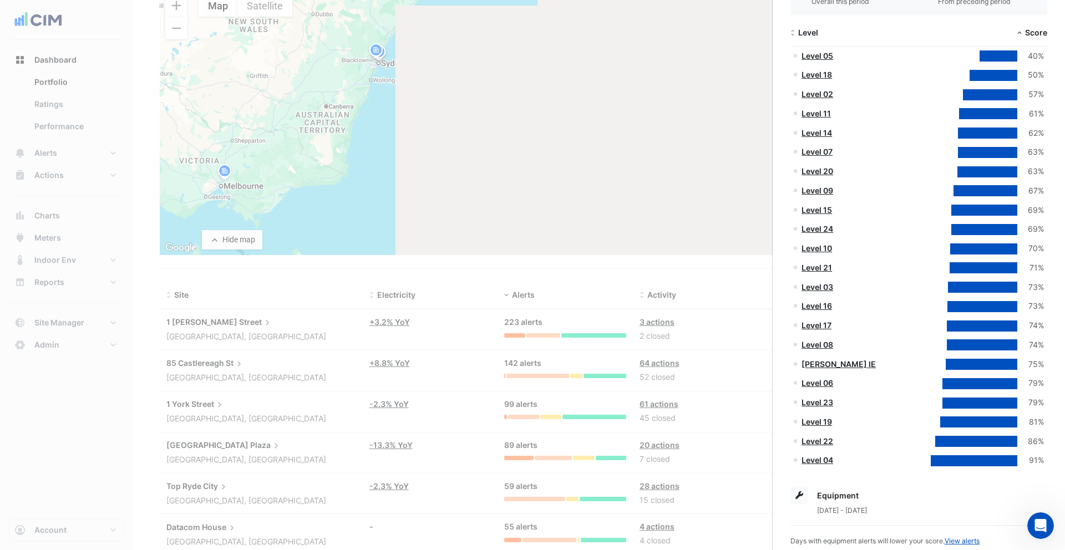
scroll to position [224, 0]
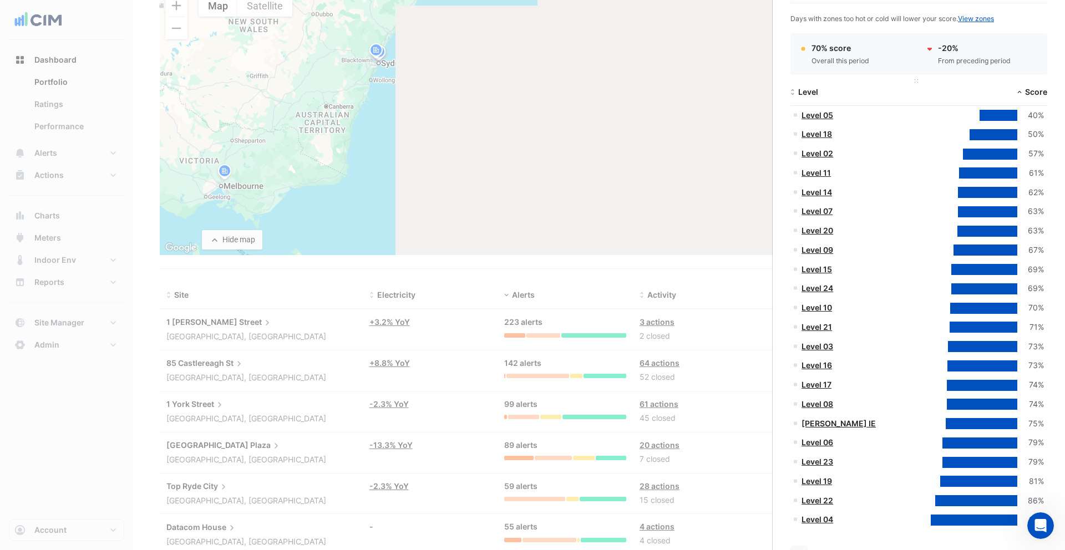
click at [819, 92] on div "Level" at bounding box center [855, 92] width 129 height 13
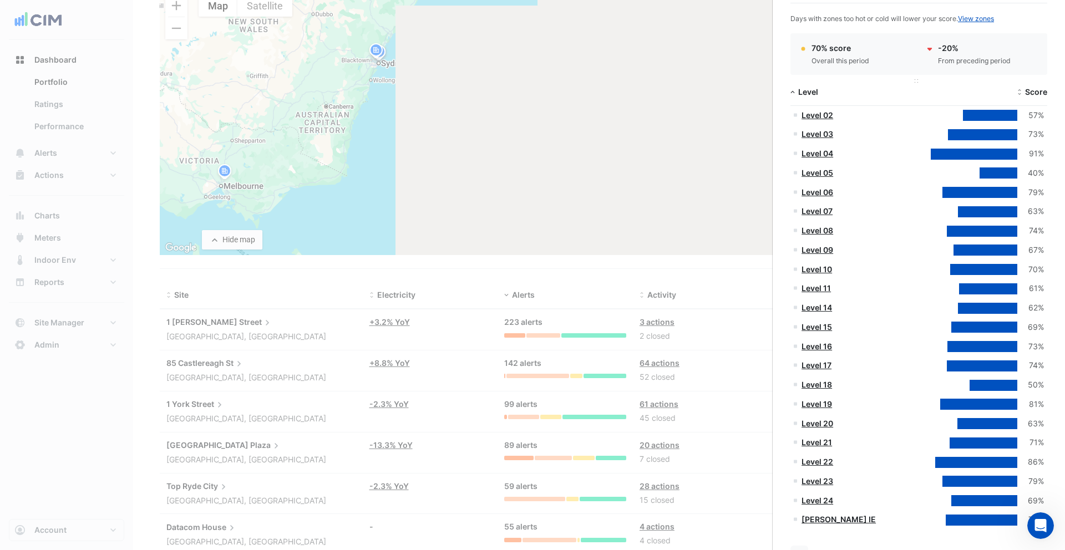
click at [819, 92] on div "Level" at bounding box center [855, 92] width 129 height 13
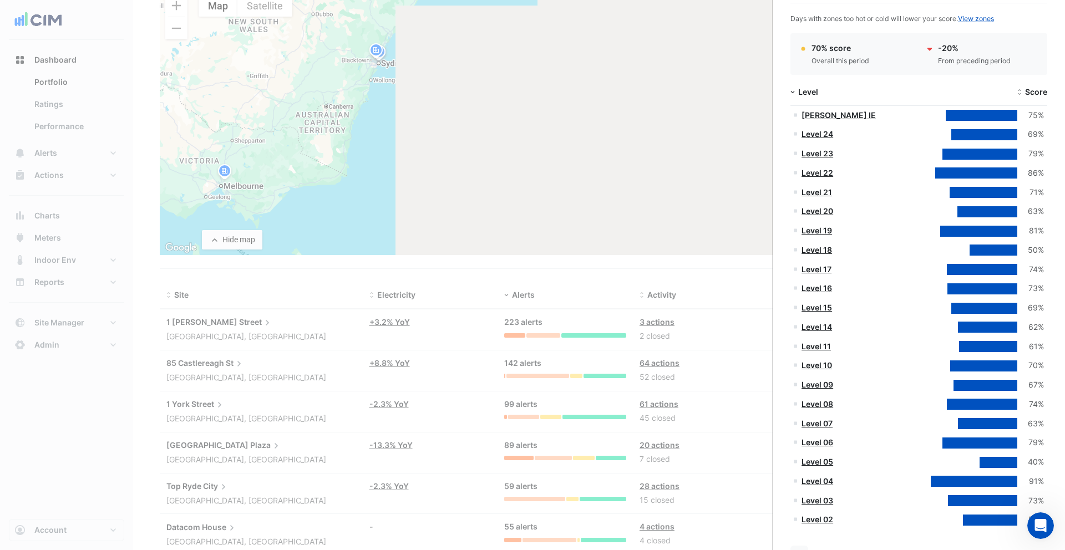
click at [824, 250] on link "Level 18" at bounding box center [817, 249] width 31 height 9
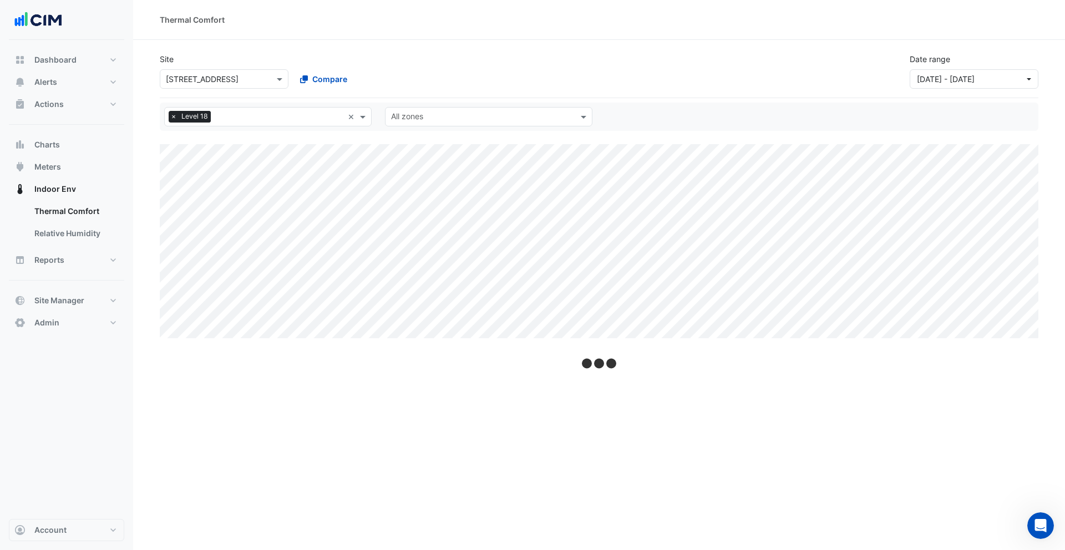
select select "***"
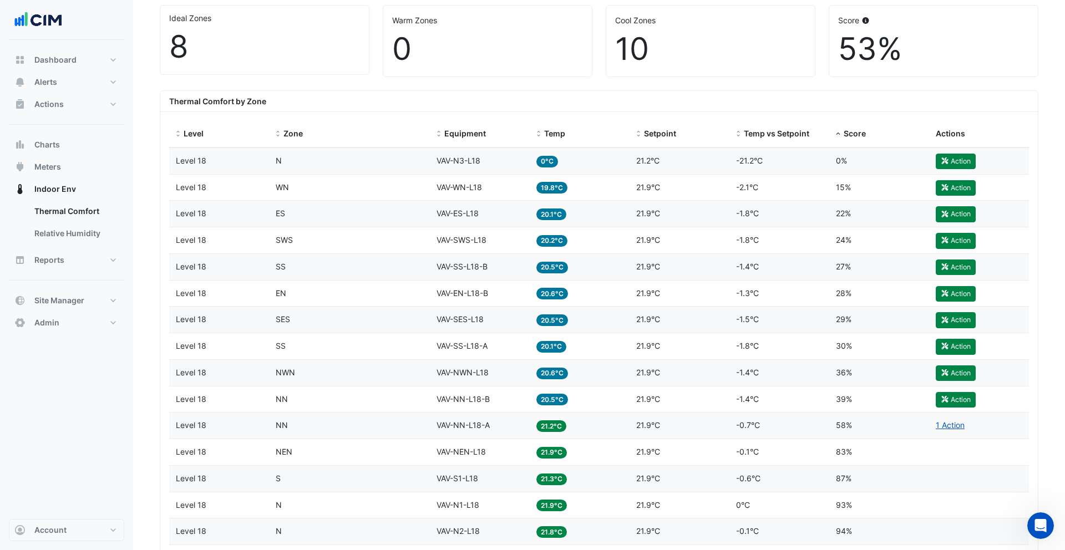
scroll to position [356, 0]
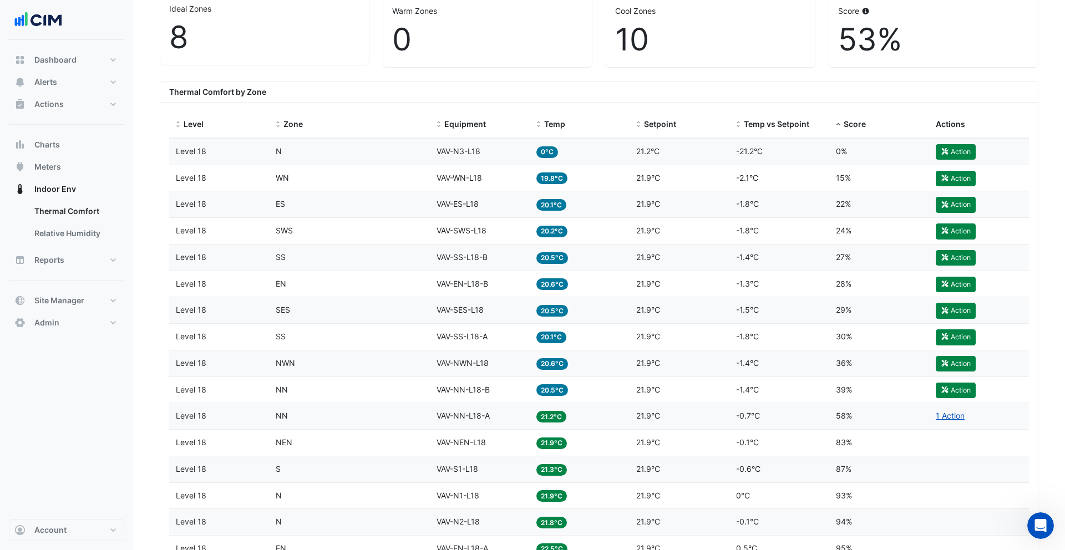
click at [346, 176] on div "Zone WN" at bounding box center [350, 178] width 148 height 13
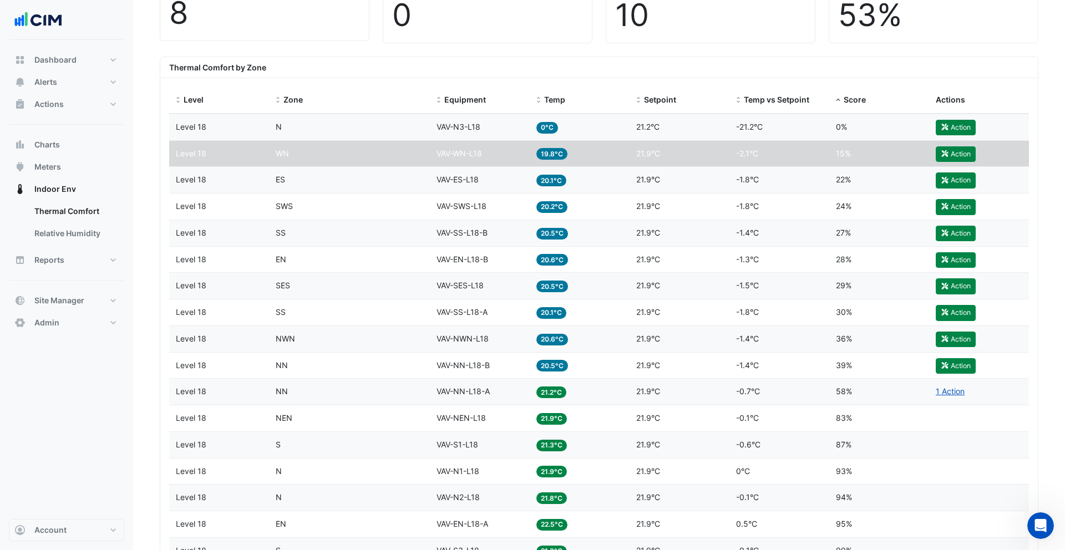
scroll to position [329, 0]
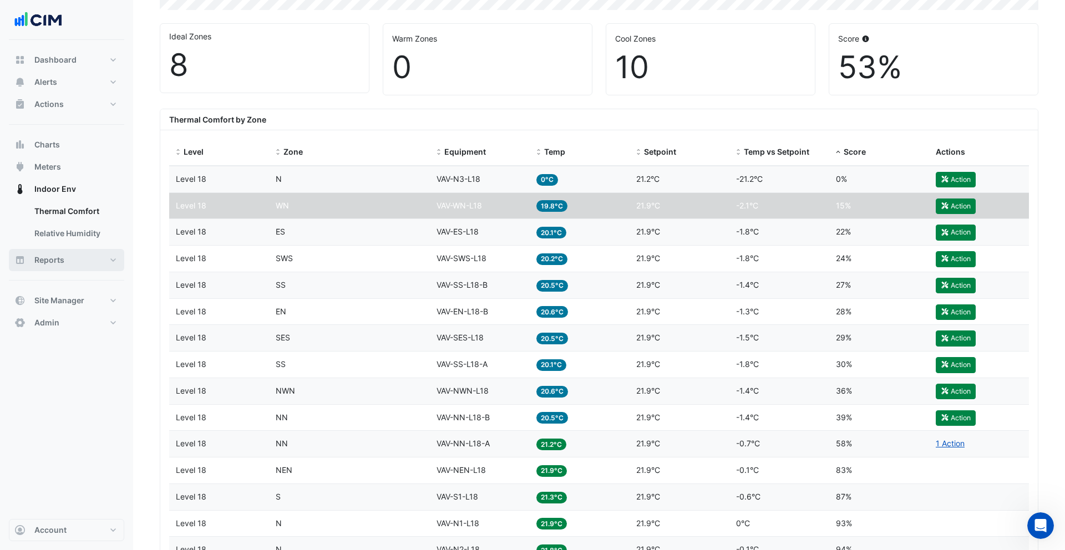
click at [84, 262] on button "Reports" at bounding box center [66, 260] width 115 height 22
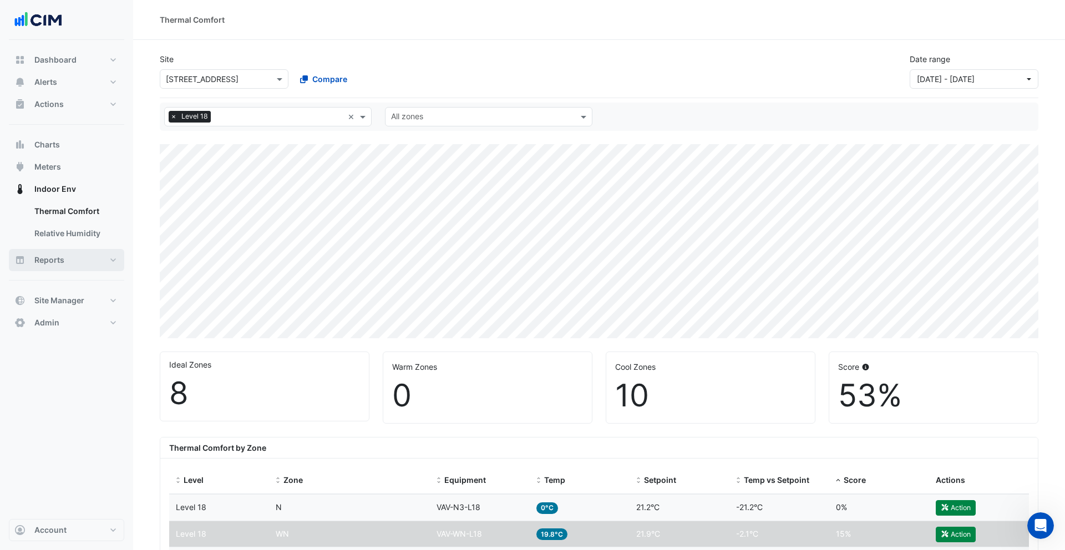
select select "***"
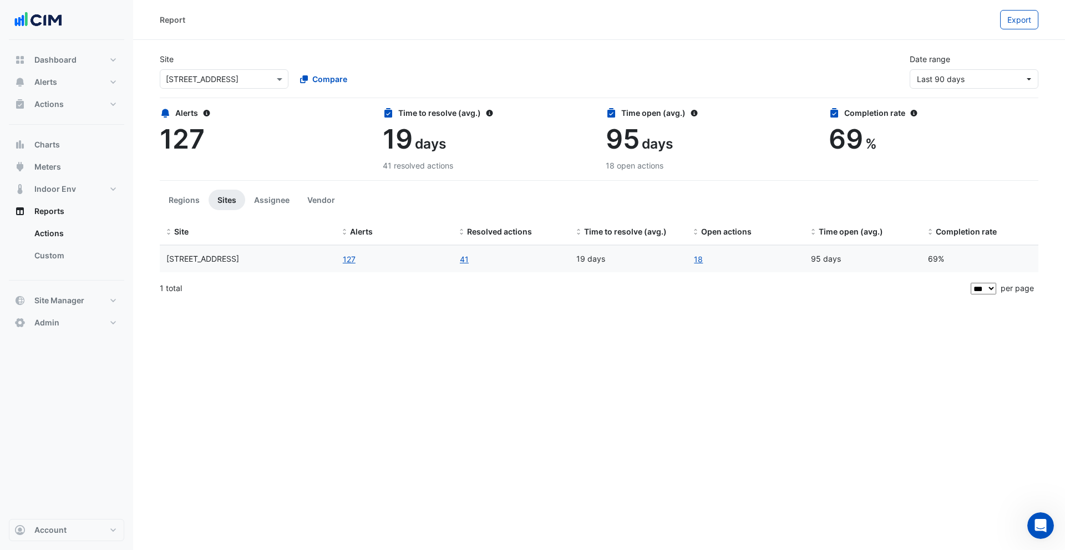
click at [239, 85] on div "Select a Site × [STREET_ADDRESS]" at bounding box center [224, 78] width 129 height 19
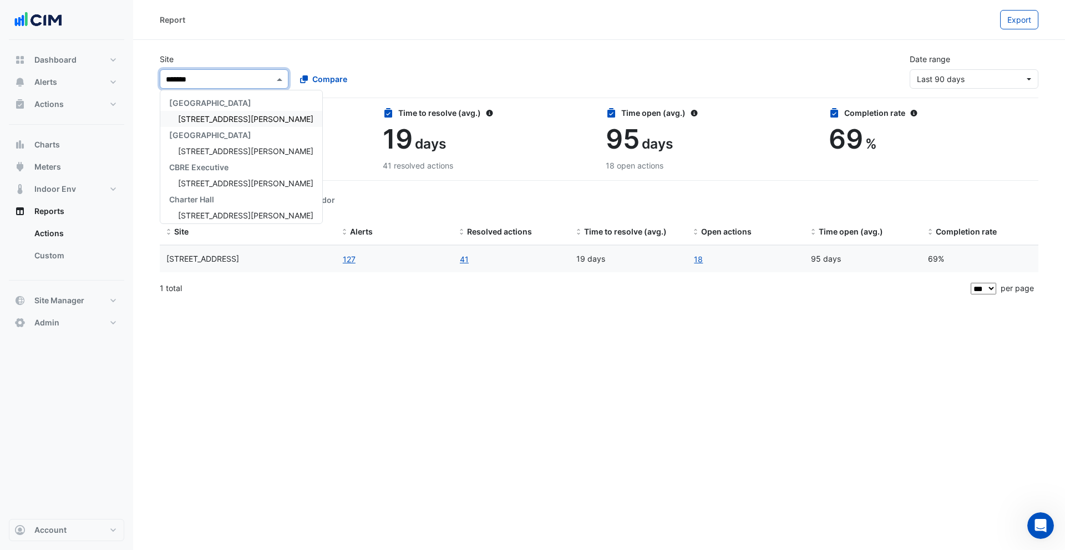
type input "********"
click at [199, 122] on span "[STREET_ADDRESS][PERSON_NAME]" at bounding box center [245, 118] width 135 height 9
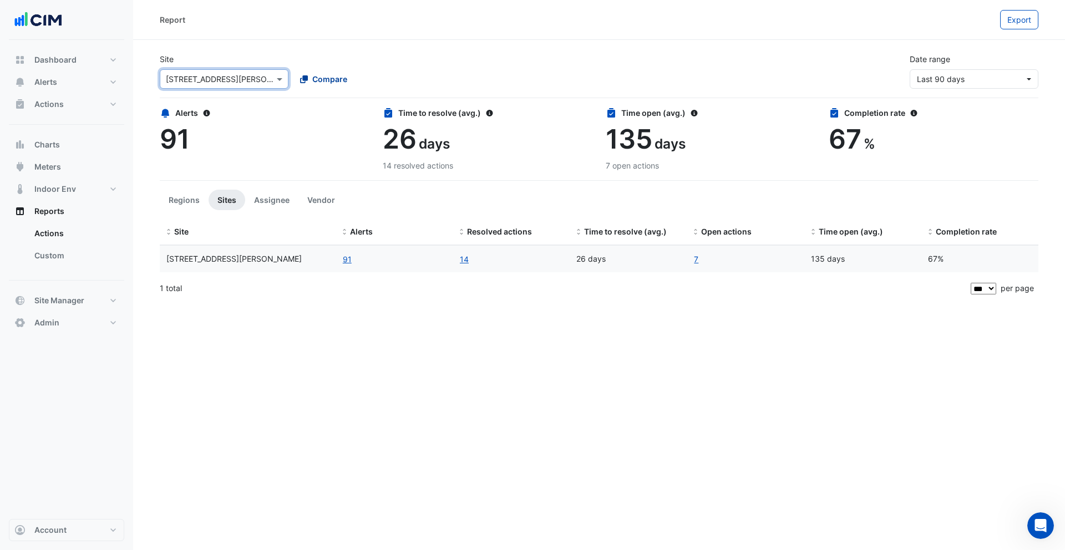
click at [335, 70] on button "Compare" at bounding box center [324, 78] width 62 height 19
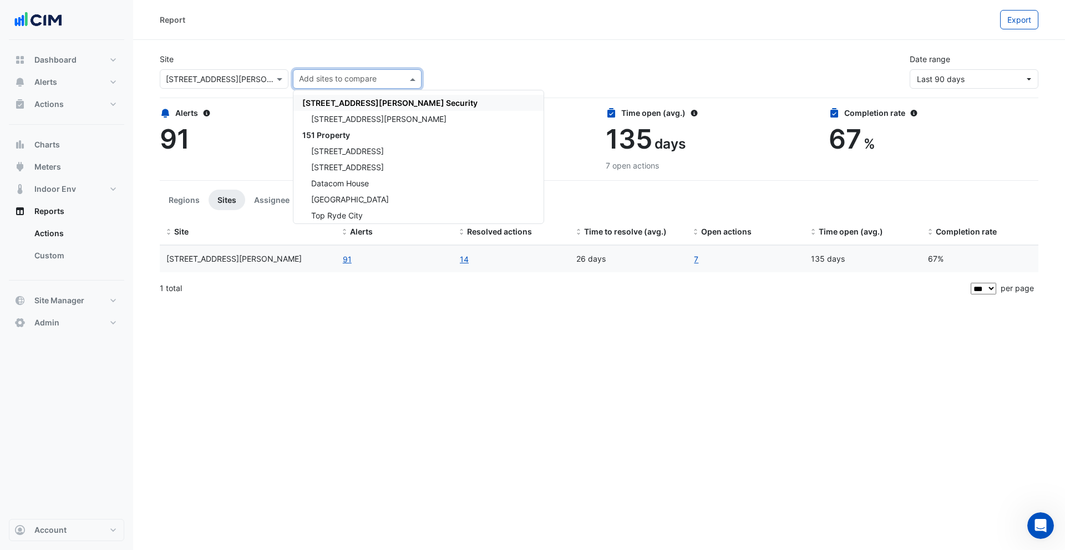
type input "*"
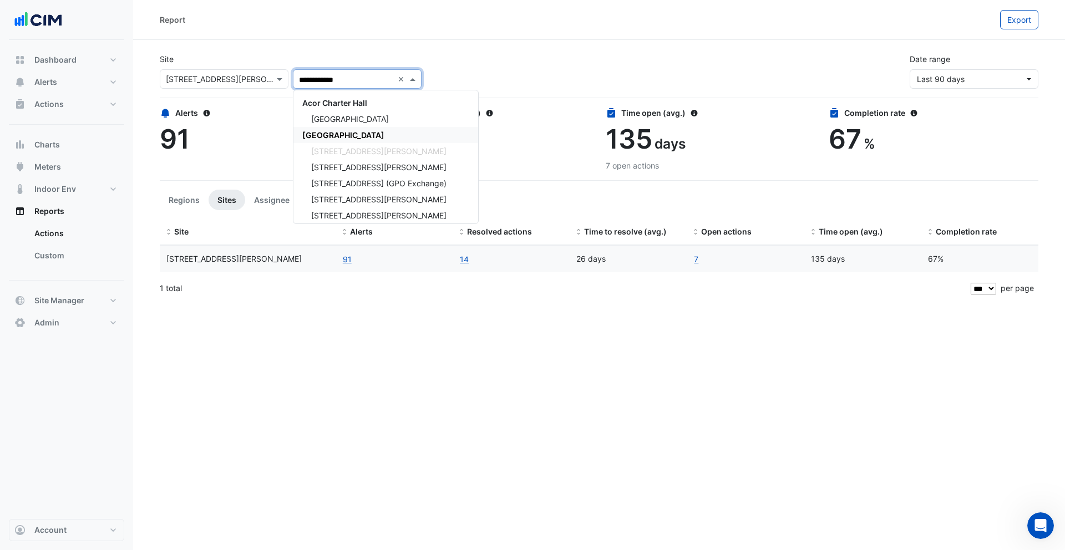
click at [341, 133] on span "[GEOGRAPHIC_DATA]" at bounding box center [343, 134] width 82 height 9
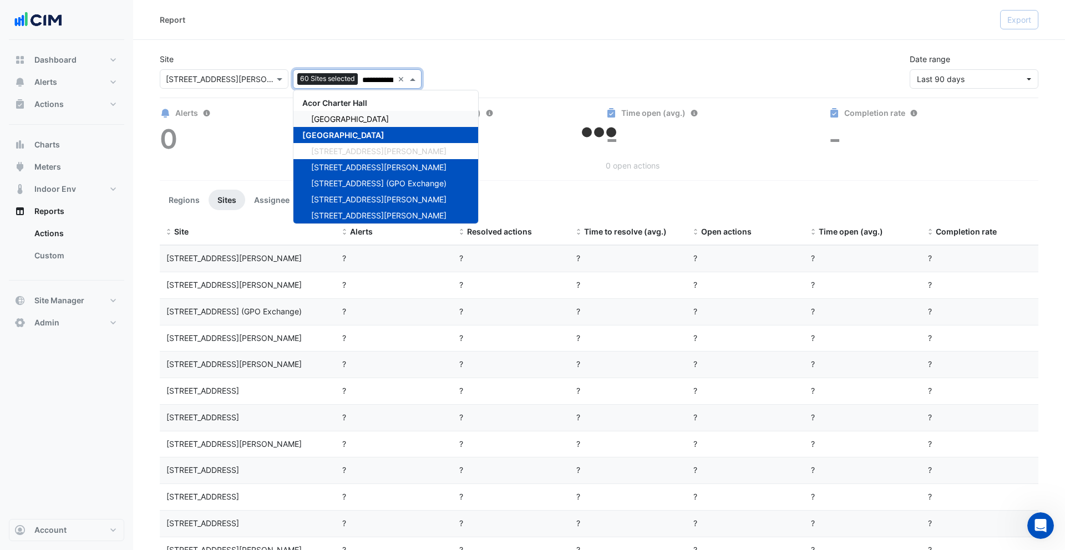
type input "**********"
click at [498, 58] on div "**********" at bounding box center [599, 66] width 892 height 44
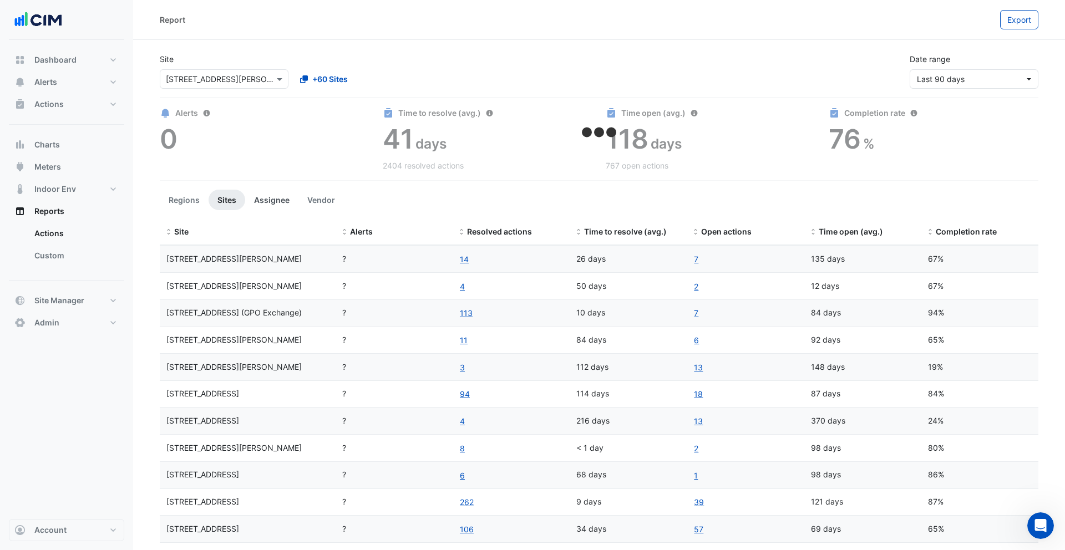
click at [272, 201] on button "Assignee" at bounding box center [271, 200] width 53 height 21
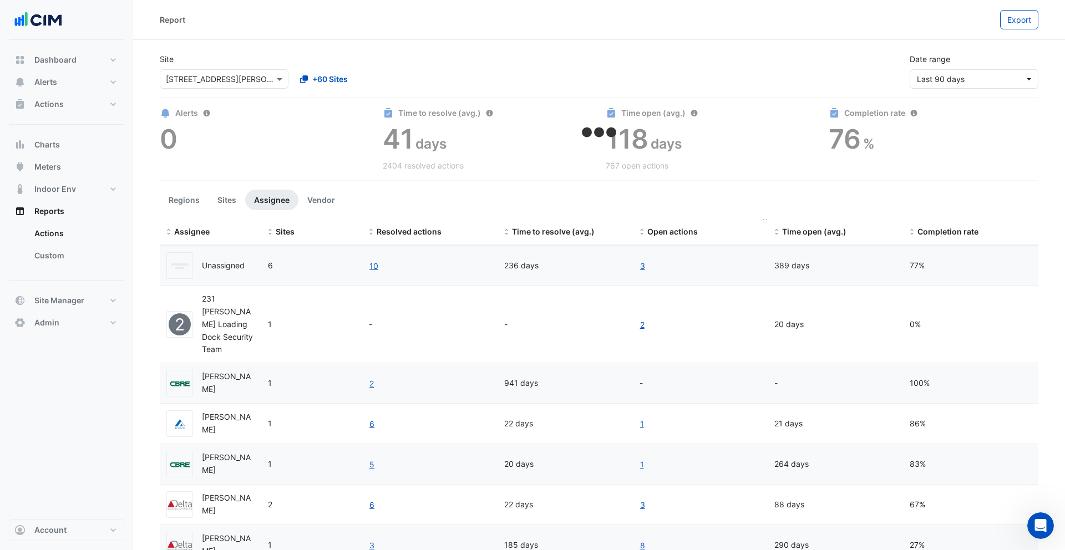
click at [659, 231] on span "Open actions" at bounding box center [673, 231] width 50 height 9
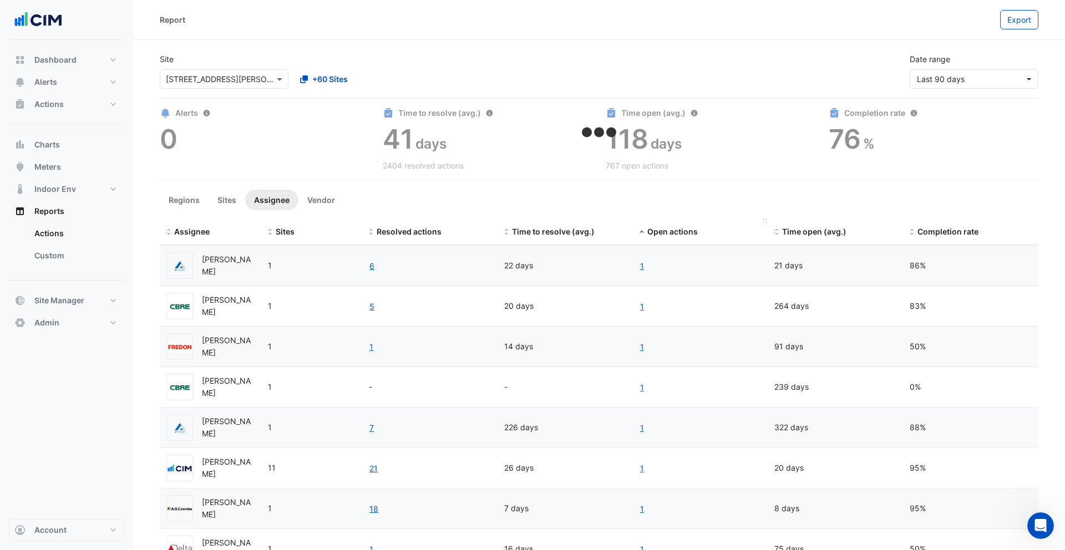
click at [659, 231] on span "Open actions" at bounding box center [673, 231] width 50 height 9
click at [325, 201] on button "Vendor" at bounding box center [322, 200] width 46 height 21
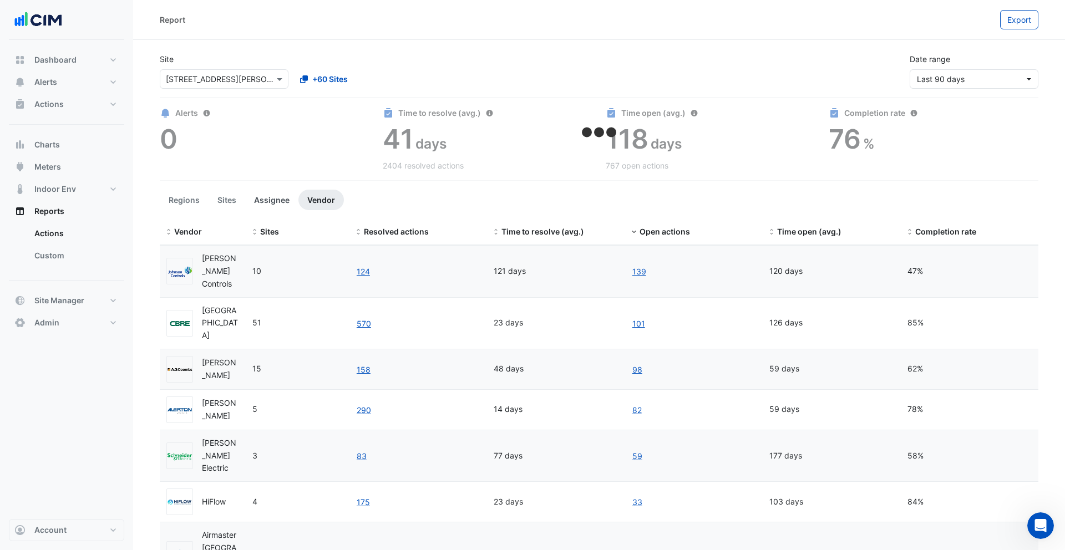
click at [263, 205] on button "Assignee" at bounding box center [271, 200] width 53 height 21
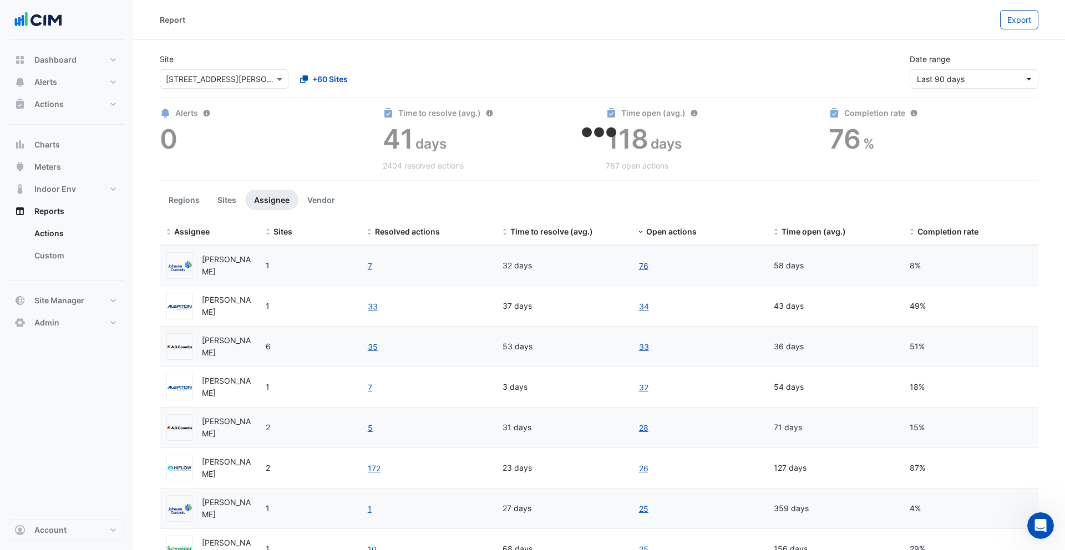
click at [644, 267] on link "76" at bounding box center [644, 266] width 11 height 13
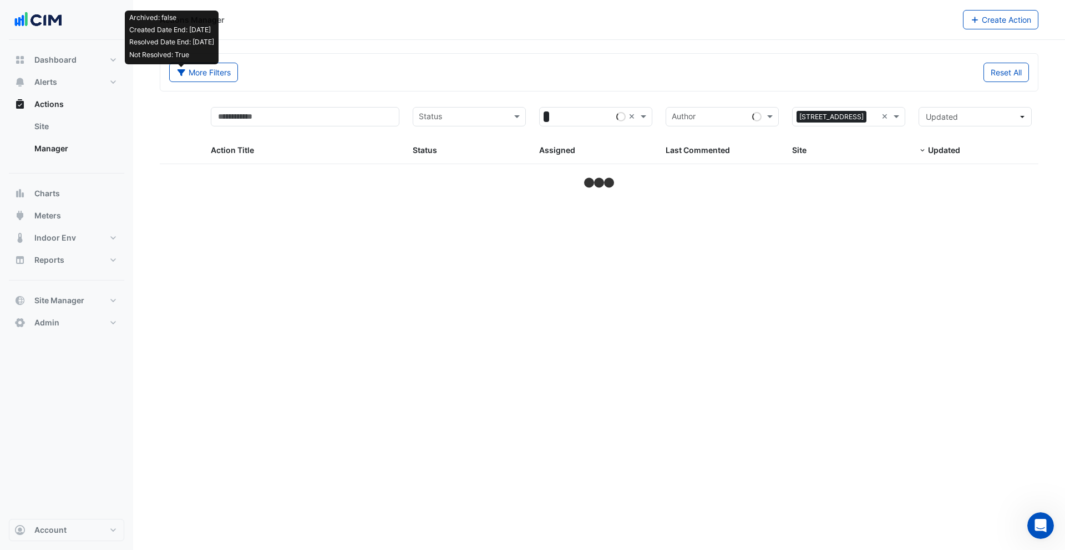
select select "***"
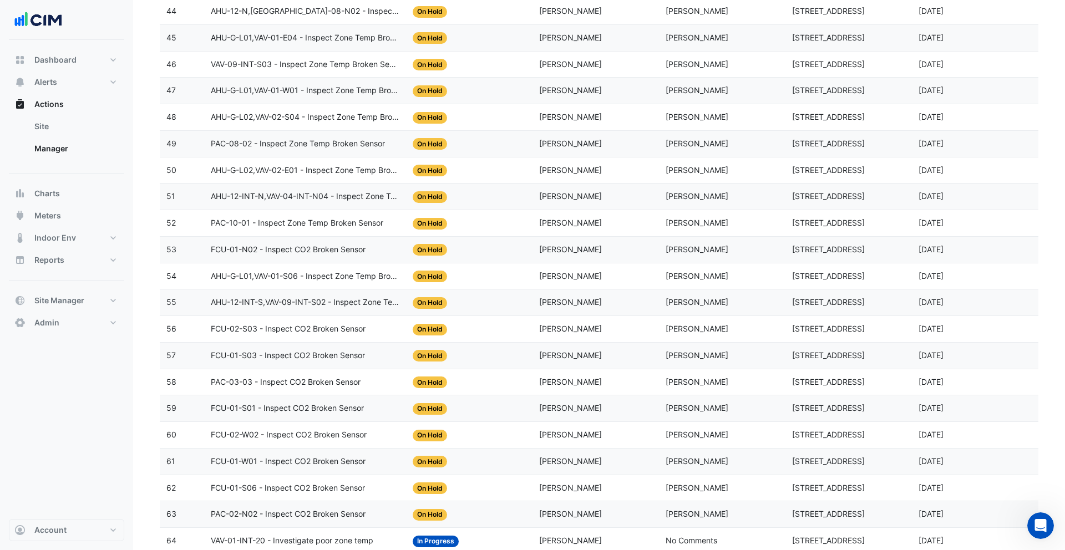
scroll to position [1658, 0]
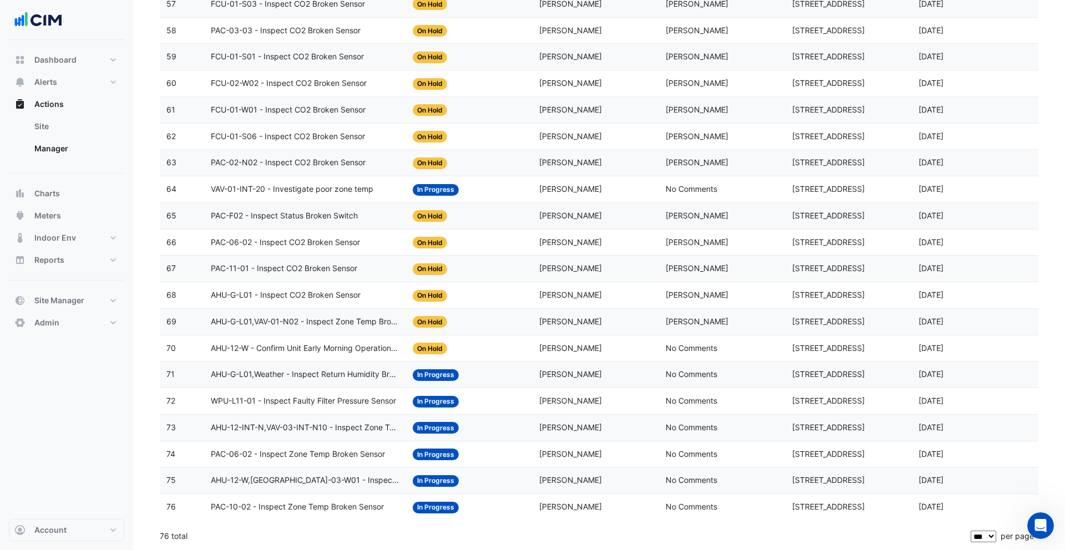
click at [488, 399] on div "Status: In Progress" at bounding box center [469, 401] width 113 height 13
click at [64, 59] on span "Dashboard" at bounding box center [55, 59] width 42 height 11
select select "***"
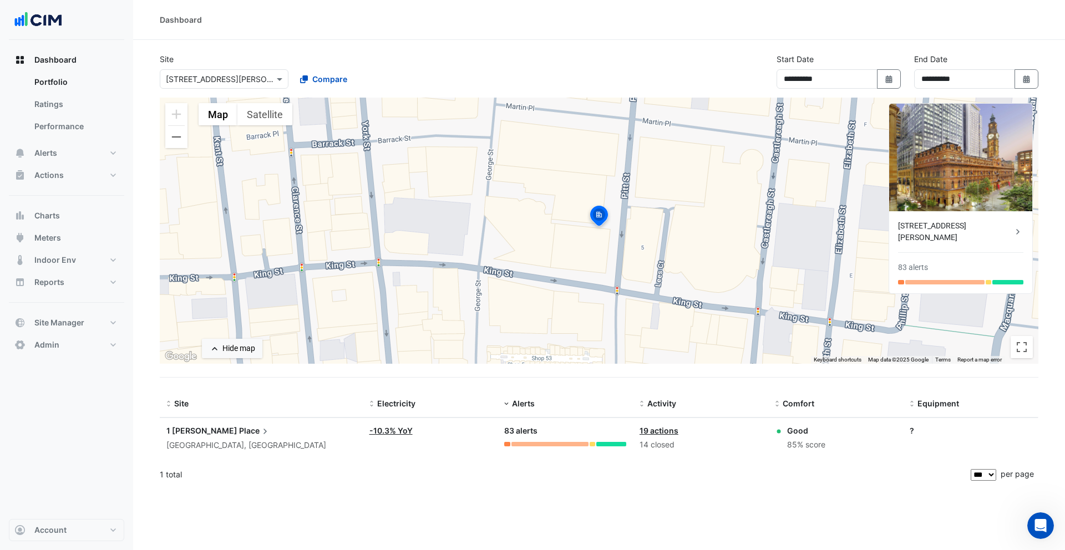
click at [334, 89] on div "**********" at bounding box center [599, 75] width 892 height 44
click at [331, 84] on span "Compare" at bounding box center [329, 79] width 35 height 12
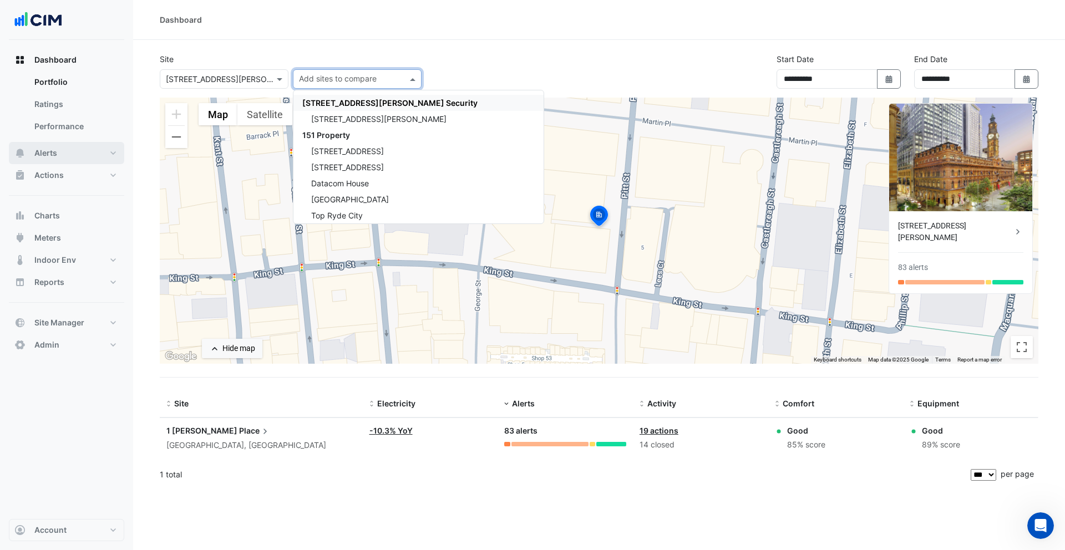
click at [74, 150] on button "Alerts" at bounding box center [66, 153] width 115 height 22
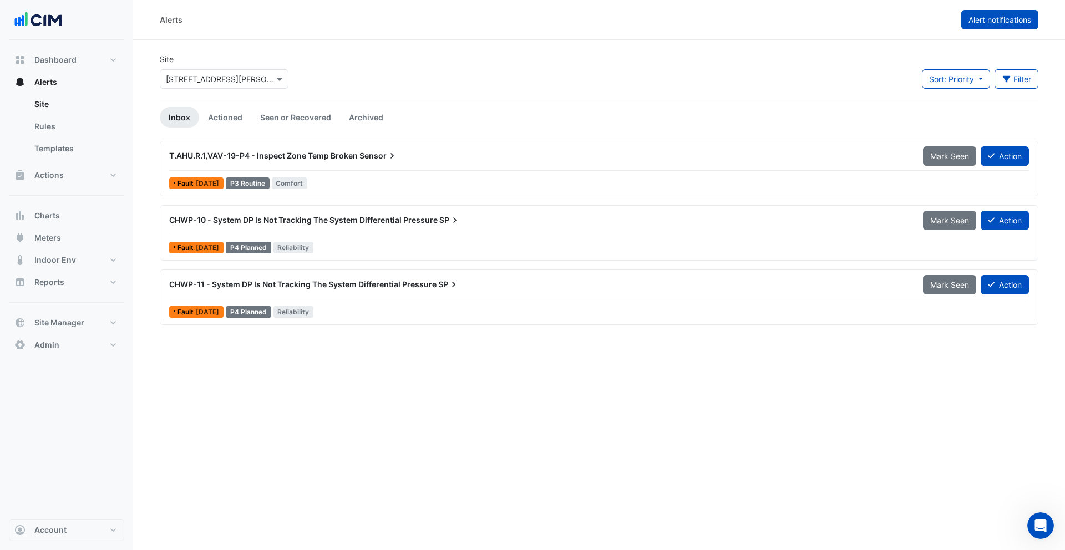
click at [998, 21] on span "Alert notifications" at bounding box center [1000, 19] width 63 height 9
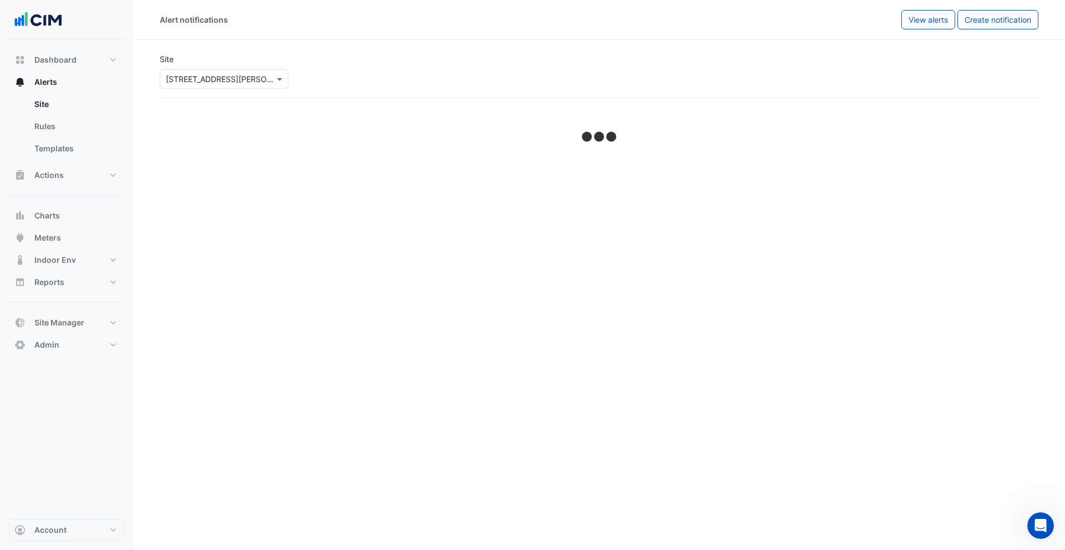
select select "******"
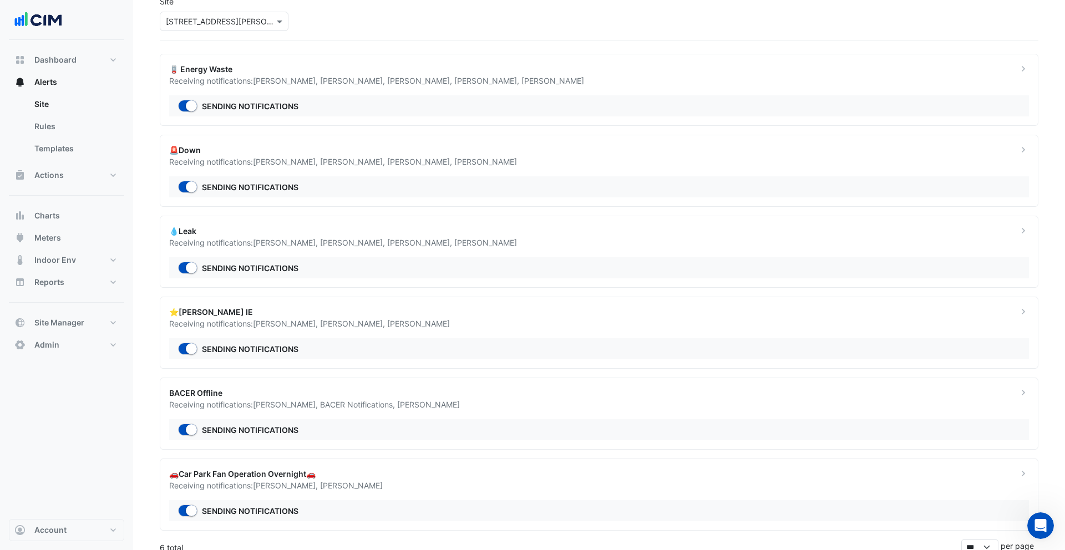
scroll to position [54, 0]
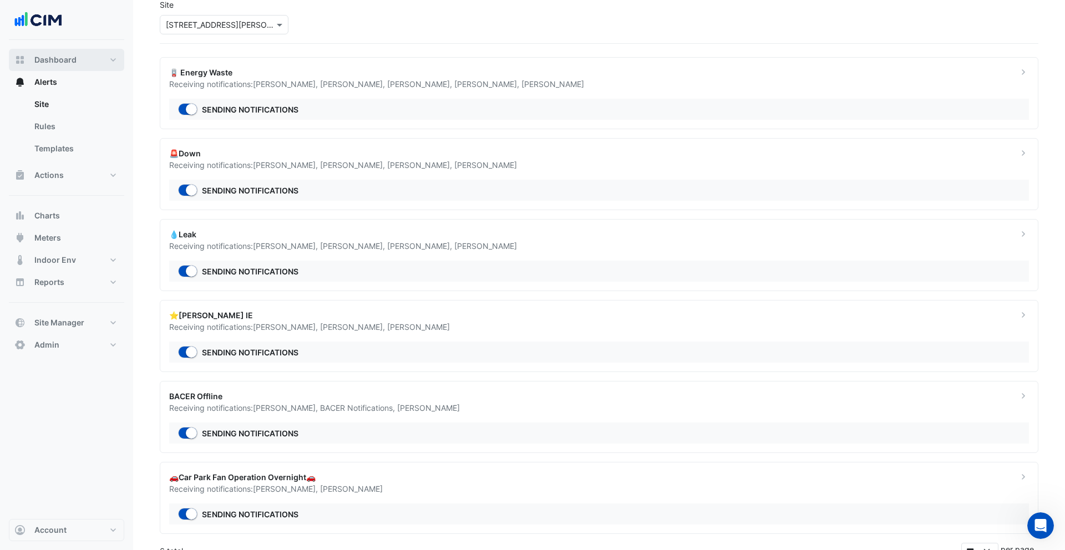
click at [67, 58] on span "Dashboard" at bounding box center [55, 59] width 42 height 11
select select "***"
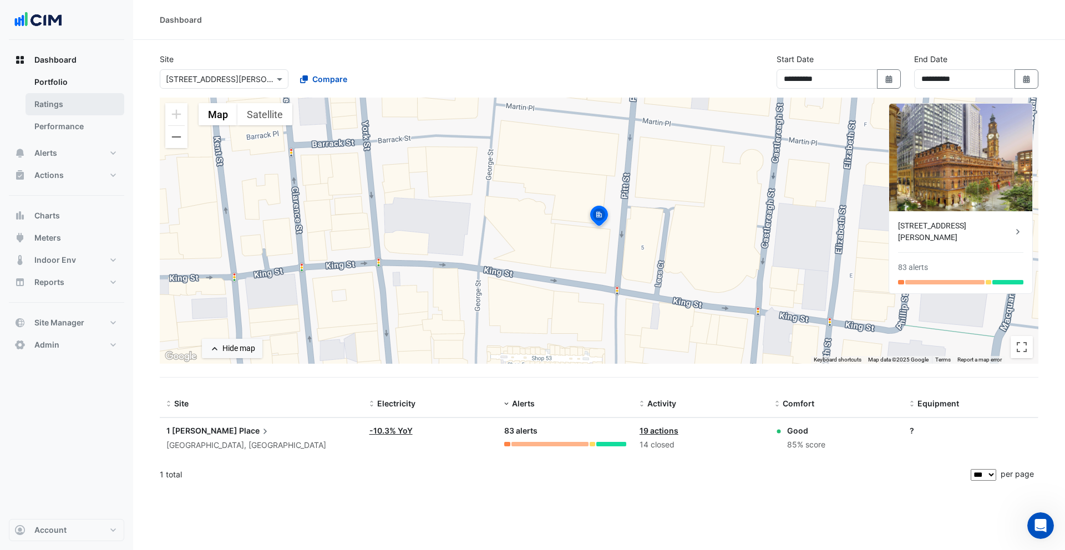
click at [73, 111] on link "Ratings" at bounding box center [75, 104] width 99 height 22
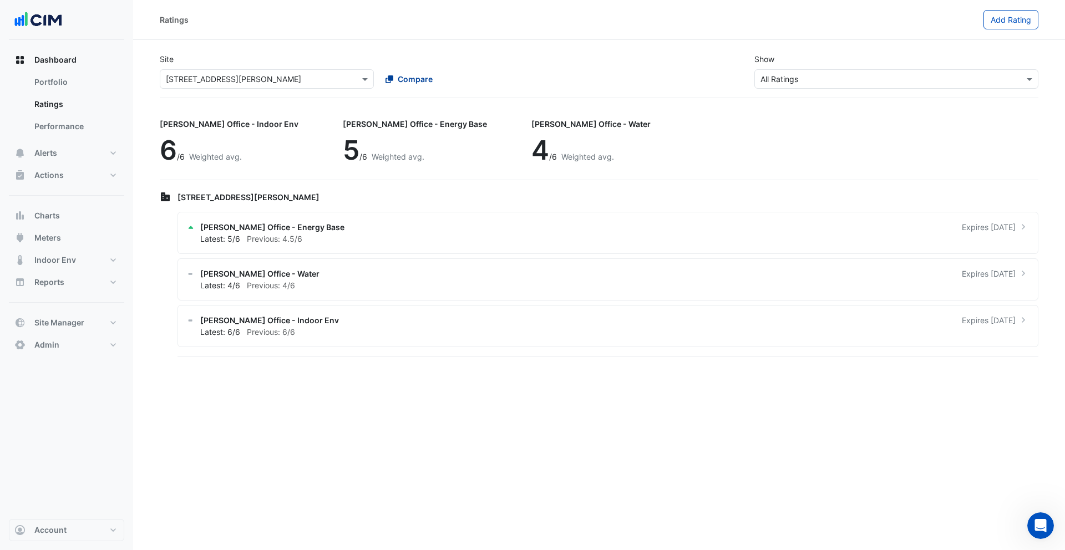
click at [426, 74] on span "Compare" at bounding box center [415, 79] width 35 height 12
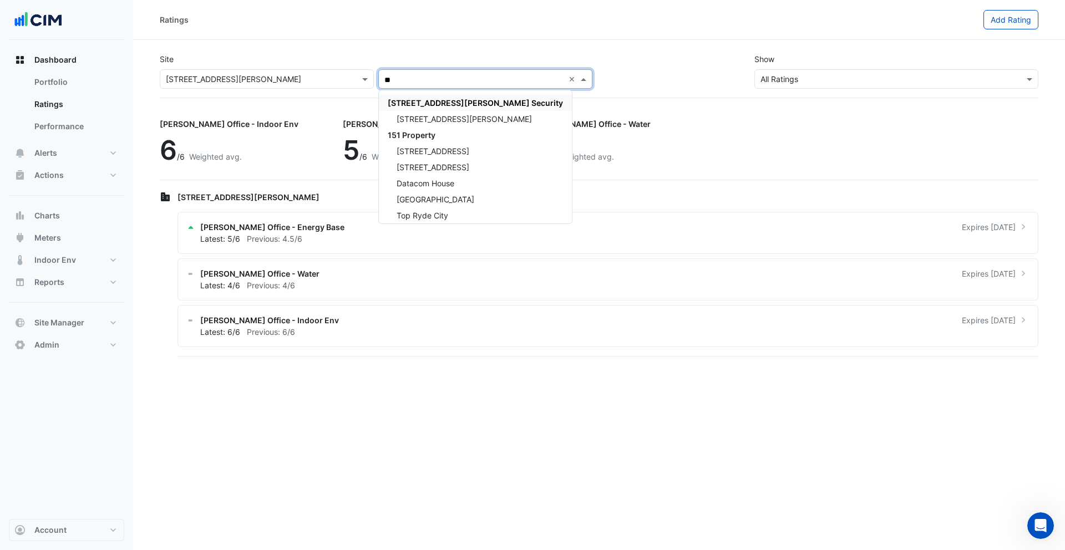
type input "*"
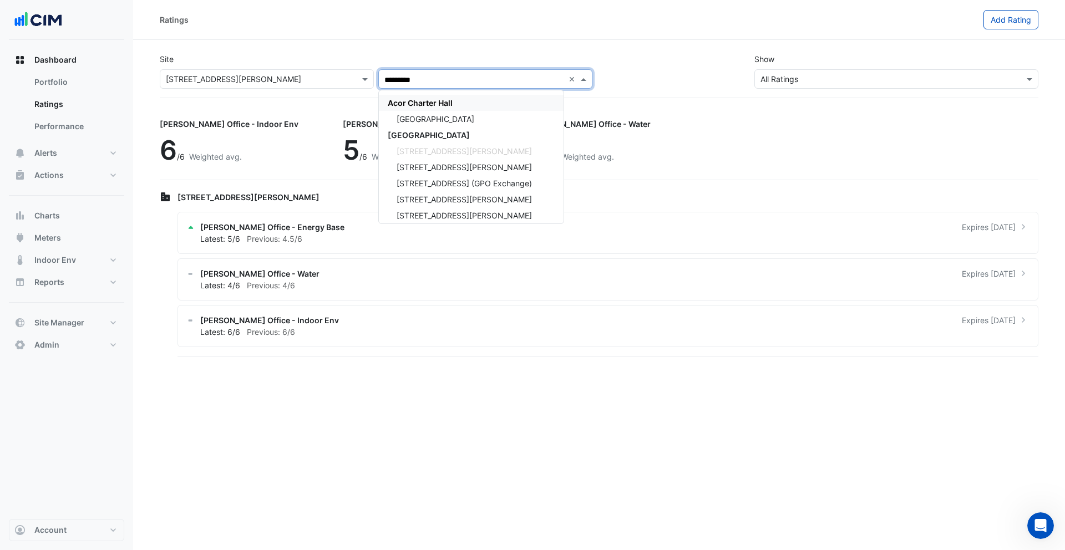
type input "**********"
click at [428, 133] on span "[GEOGRAPHIC_DATA]" at bounding box center [429, 134] width 82 height 9
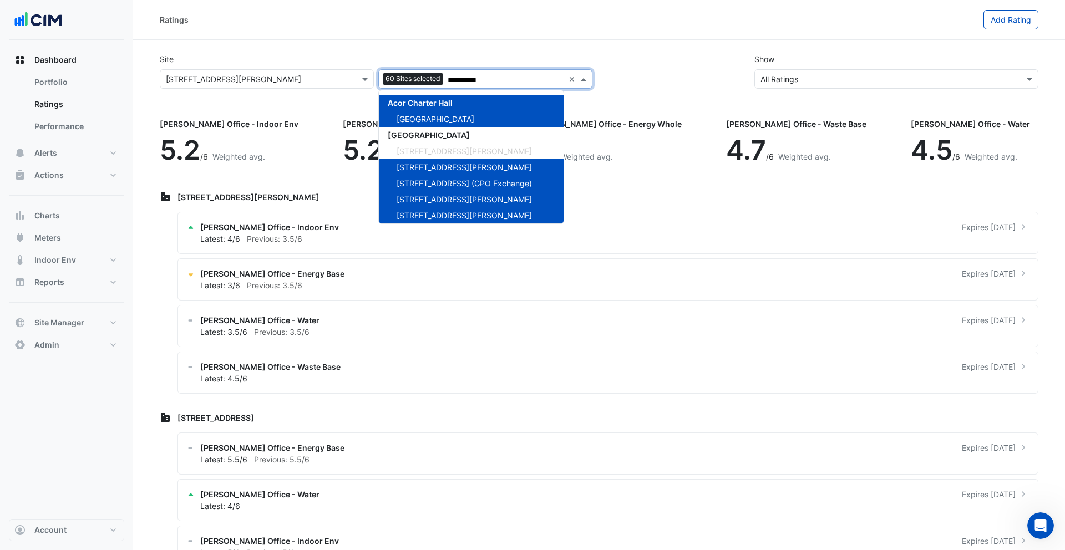
click at [685, 73] on div "**********" at bounding box center [599, 70] width 892 height 53
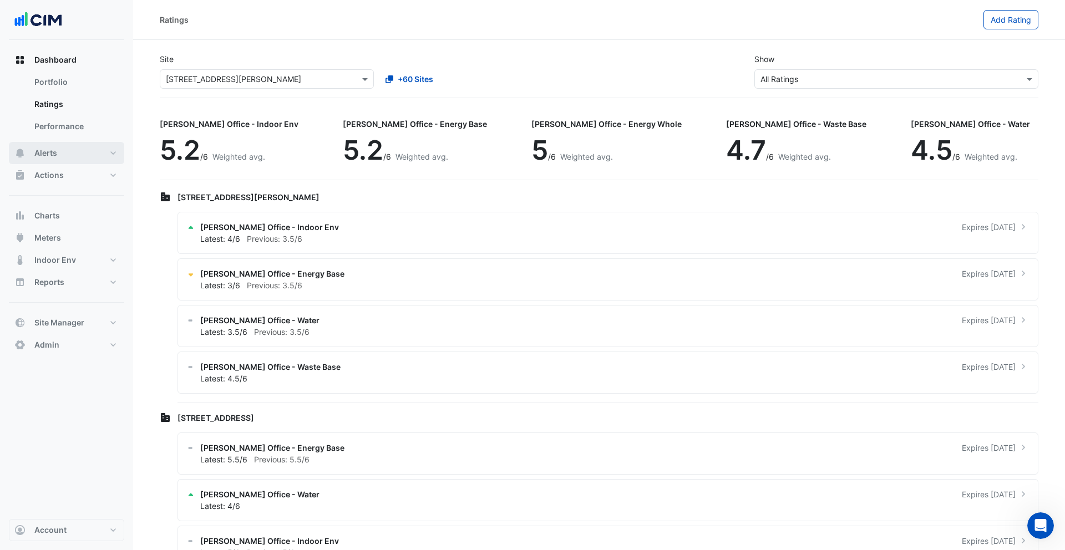
click at [94, 153] on button "Alerts" at bounding box center [66, 153] width 115 height 22
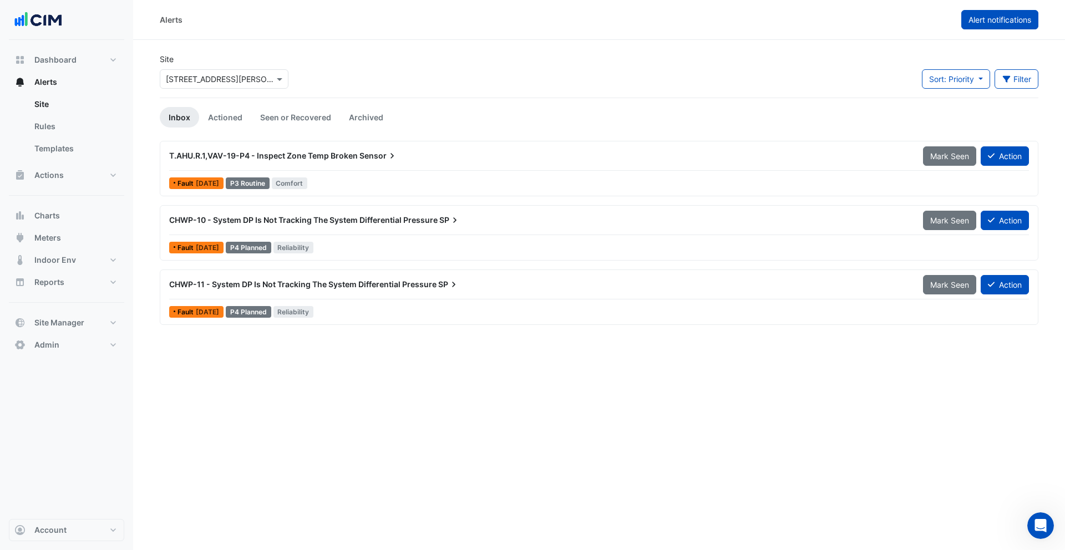
click at [1002, 25] on button "Alert notifications" at bounding box center [1000, 19] width 77 height 19
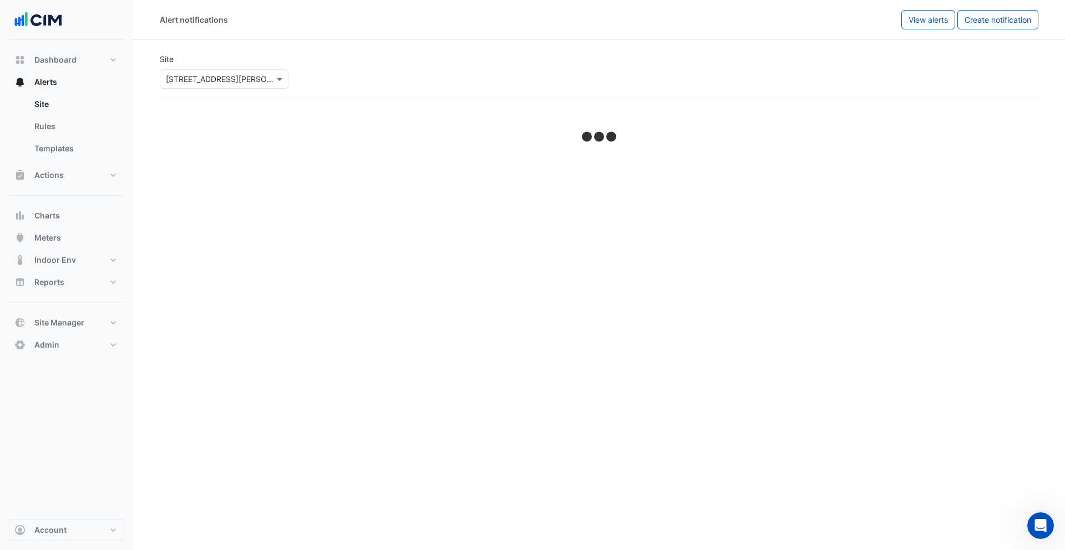
select select "******"
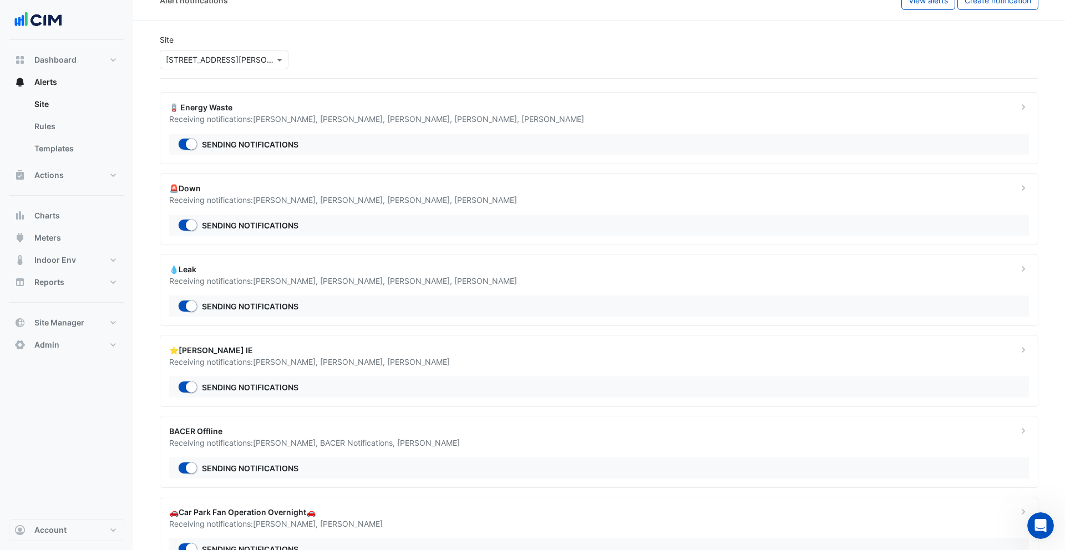
scroll to position [20, 0]
click at [366, 213] on div "🚨Down Receiving notifications: [PERSON_NAME] , [PERSON_NAME] , [PERSON_NAME] , …" at bounding box center [599, 209] width 879 height 72
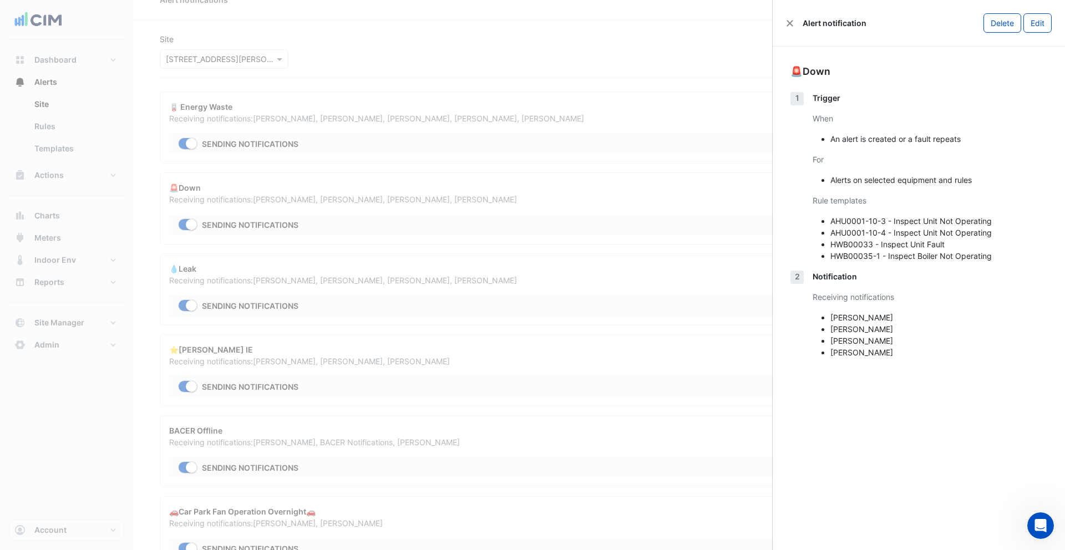
click at [379, 190] on ngb-offcanvas-backdrop at bounding box center [532, 275] width 1065 height 550
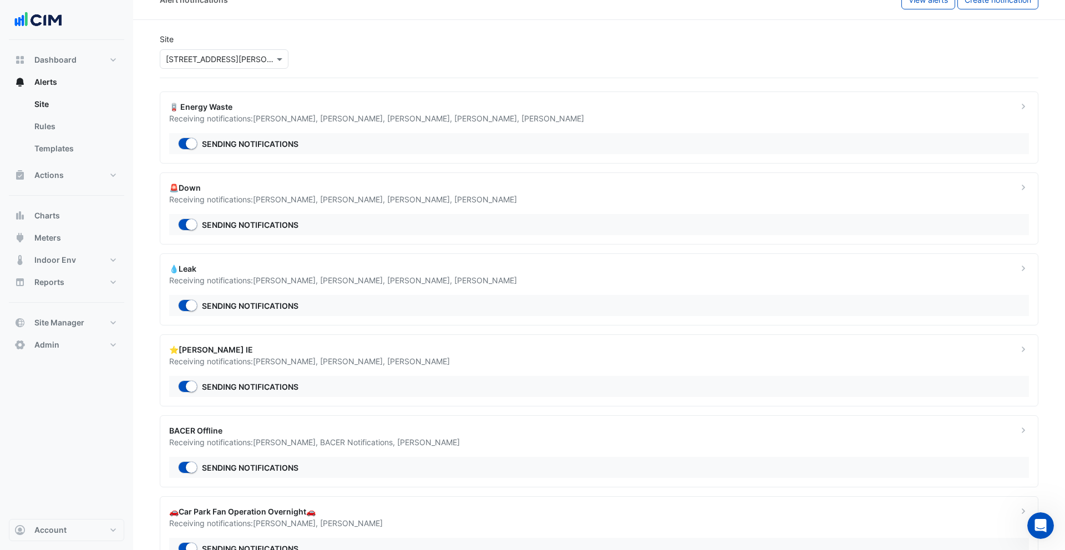
click at [371, 128] on div "🪫 Energy Waste Receiving notifications: [PERSON_NAME] , [PERSON_NAME] , [PERSON…" at bounding box center [599, 128] width 879 height 72
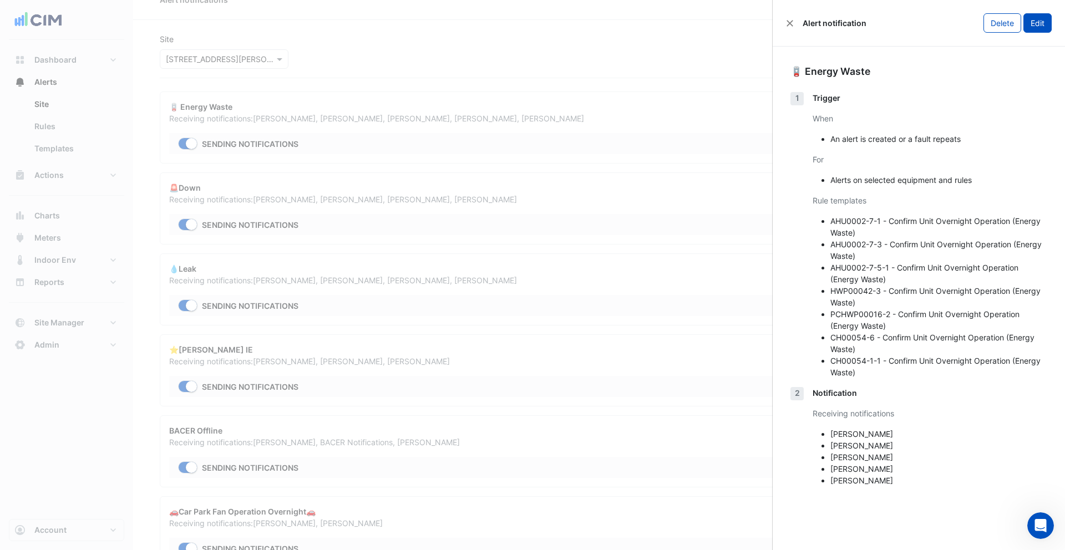
click at [1033, 22] on button "Edit" at bounding box center [1038, 22] width 28 height 19
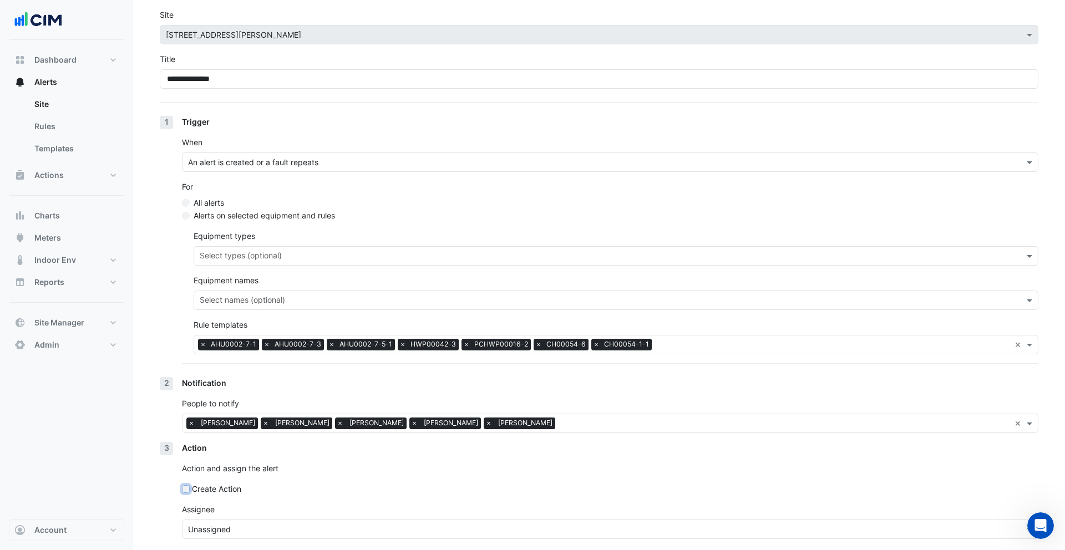
scroll to position [89, 0]
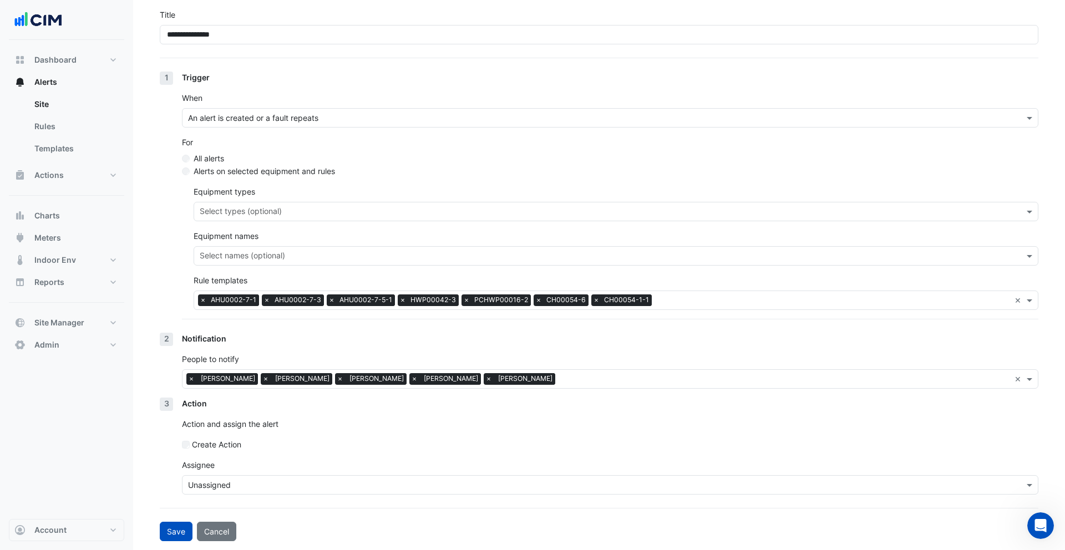
click at [286, 482] on input "text" at bounding box center [599, 486] width 822 height 12
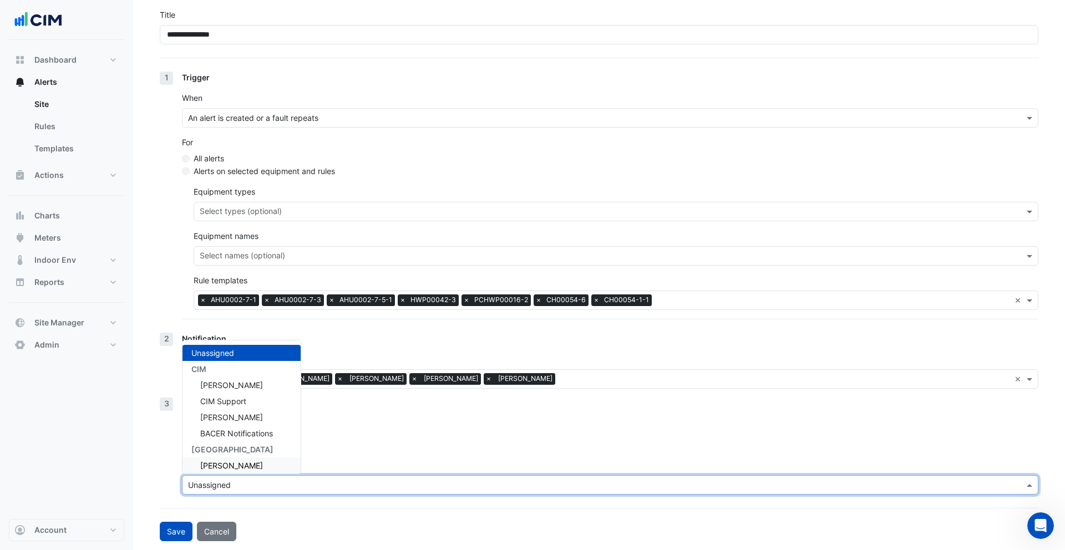
click at [264, 461] on div "[PERSON_NAME]" at bounding box center [242, 466] width 118 height 16
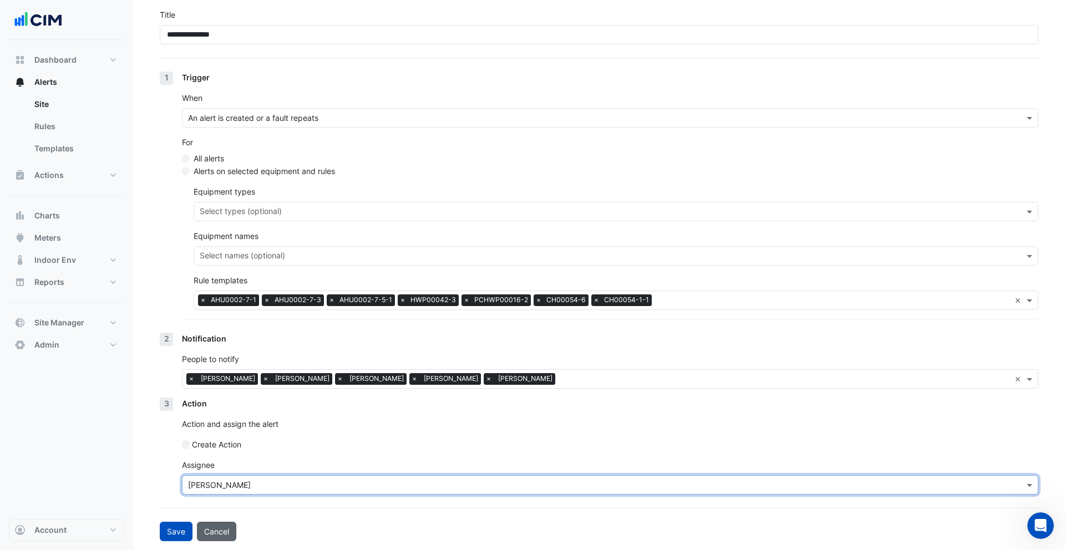
click at [216, 529] on button "Cancel" at bounding box center [216, 531] width 39 height 19
select select "******"
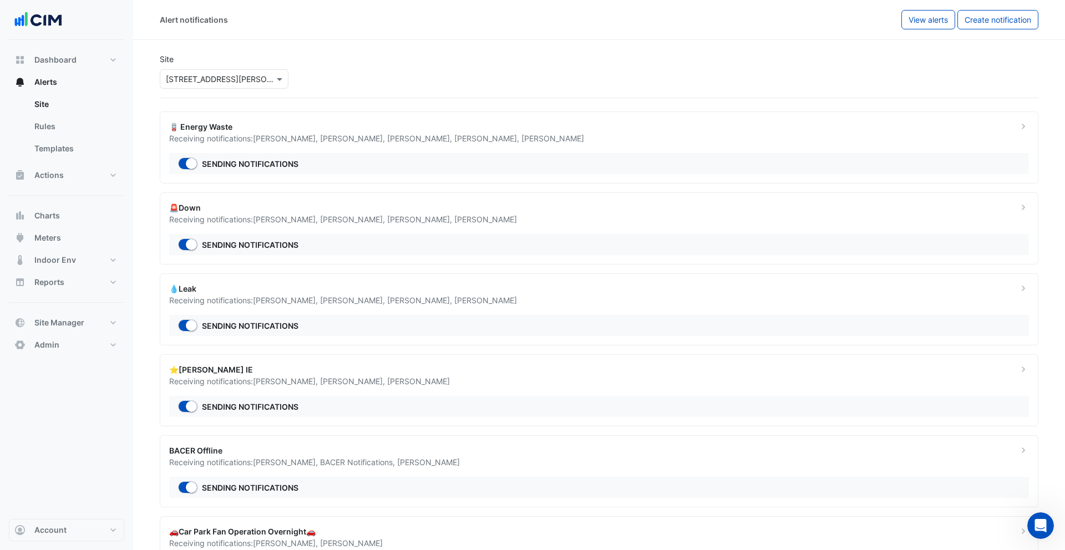
click at [400, 294] on div "💧Leak" at bounding box center [587, 289] width 836 height 12
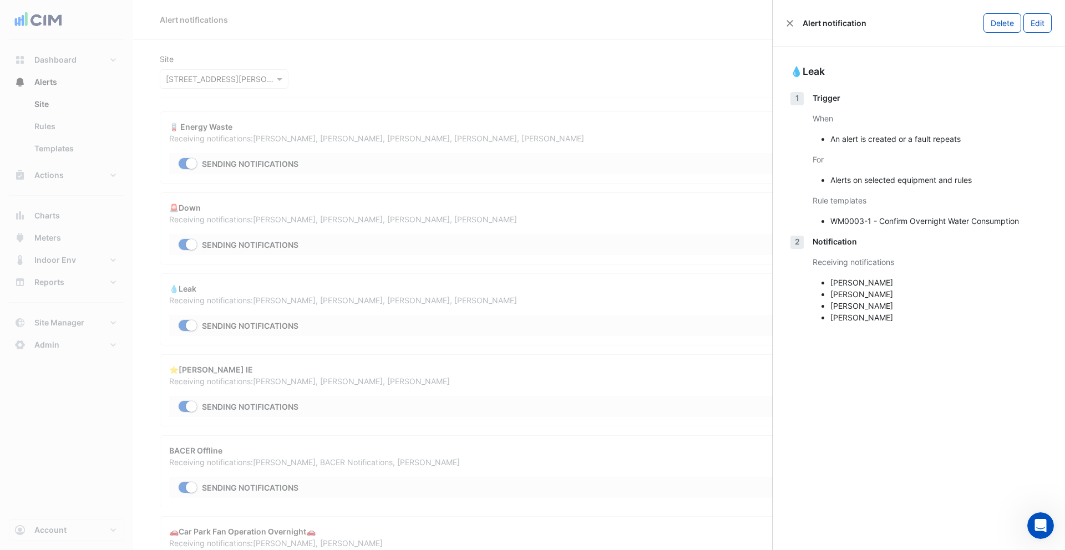
click at [523, 228] on ngb-offcanvas-backdrop at bounding box center [532, 275] width 1065 height 550
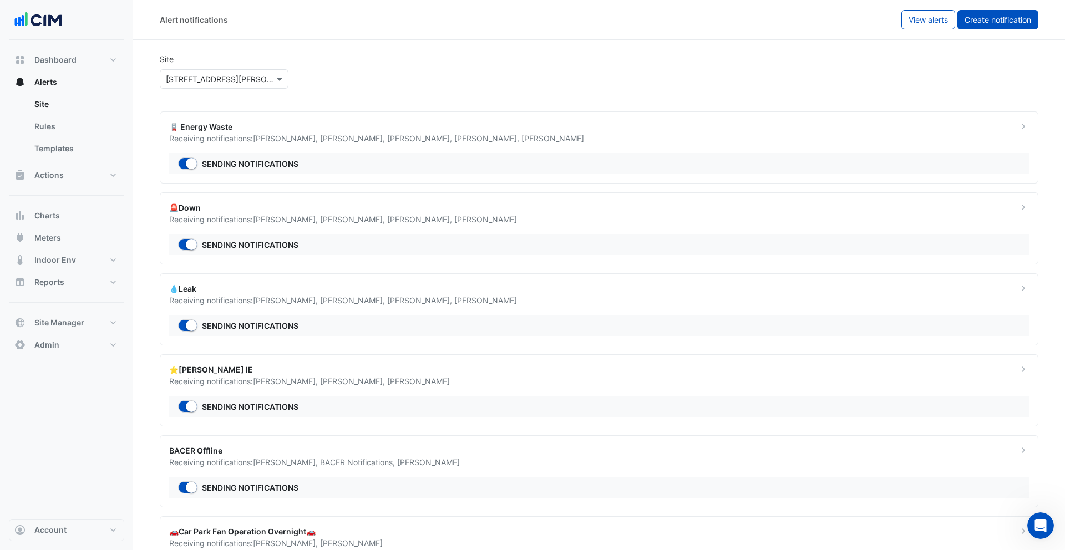
click at [981, 17] on span "Create notification" at bounding box center [998, 19] width 67 height 9
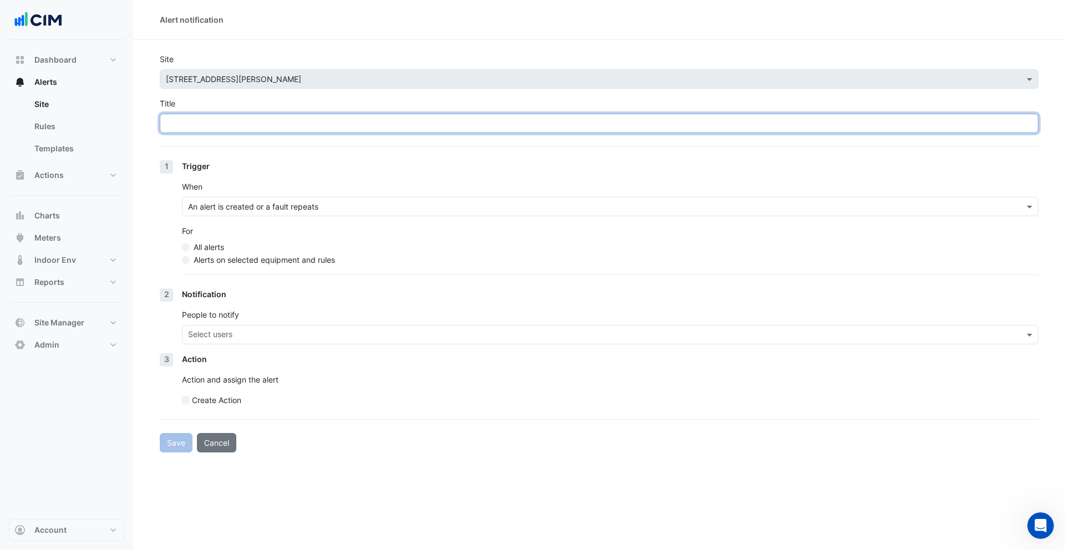
click at [268, 122] on input "Title" at bounding box center [599, 123] width 879 height 19
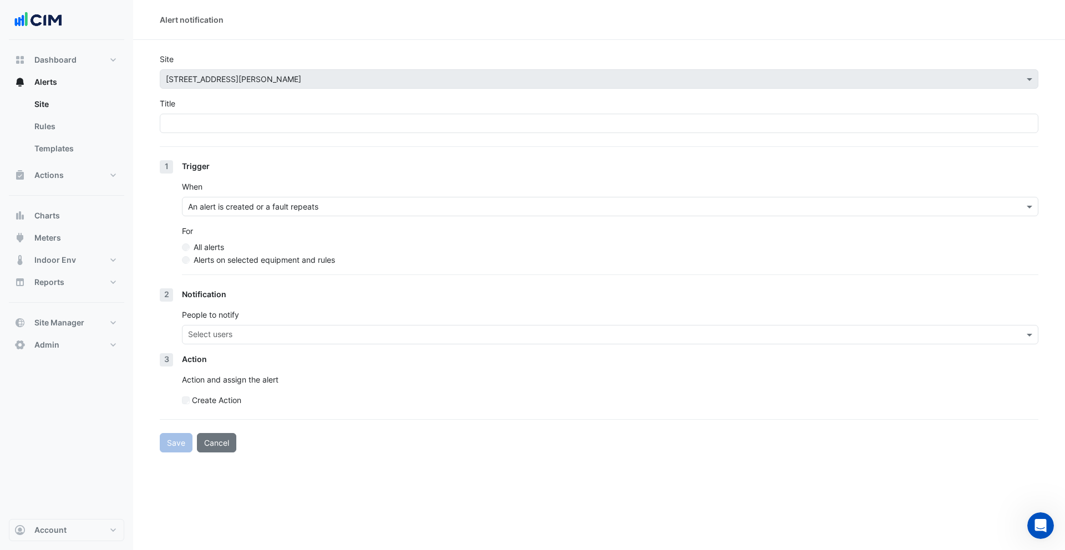
click at [213, 442] on form "Site Select a Site × [STREET_ADDRESS][PERSON_NAME] Title 1 Trigger When An aler…" at bounding box center [599, 253] width 879 height 400
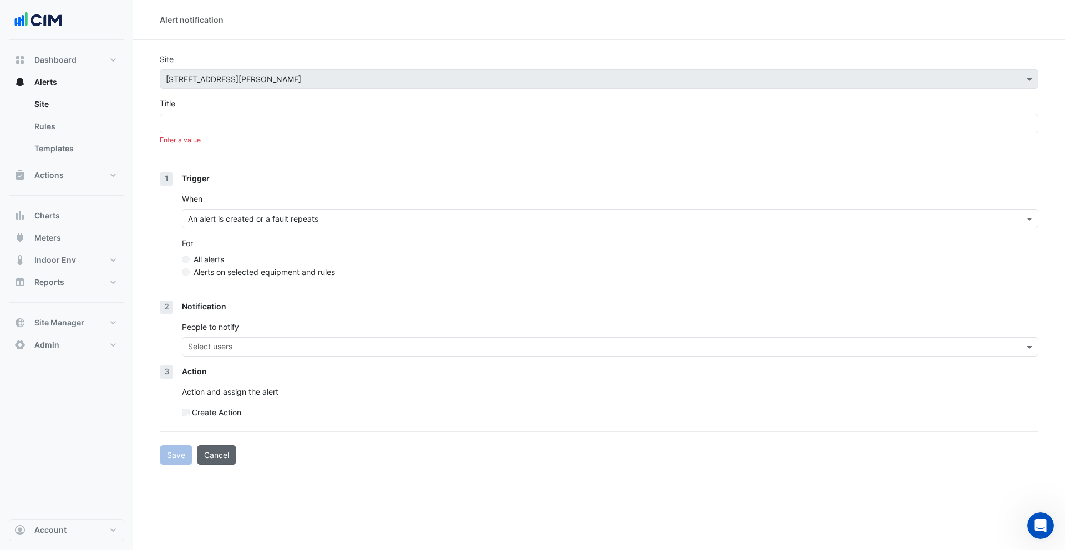
click at [214, 454] on button "Cancel" at bounding box center [216, 455] width 39 height 19
select select "******"
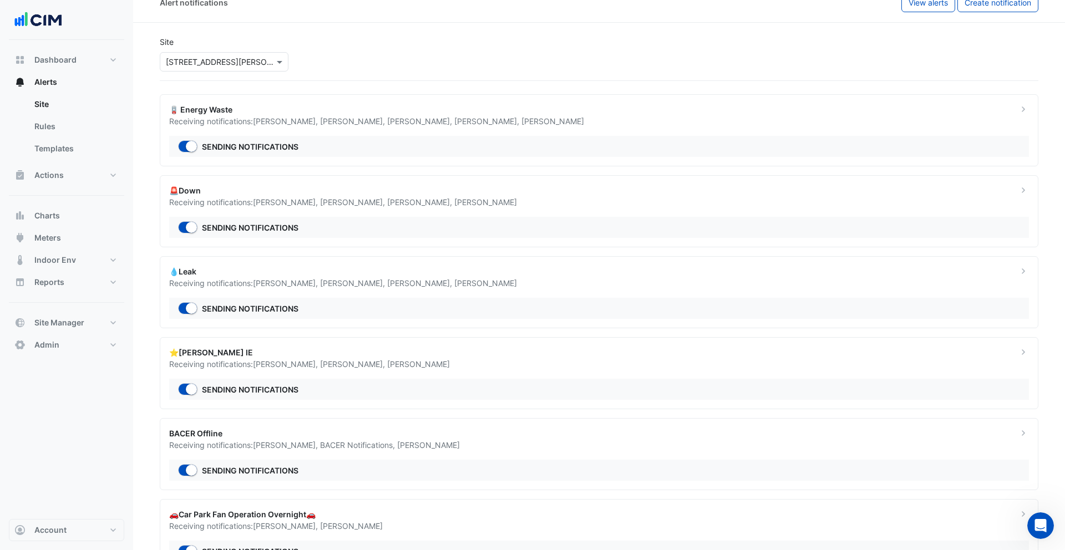
scroll to position [31, 0]
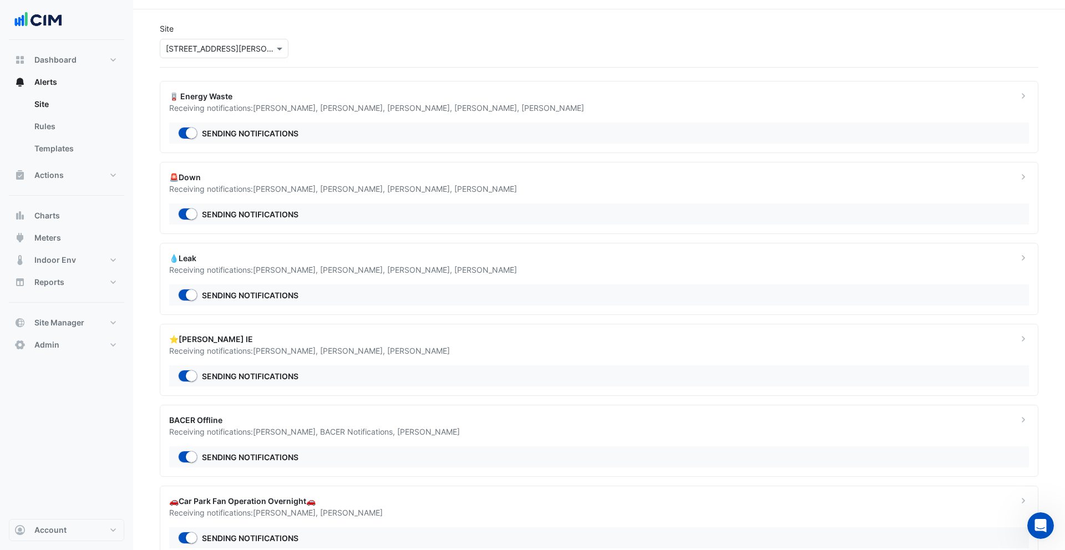
click at [251, 40] on div "Select a Site × [STREET_ADDRESS][PERSON_NAME]" at bounding box center [224, 48] width 129 height 19
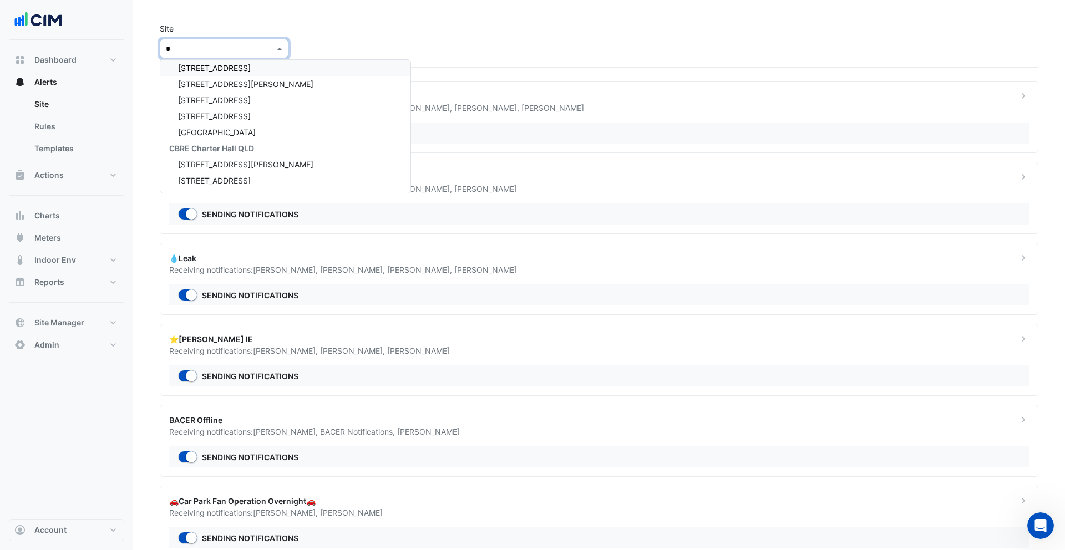
scroll to position [793, 0]
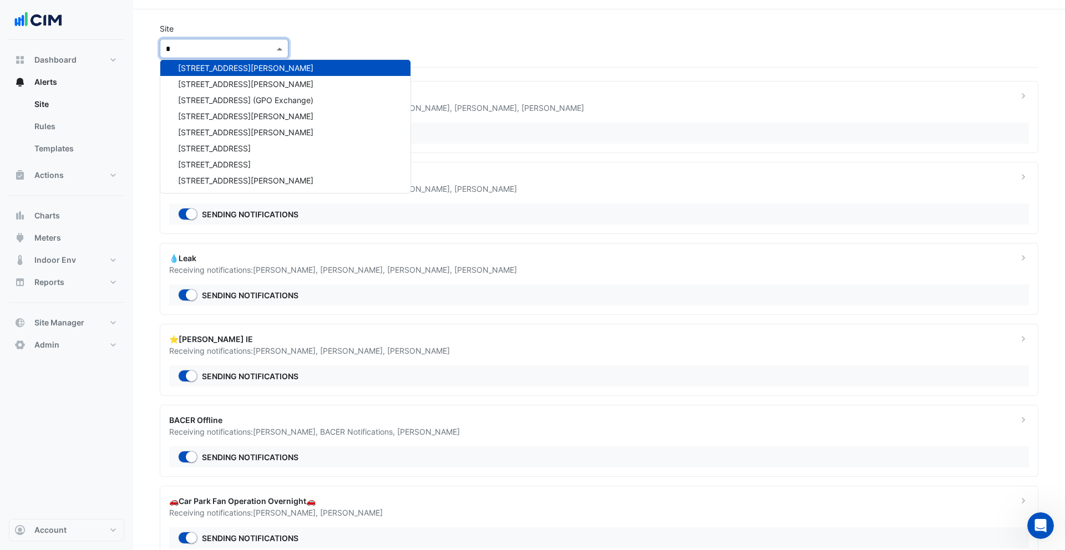
type input "**"
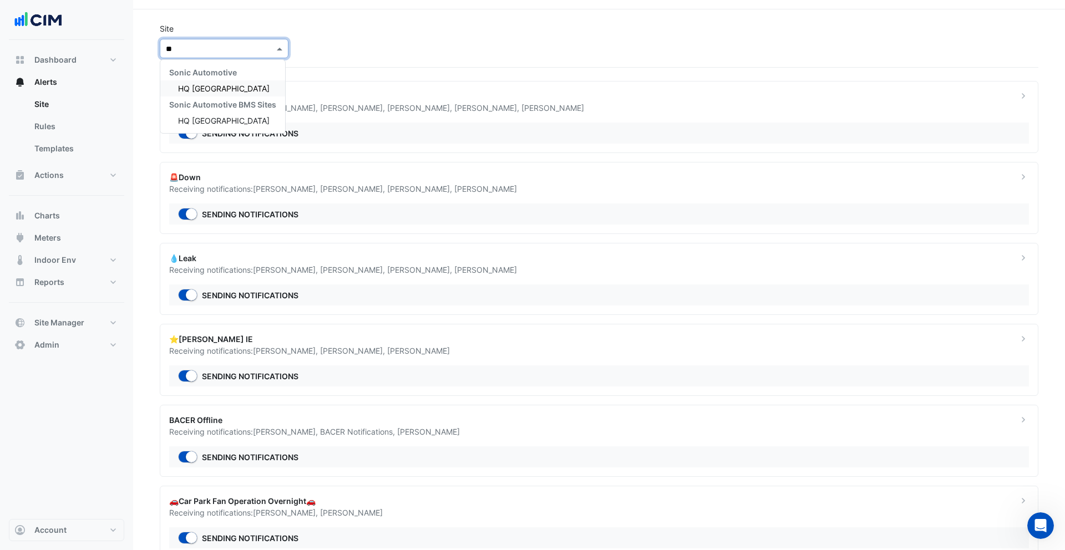
scroll to position [0, 0]
click at [239, 93] on div "HQ [GEOGRAPHIC_DATA]" at bounding box center [222, 88] width 125 height 16
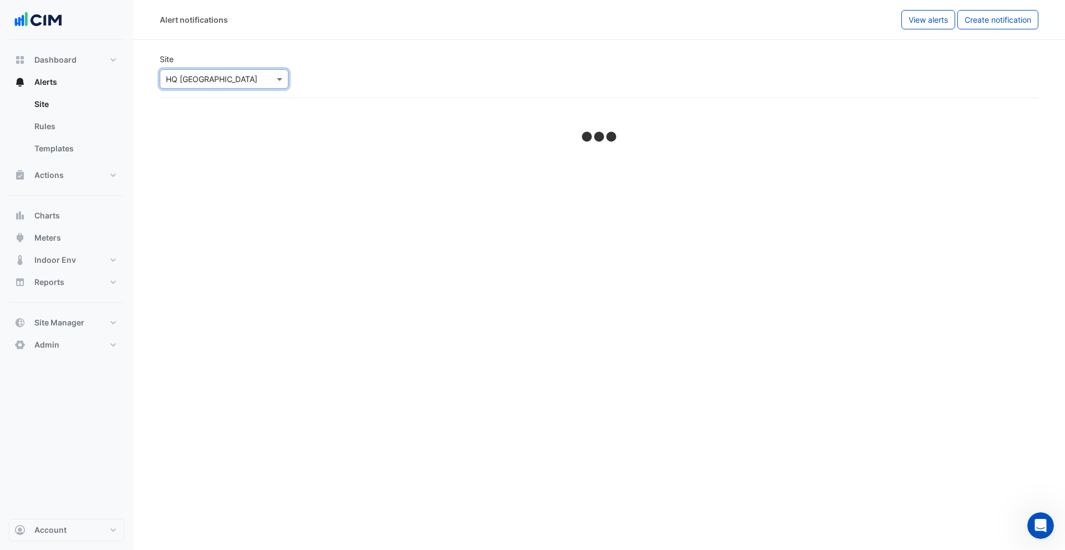
select select "******"
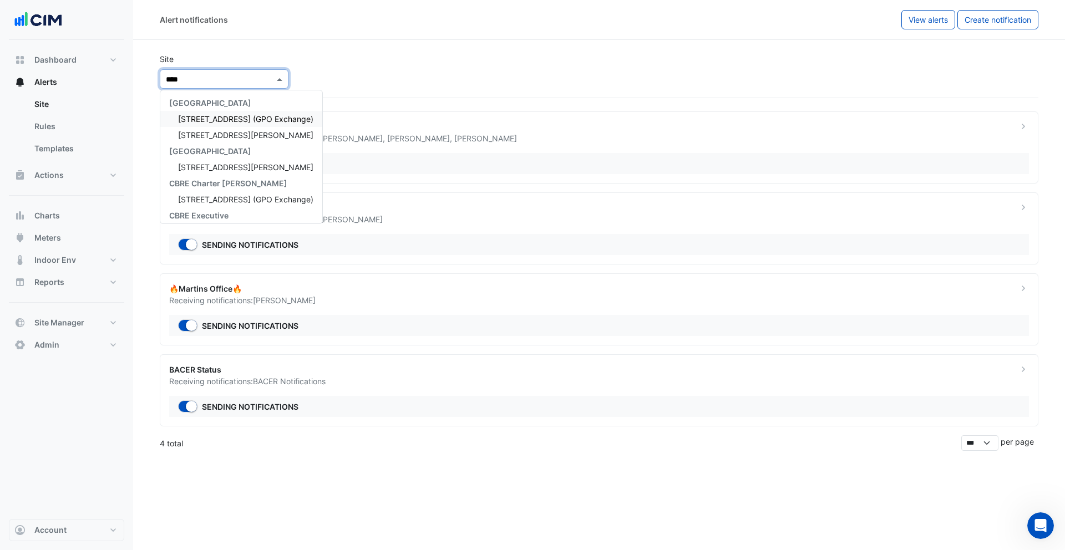
type input "*****"
click at [219, 121] on span "[STREET_ADDRESS][PERSON_NAME]" at bounding box center [245, 118] width 135 height 9
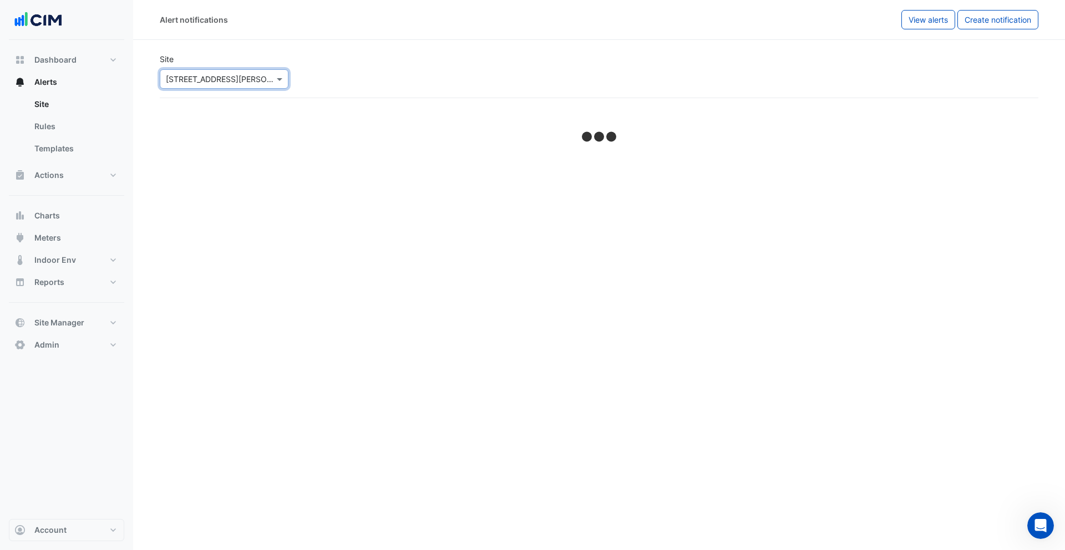
select select "******"
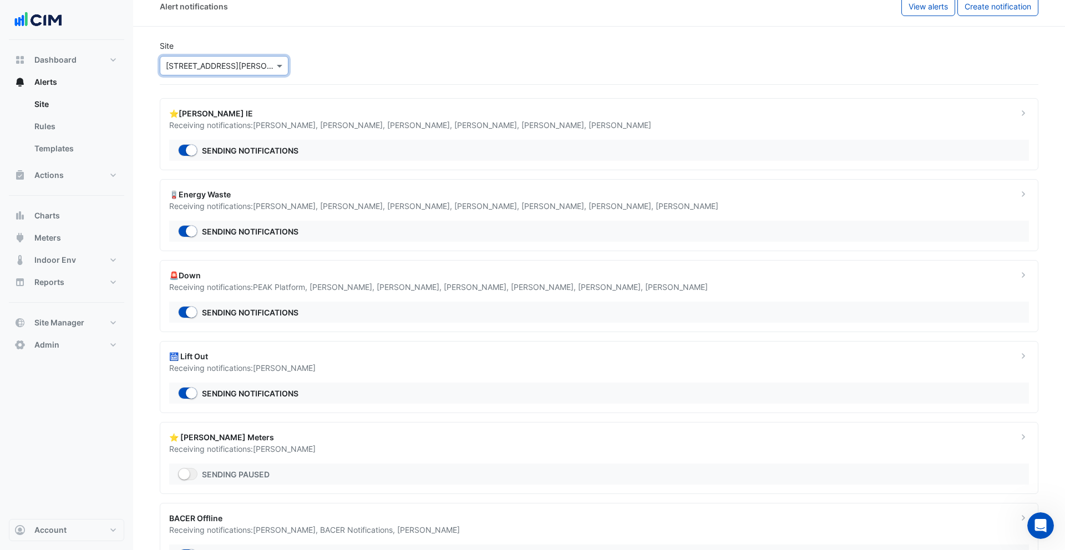
scroll to position [63, 0]
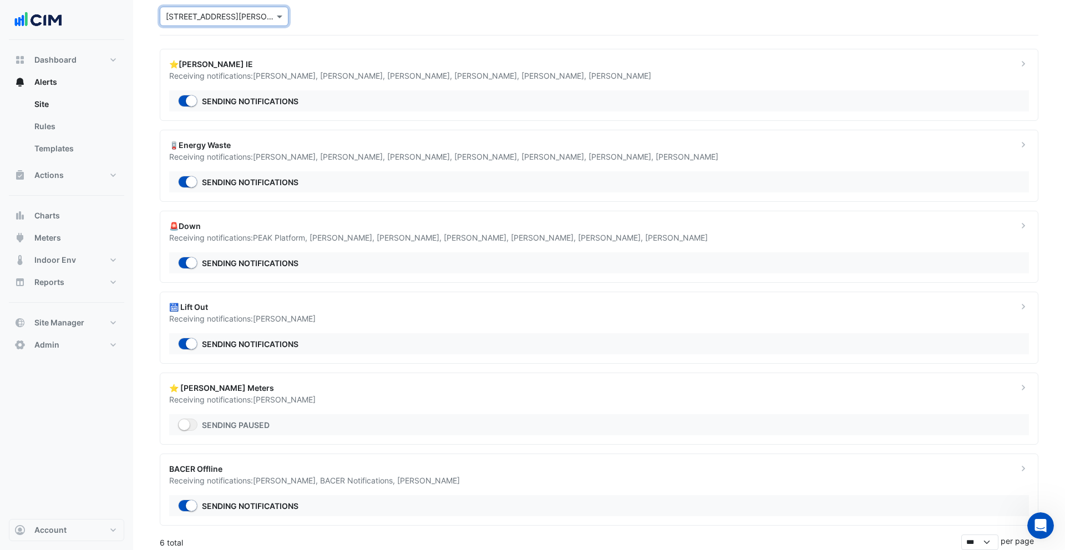
click at [299, 319] on span "[PERSON_NAME]" at bounding box center [284, 318] width 63 height 9
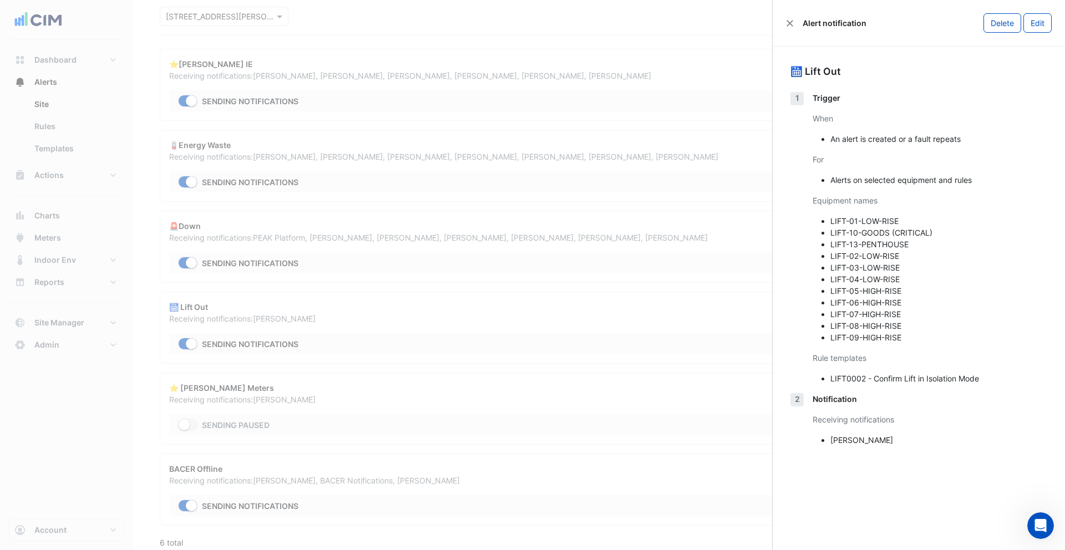
click at [299, 319] on ngb-offcanvas-backdrop at bounding box center [532, 275] width 1065 height 550
